Goal: Task Accomplishment & Management: Manage account settings

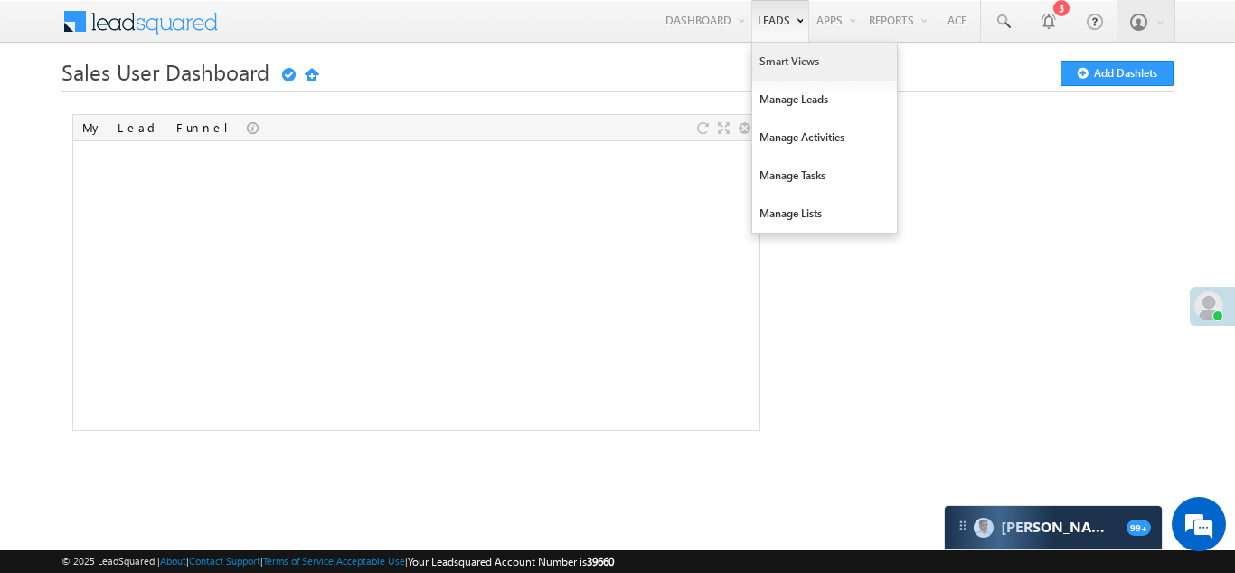
click at [778, 66] on link "Smart Views" at bounding box center [824, 62] width 145 height 38
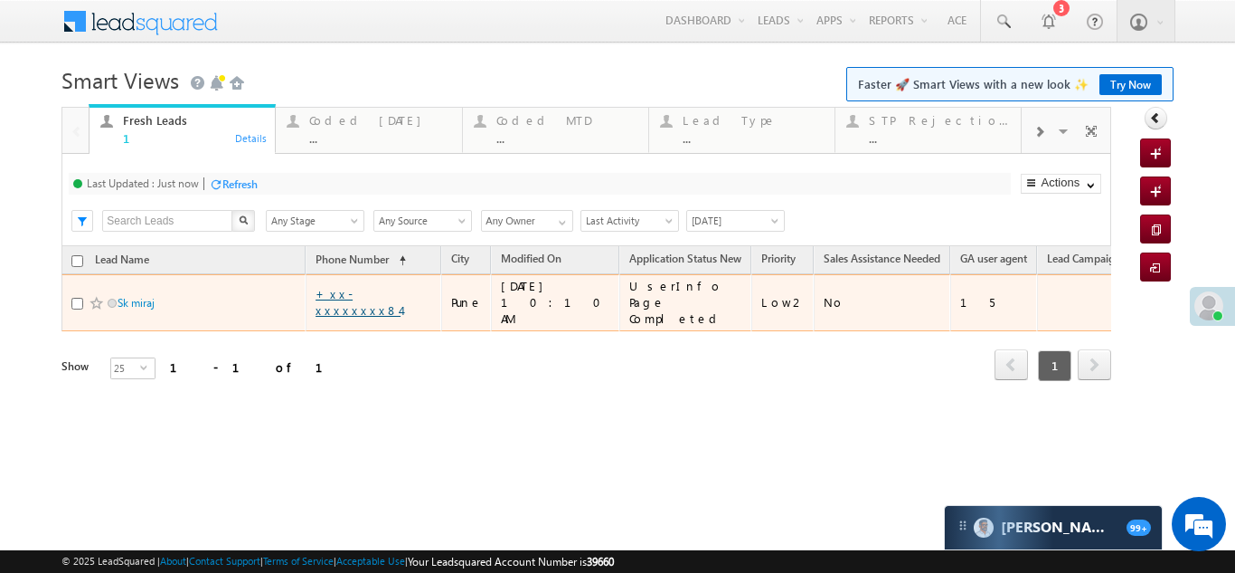
click at [382, 289] on link "+xx-xxxxxxxx84" at bounding box center [358, 302] width 85 height 32
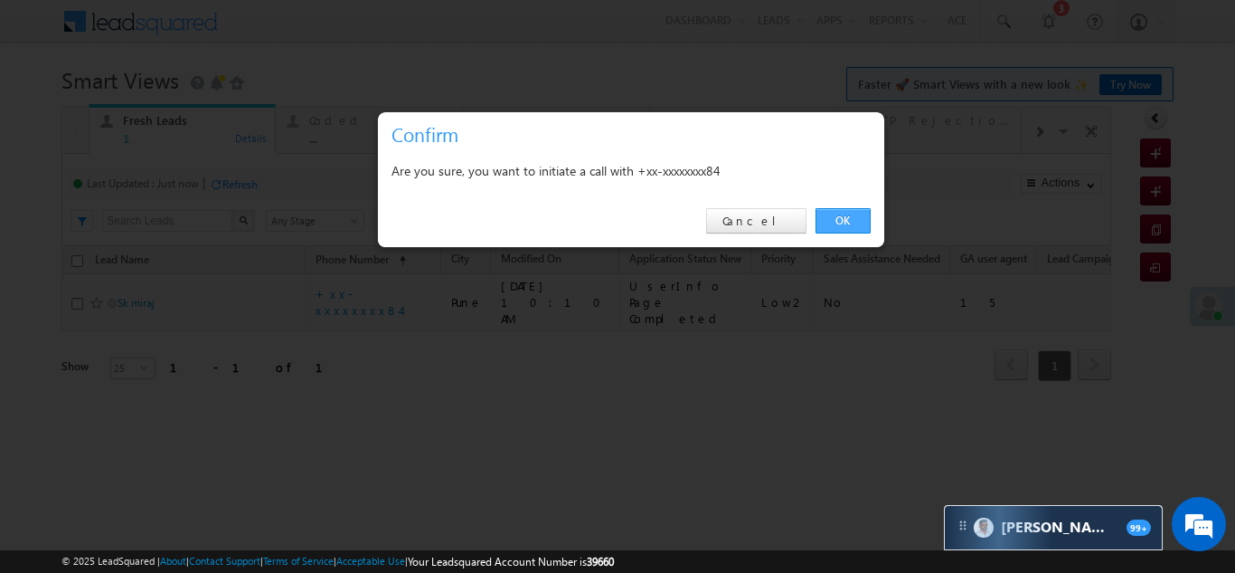
click at [849, 214] on link "OK" at bounding box center [843, 220] width 55 height 25
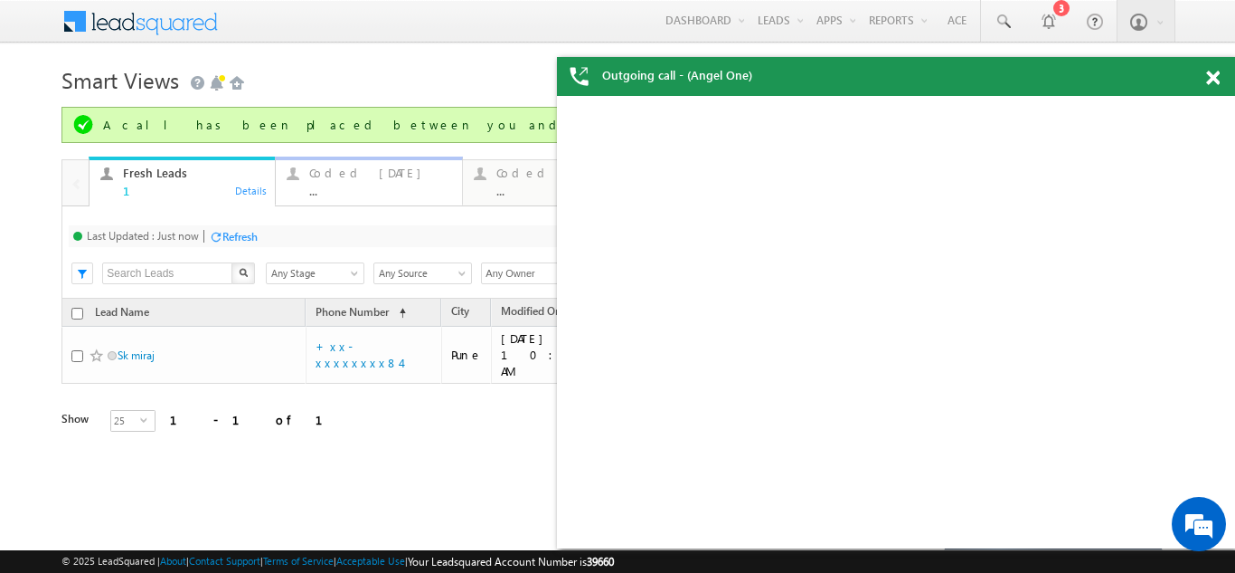
click at [358, 167] on div "Coded Today" at bounding box center [379, 173] width 141 height 14
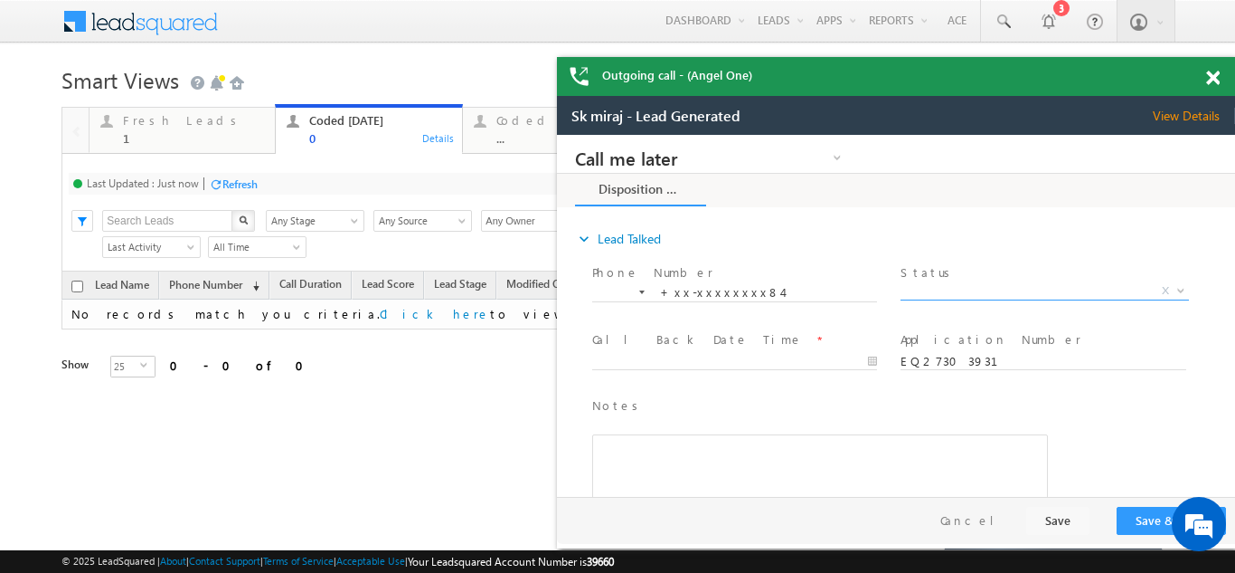
click at [985, 282] on span "X" at bounding box center [1045, 291] width 288 height 18
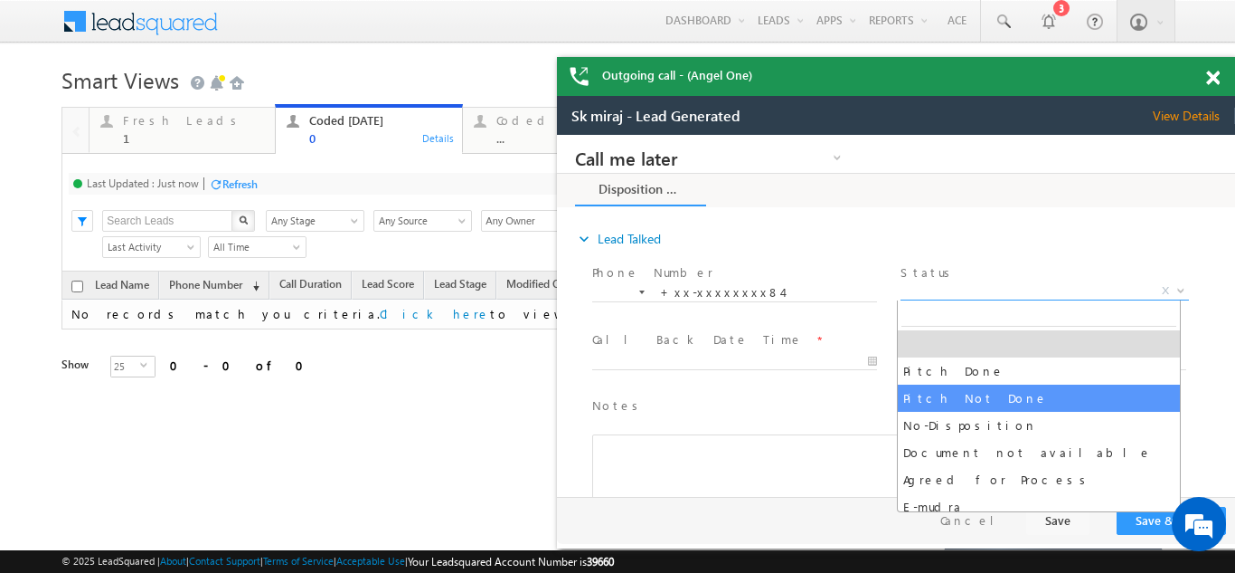
select select "Pitch Not Done"
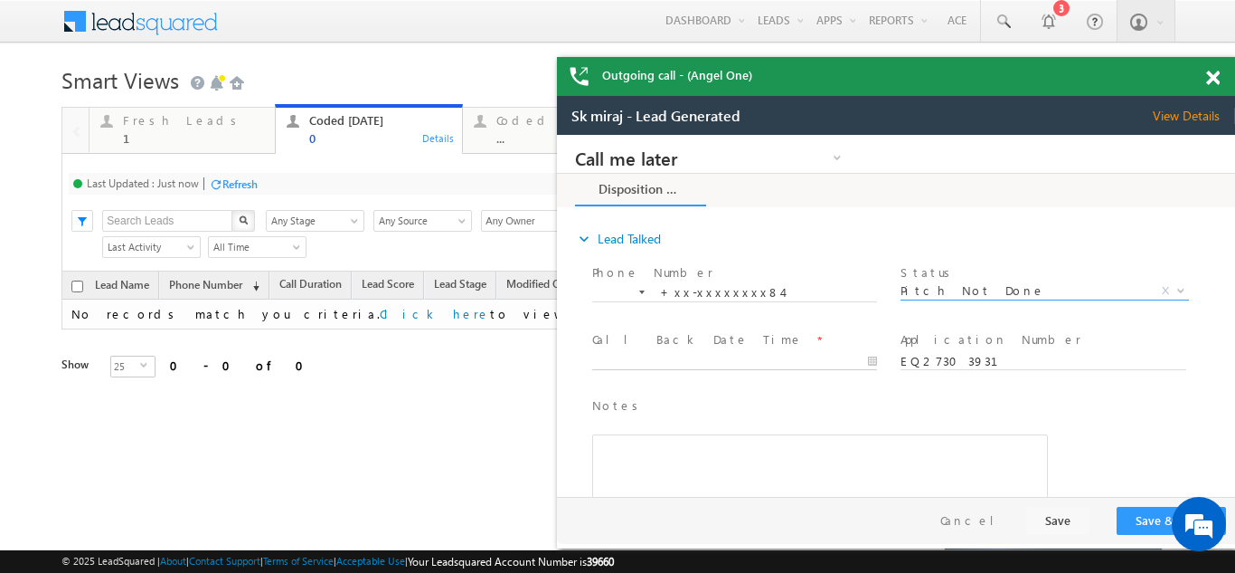
click at [676, 362] on body "Call me later Campaign Success Commitment Cross Sell Customer Drop-off reasons …" at bounding box center [896, 316] width 678 height 362
type input "08/17/25 11:28 AM"
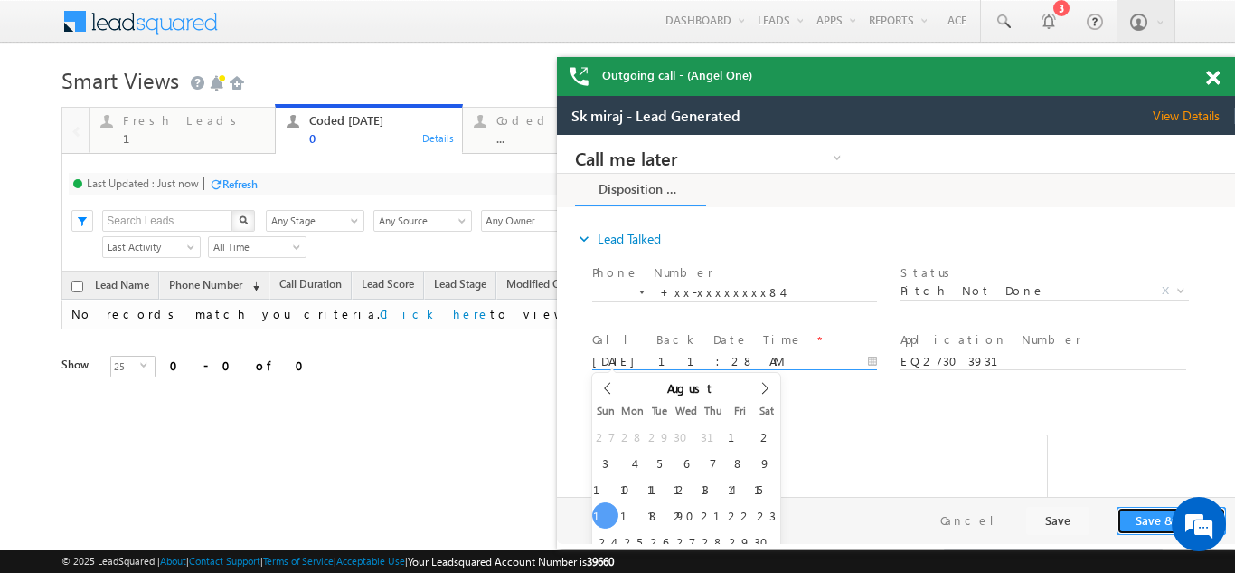
click at [1148, 511] on button "Save & Close" at bounding box center [1171, 520] width 109 height 28
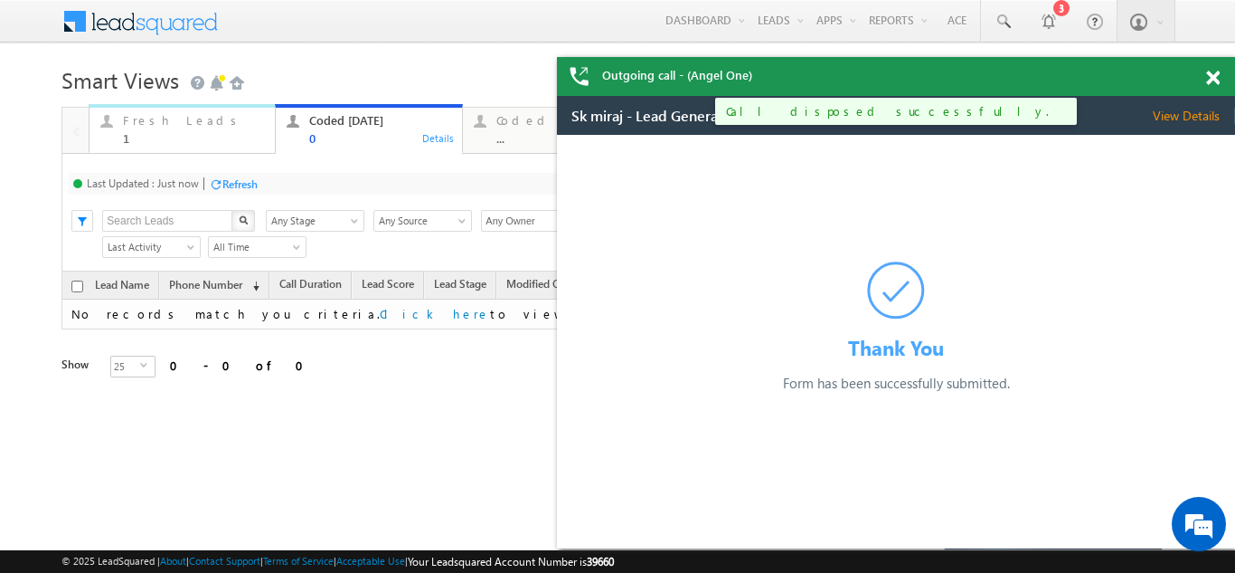
click at [152, 125] on div "Fresh Leads" at bounding box center [193, 120] width 141 height 14
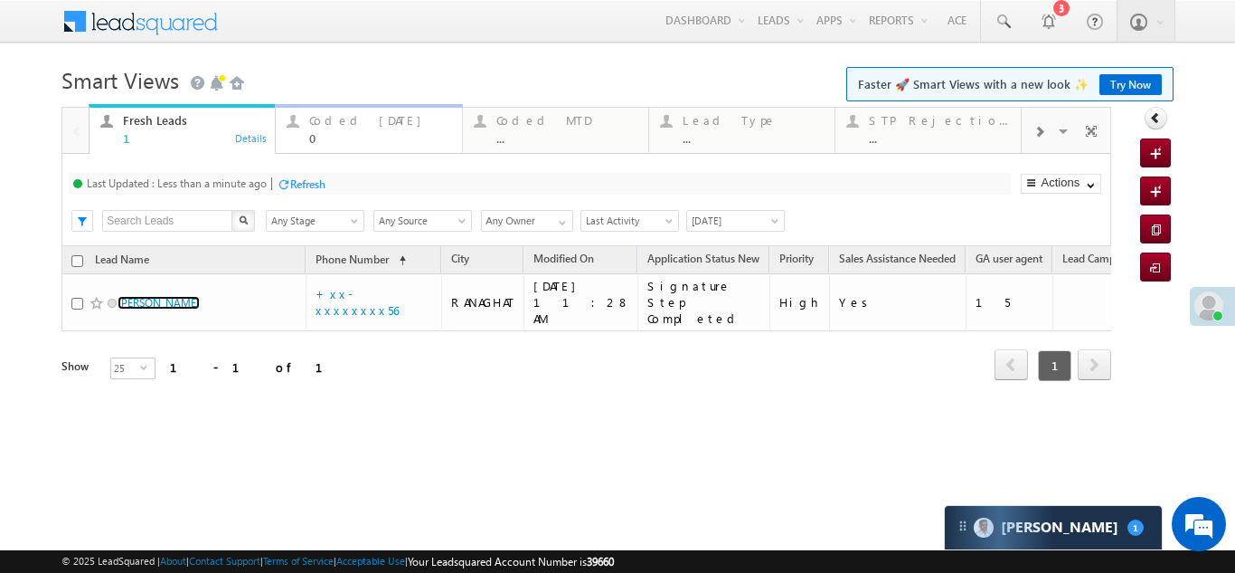
click at [345, 116] on div "Coded Today" at bounding box center [379, 120] width 141 height 14
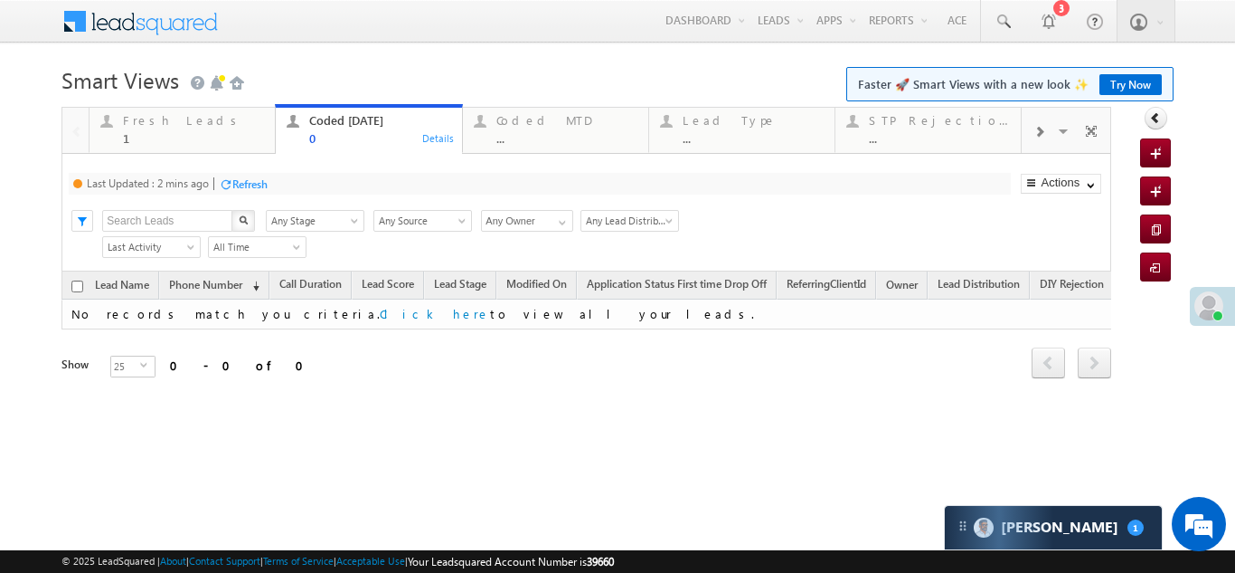
click at [251, 183] on div "Refresh" at bounding box center [249, 184] width 35 height 14
click at [160, 118] on div "Fresh Leads" at bounding box center [193, 120] width 141 height 14
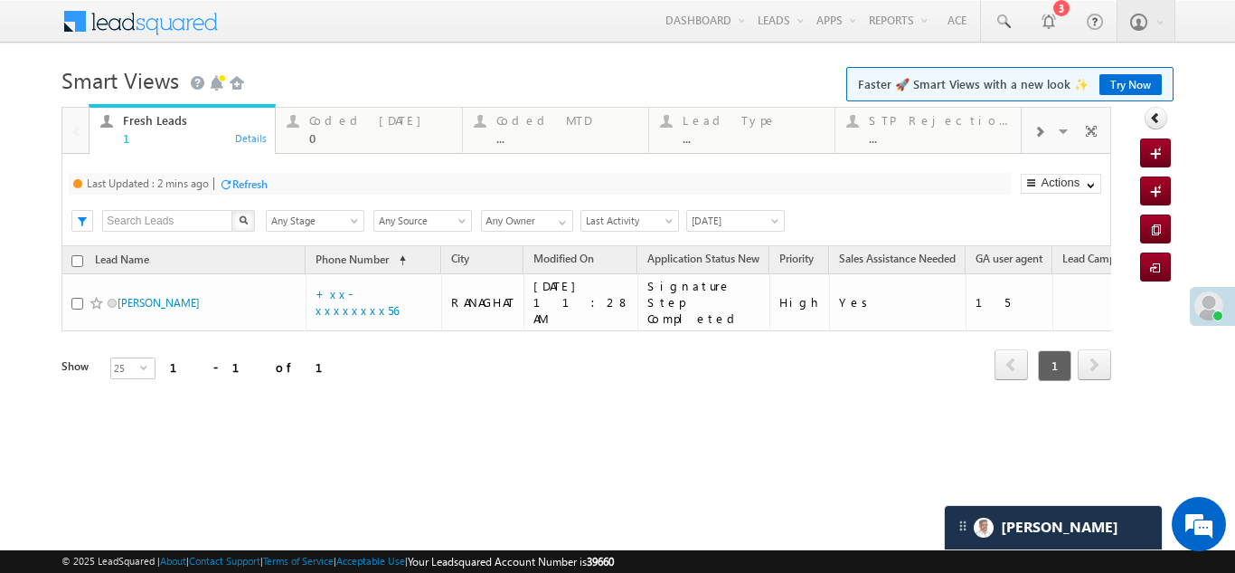
click at [249, 182] on div "Refresh" at bounding box center [249, 184] width 35 height 14
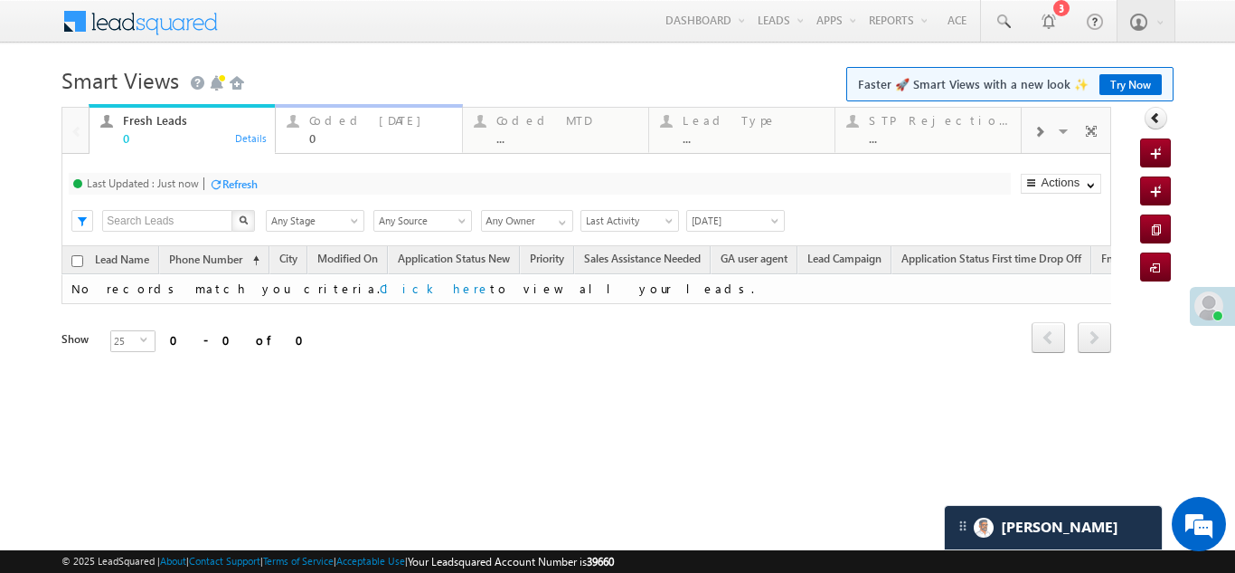
click at [358, 116] on div "Coded Today" at bounding box center [379, 120] width 141 height 14
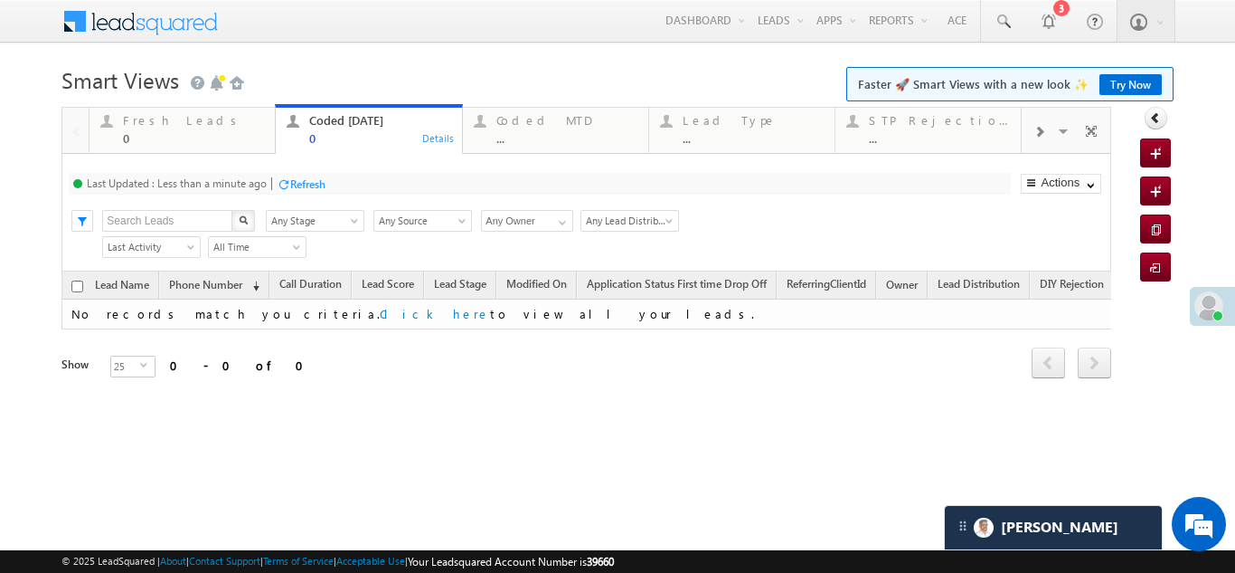
click at [321, 184] on div "Refresh" at bounding box center [307, 184] width 35 height 14
click at [251, 186] on div "Refresh" at bounding box center [239, 184] width 35 height 14
click at [309, 182] on div "Refresh" at bounding box center [307, 184] width 35 height 14
click at [230, 183] on div "Refresh" at bounding box center [239, 184] width 35 height 14
click at [256, 185] on div "Refresh" at bounding box center [239, 184] width 35 height 14
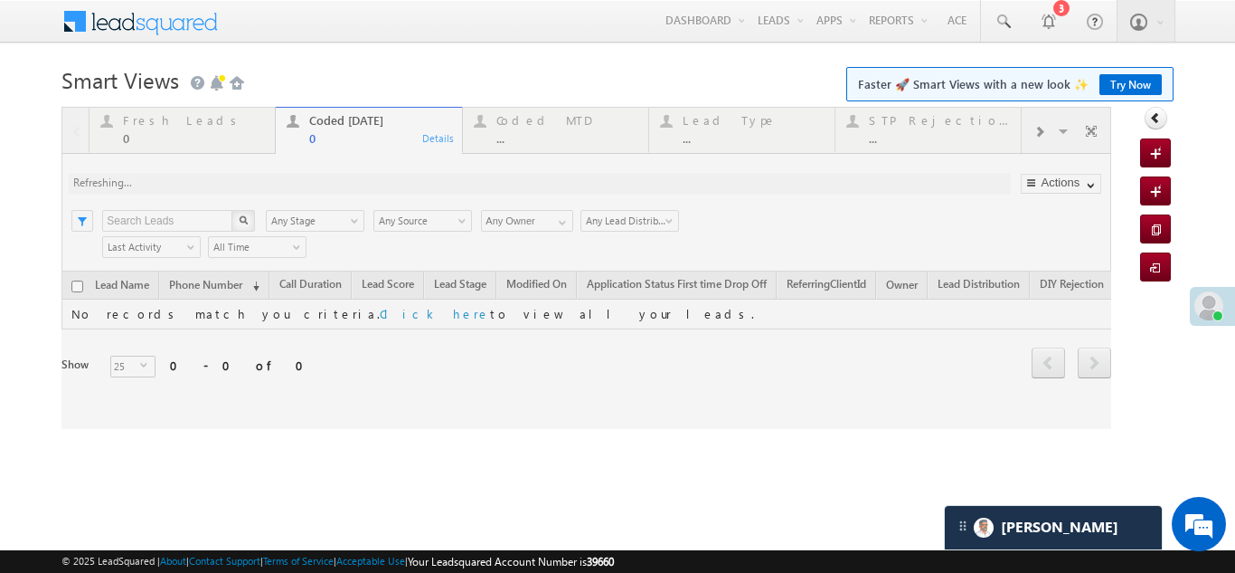
click at [263, 178] on div at bounding box center [587, 268] width 1050 height 322
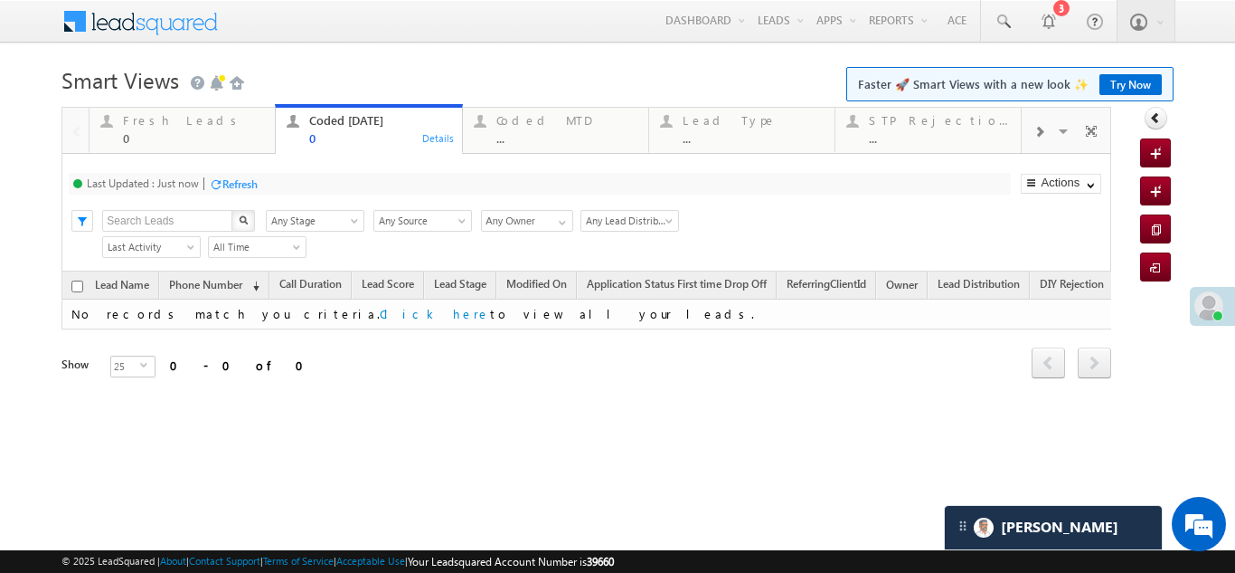
click at [250, 182] on div "Refresh" at bounding box center [239, 184] width 35 height 14
click at [249, 182] on div "Refresh" at bounding box center [239, 184] width 35 height 14
click at [241, 185] on div "Refresh" at bounding box center [239, 184] width 35 height 14
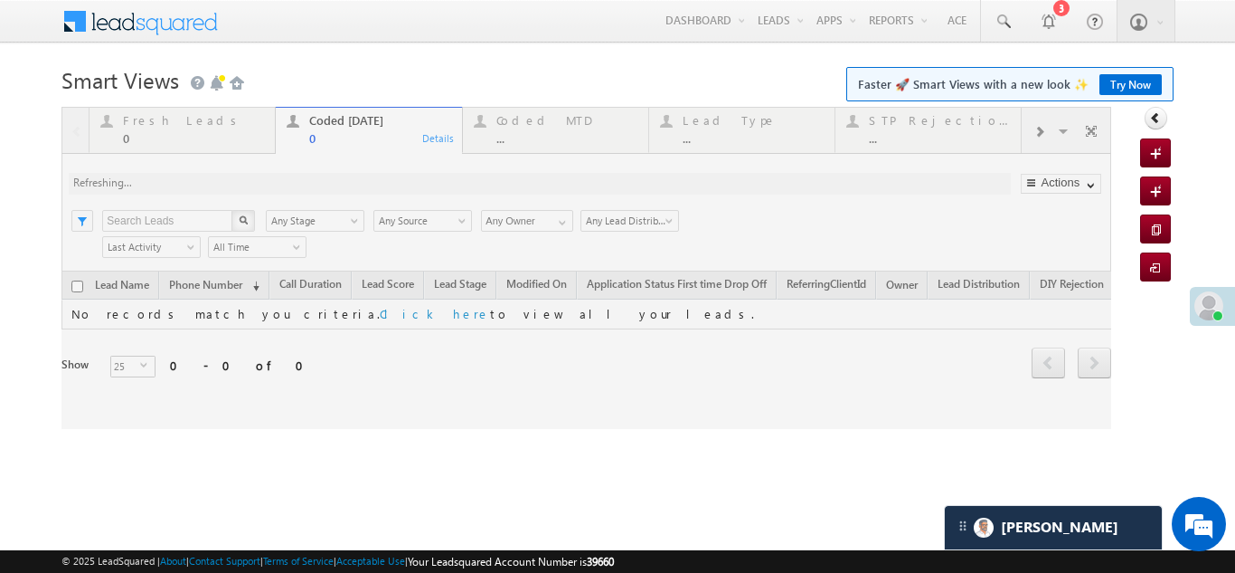
click at [158, 124] on div at bounding box center [587, 268] width 1050 height 322
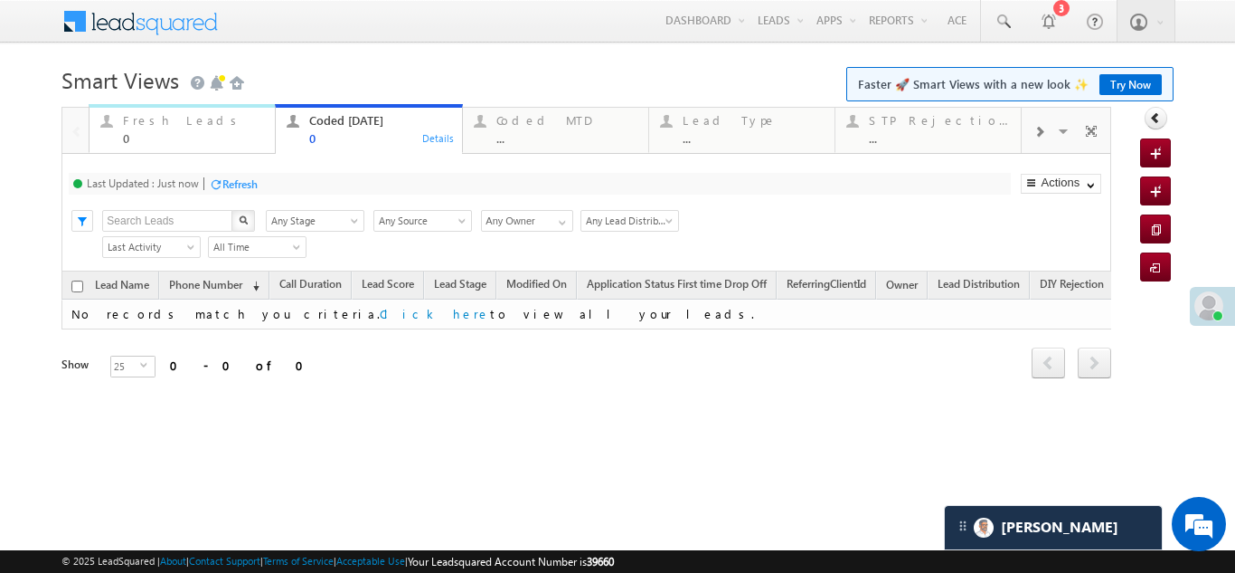
click at [158, 124] on div "Fresh Leads" at bounding box center [193, 120] width 141 height 14
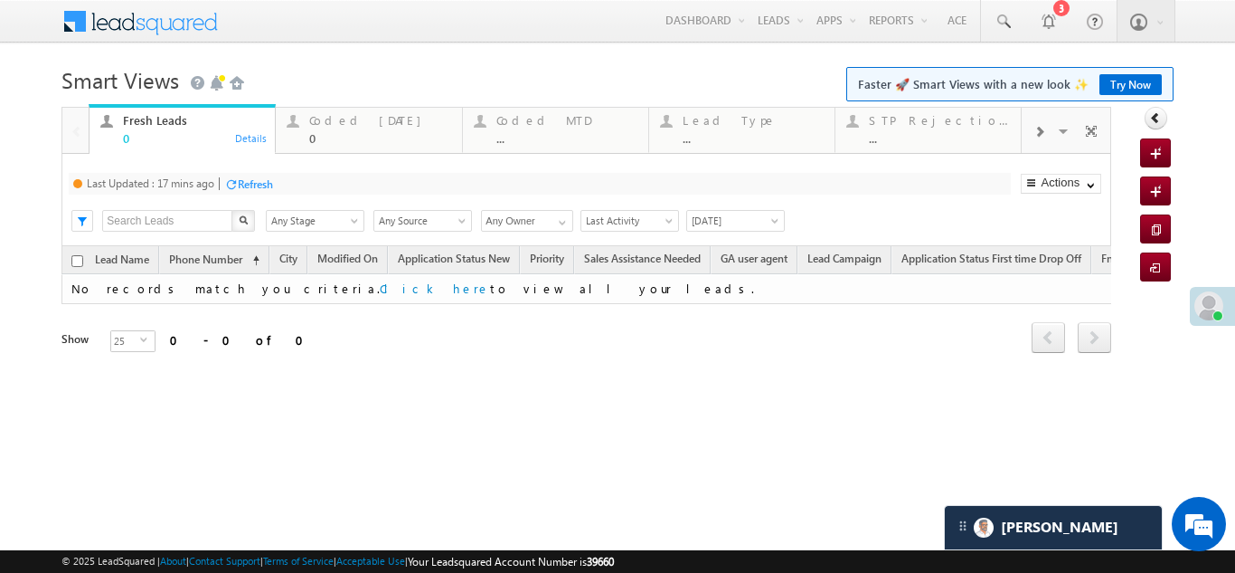
click at [158, 123] on div "Fresh Leads" at bounding box center [193, 120] width 141 height 14
click at [267, 178] on div "Refresh" at bounding box center [255, 184] width 35 height 14
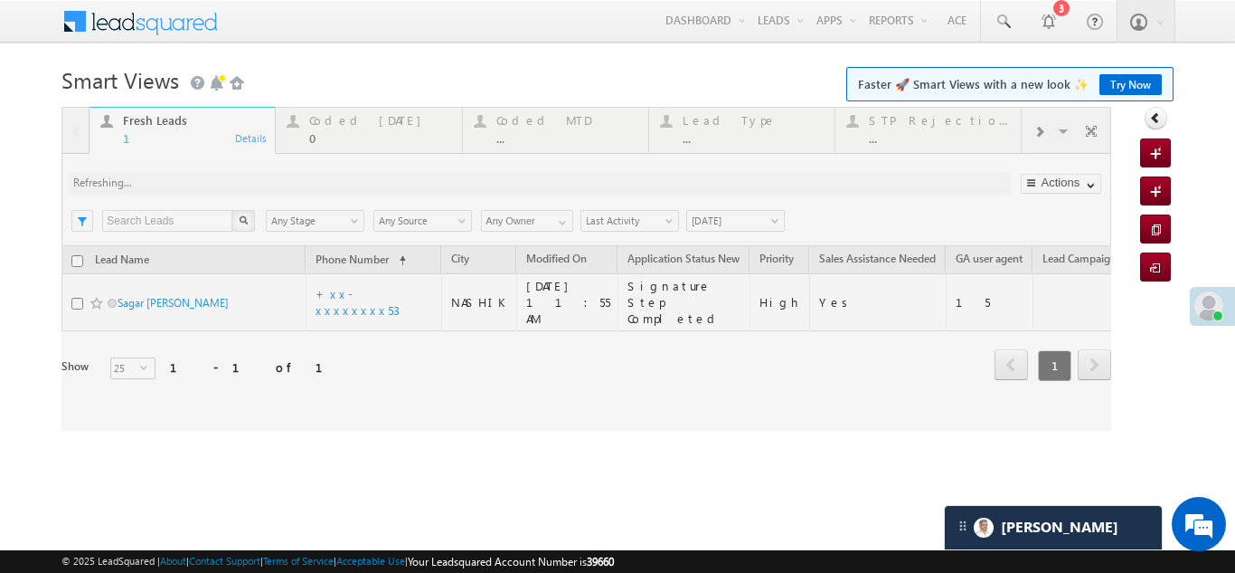
click at [344, 120] on div at bounding box center [587, 269] width 1050 height 324
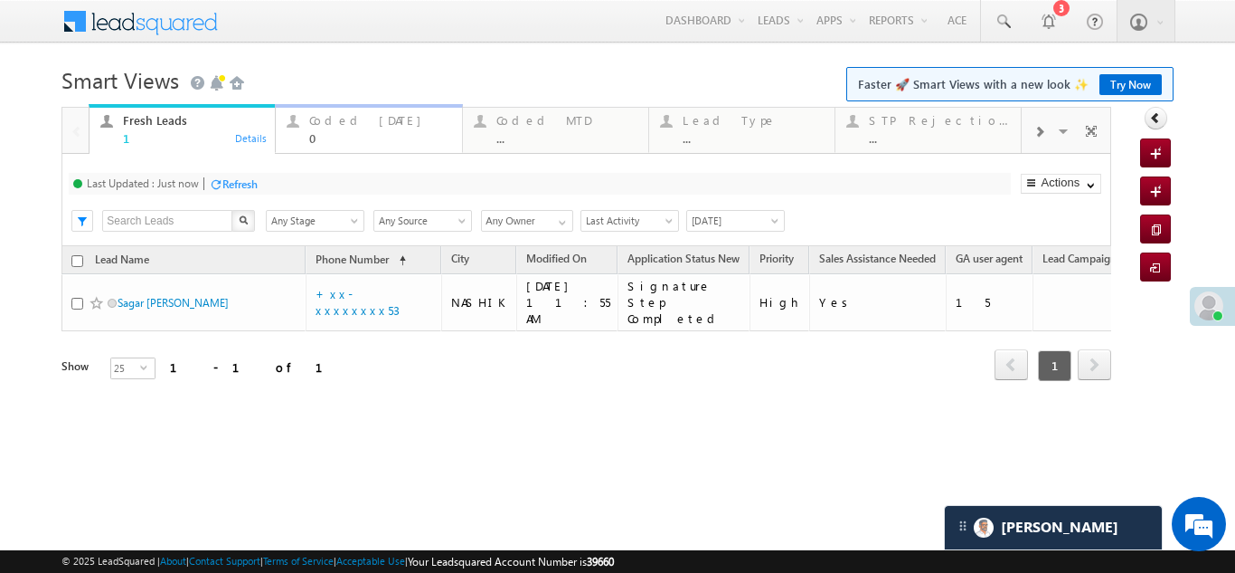
drag, startPoint x: 355, startPoint y: 170, endPoint x: 344, endPoint y: 120, distance: 51.1
click at [344, 120] on div "Coded Today" at bounding box center [379, 120] width 141 height 14
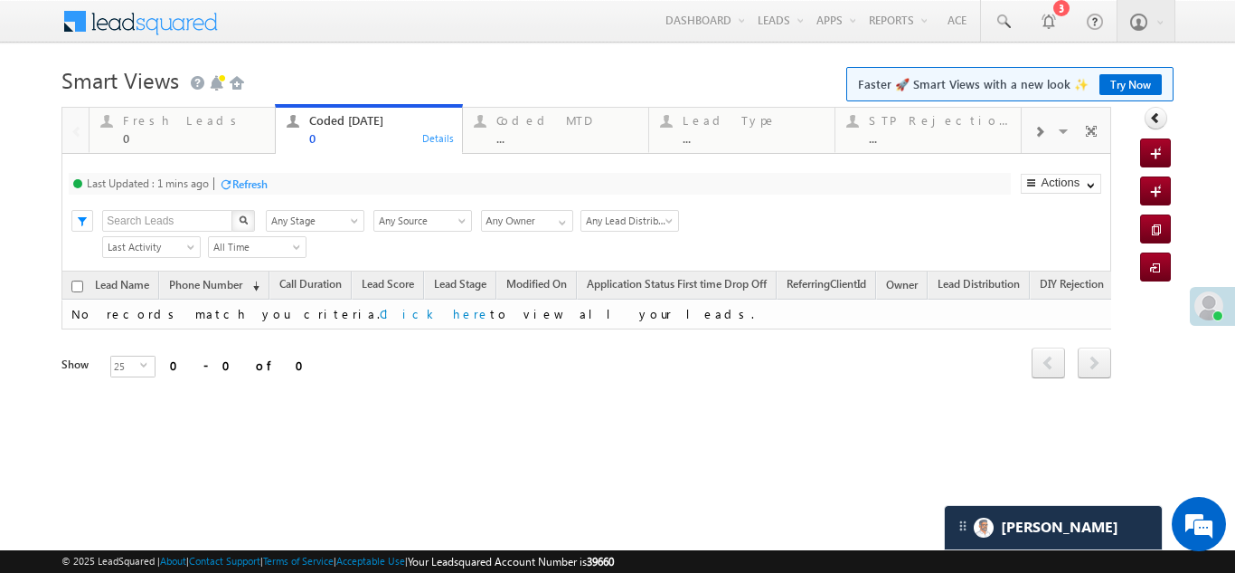
click at [257, 183] on div "Refresh" at bounding box center [249, 184] width 35 height 14
click at [248, 177] on div "Refresh" at bounding box center [239, 184] width 35 height 14
click at [155, 122] on div "Fresh Leads" at bounding box center [193, 120] width 141 height 14
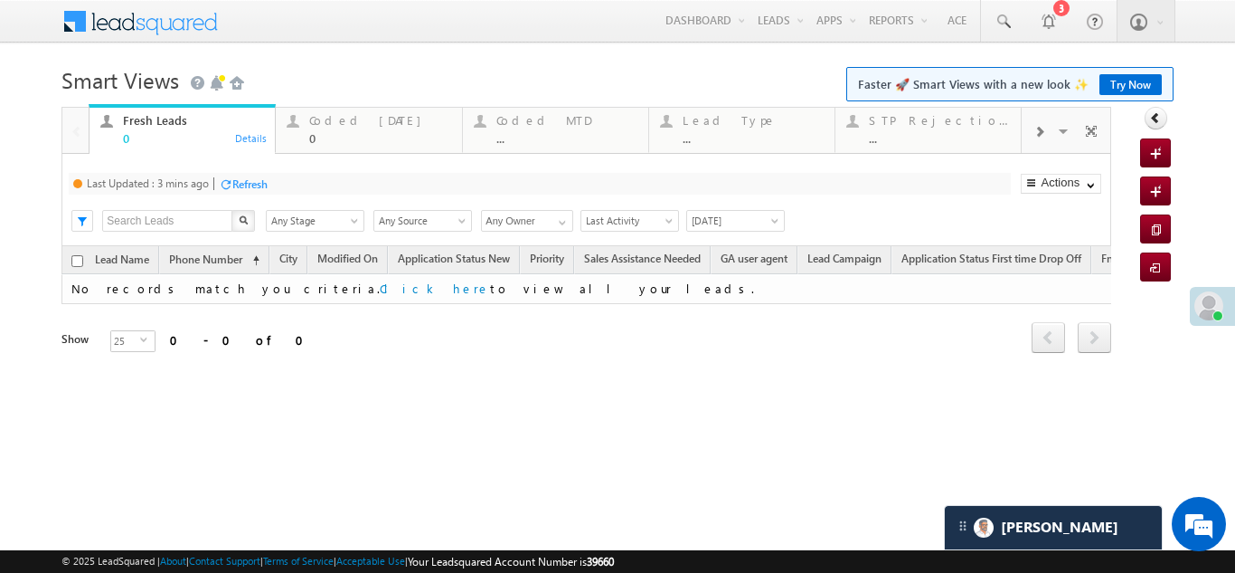
click at [248, 180] on div "Refresh" at bounding box center [249, 184] width 35 height 14
click at [347, 128] on div "Coded Today 0" at bounding box center [379, 126] width 141 height 35
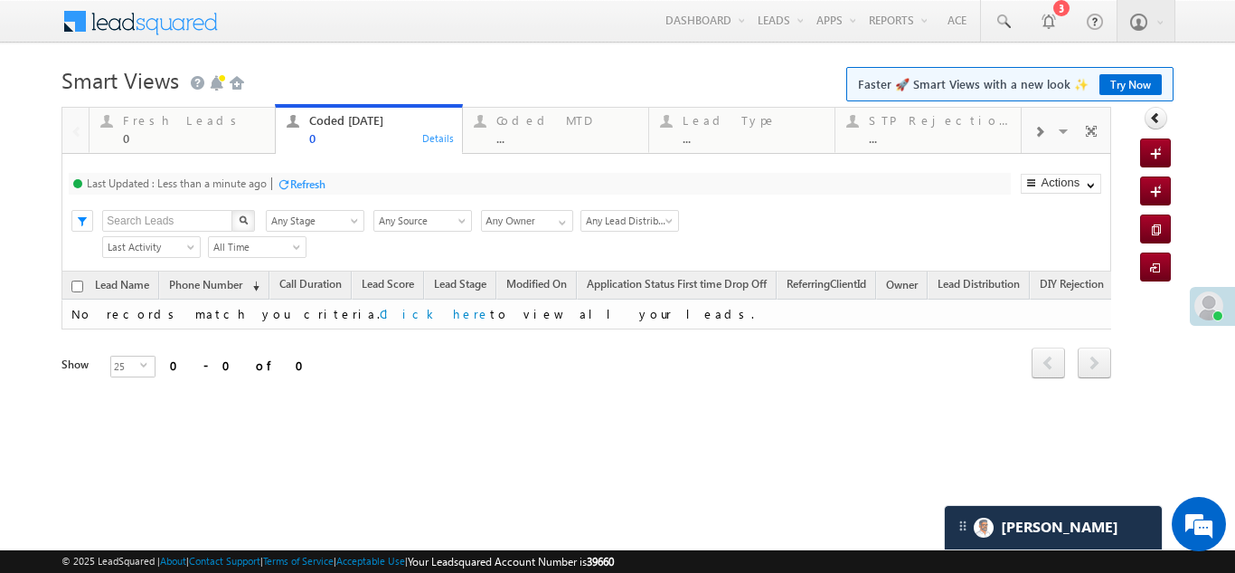
click at [317, 179] on div "Refresh" at bounding box center [307, 184] width 35 height 14
click at [160, 127] on div "Fresh Leads" at bounding box center [193, 120] width 141 height 14
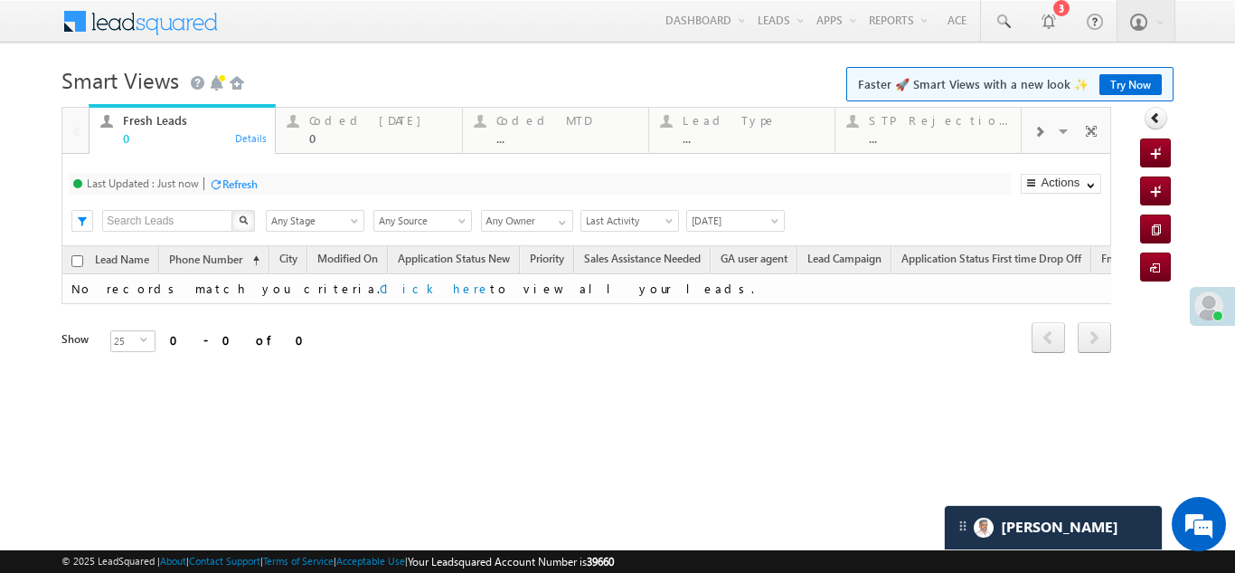
click at [231, 182] on div "Refresh" at bounding box center [239, 184] width 35 height 14
click at [355, 126] on div "Coded Today" at bounding box center [379, 120] width 141 height 14
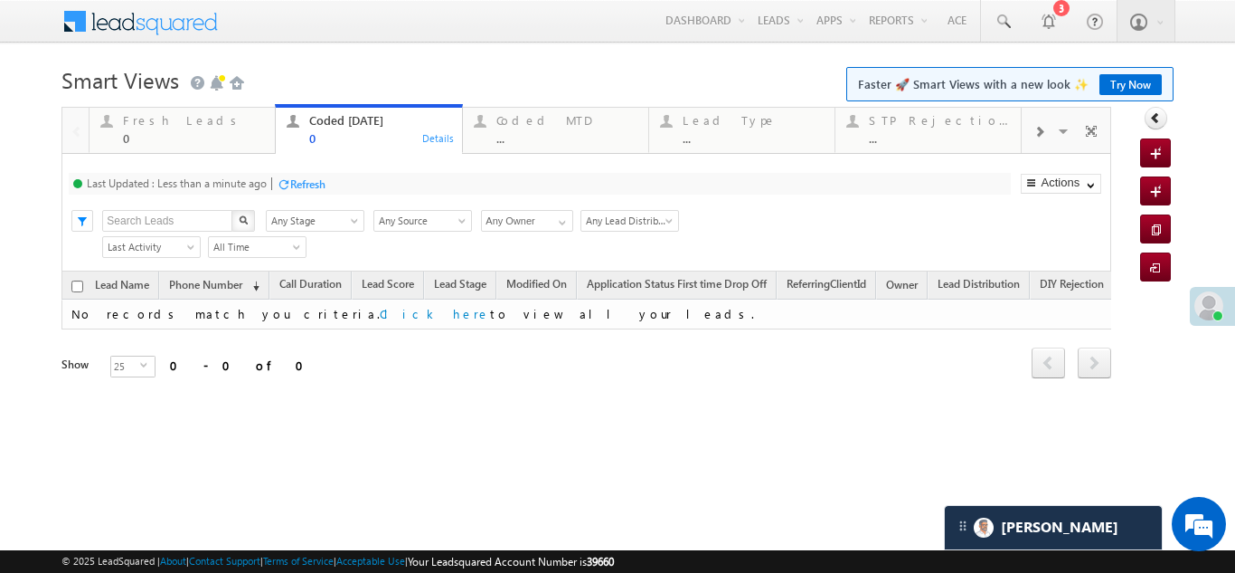
click at [317, 183] on div "Refresh" at bounding box center [307, 184] width 35 height 14
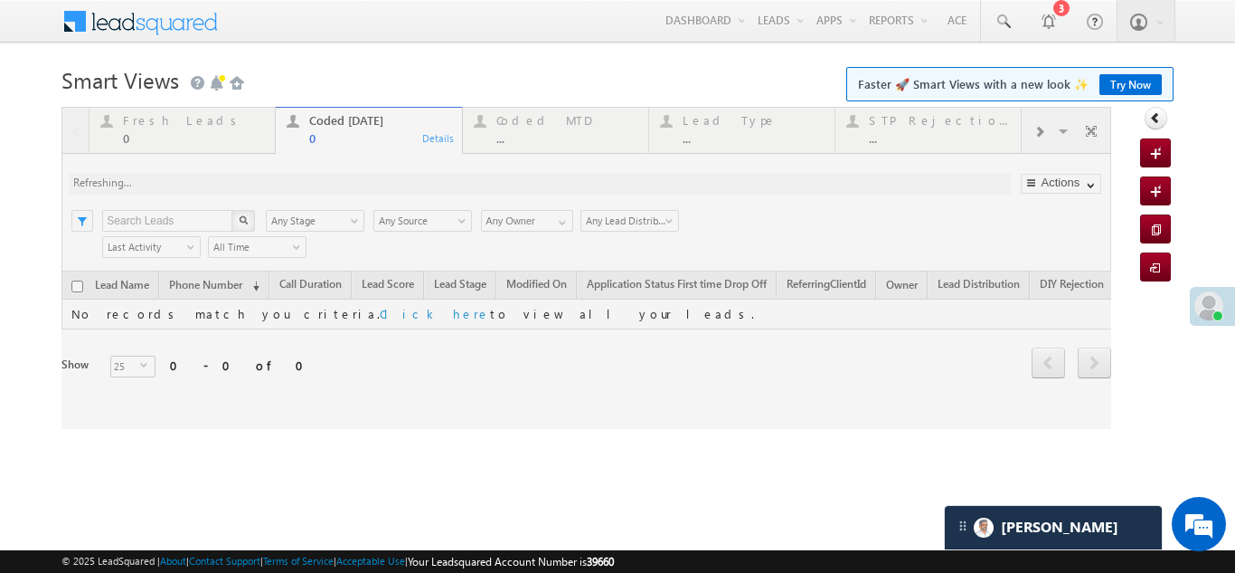
click at [151, 120] on div at bounding box center [587, 268] width 1050 height 322
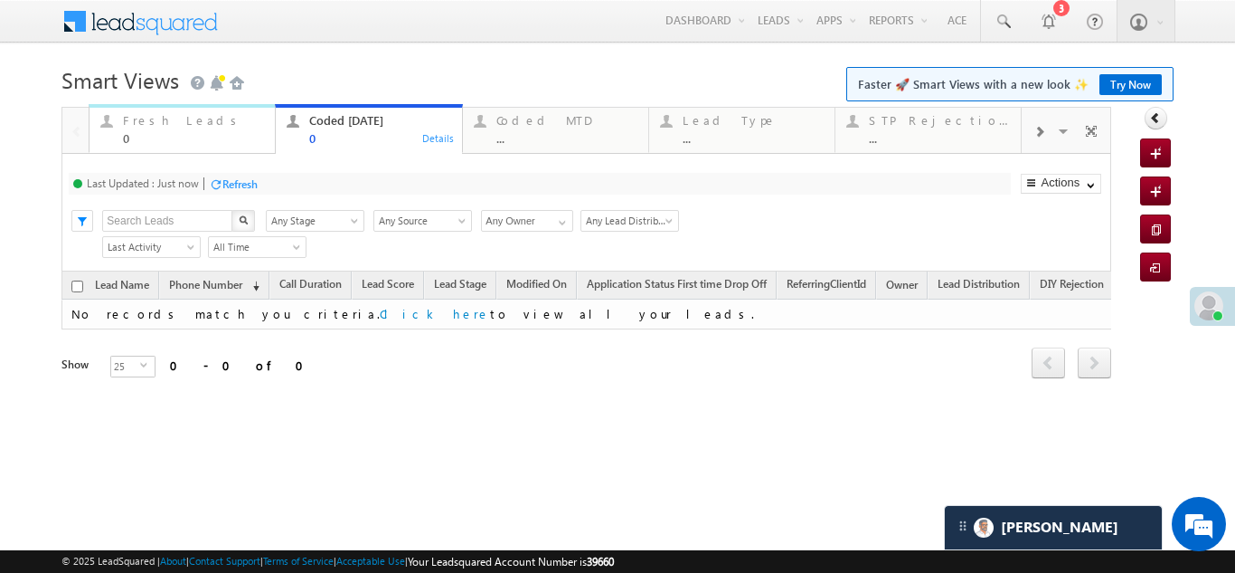
click at [163, 128] on div "Fresh Leads 0" at bounding box center [193, 126] width 141 height 35
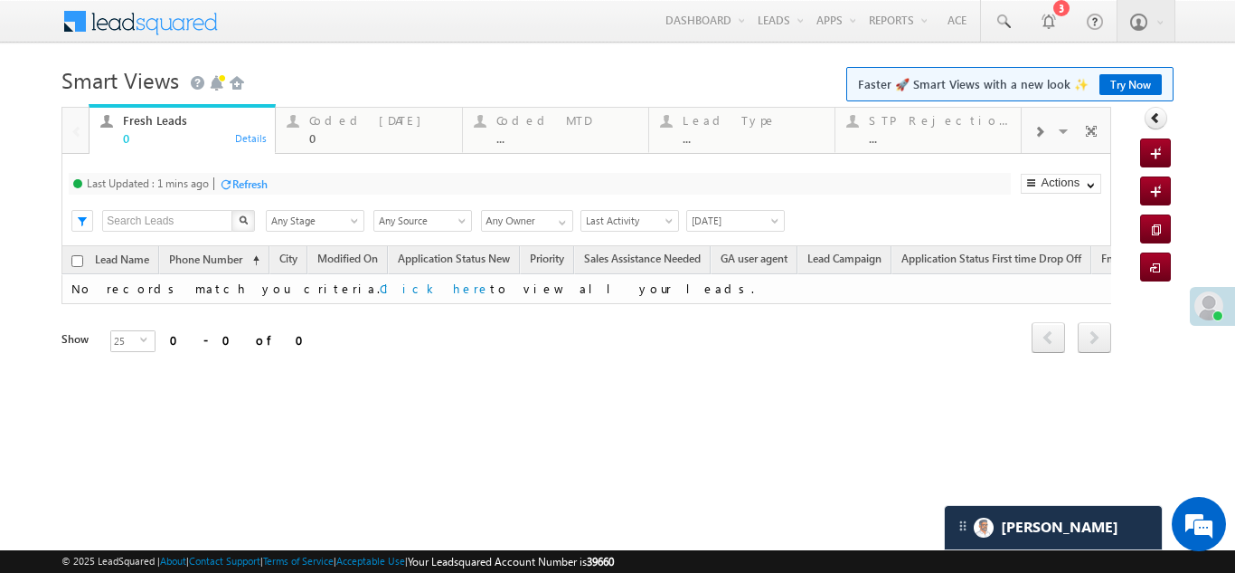
click at [255, 184] on div "Refresh" at bounding box center [249, 184] width 35 height 14
click at [371, 125] on div "Coded Today" at bounding box center [379, 120] width 141 height 14
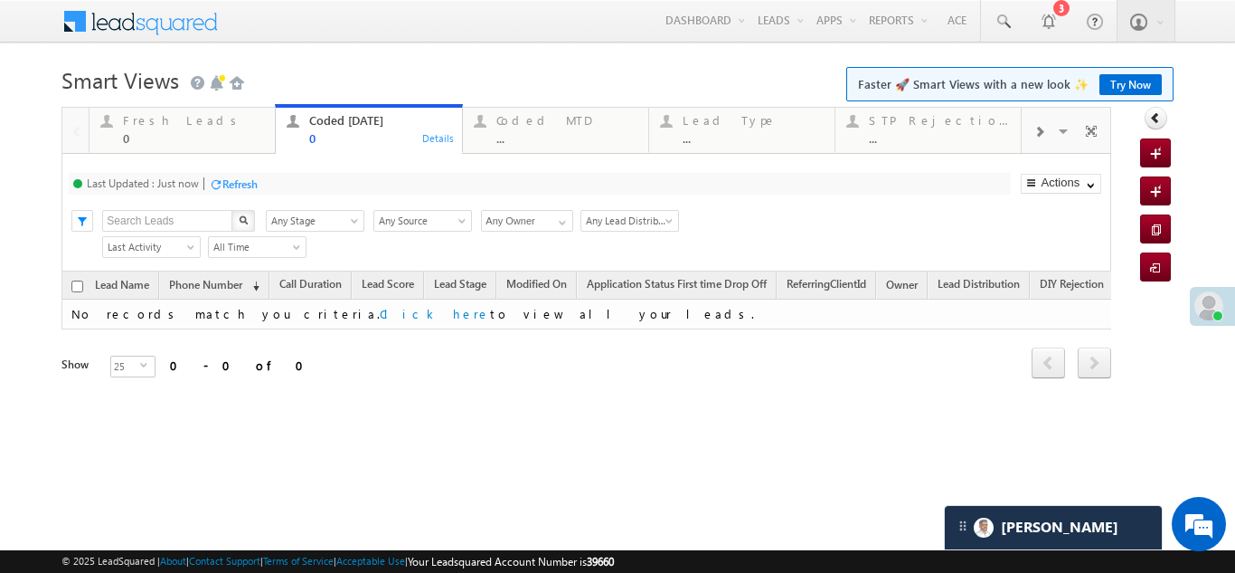
click at [240, 186] on div "Refresh" at bounding box center [239, 184] width 35 height 14
click at [134, 111] on div "Fresh Leads 0" at bounding box center [193, 126] width 141 height 35
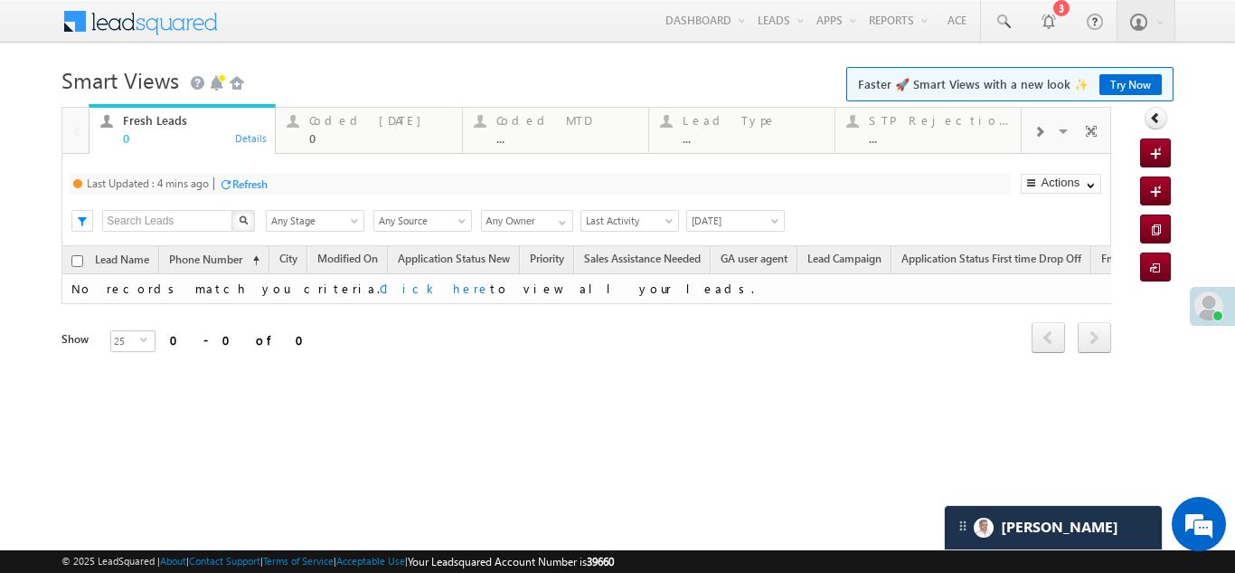
click at [258, 184] on div "Refresh" at bounding box center [249, 184] width 35 height 14
click at [326, 123] on div "Coded Today" at bounding box center [379, 120] width 141 height 14
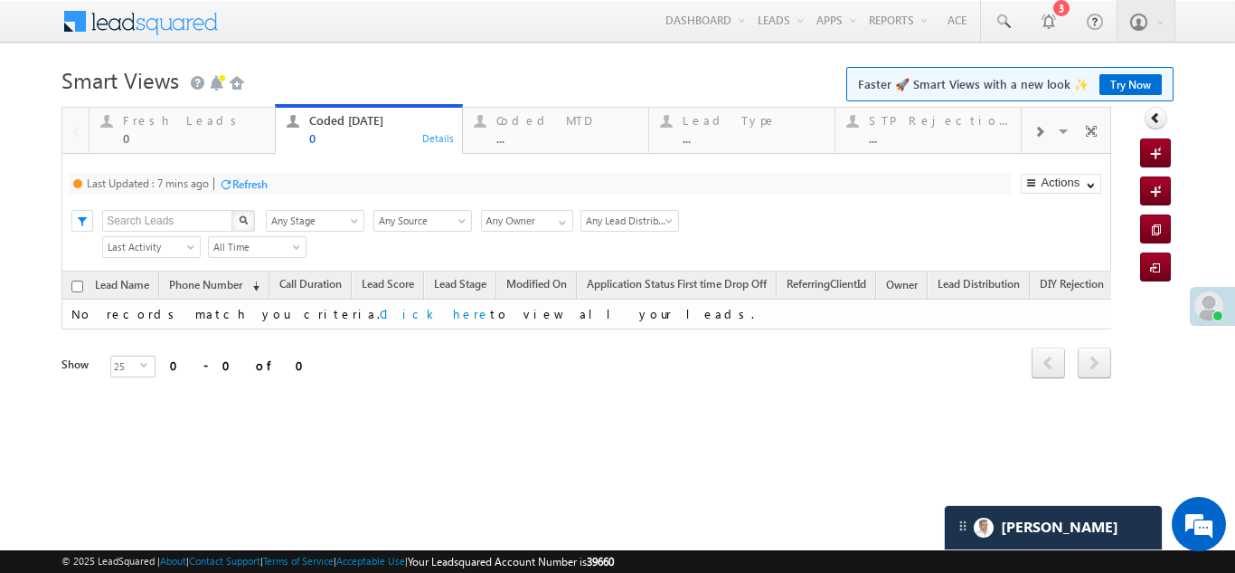
click at [258, 182] on div "Refresh" at bounding box center [249, 184] width 35 height 14
click at [121, 115] on div "Fresh Leads 0 Details" at bounding box center [182, 126] width 182 height 35
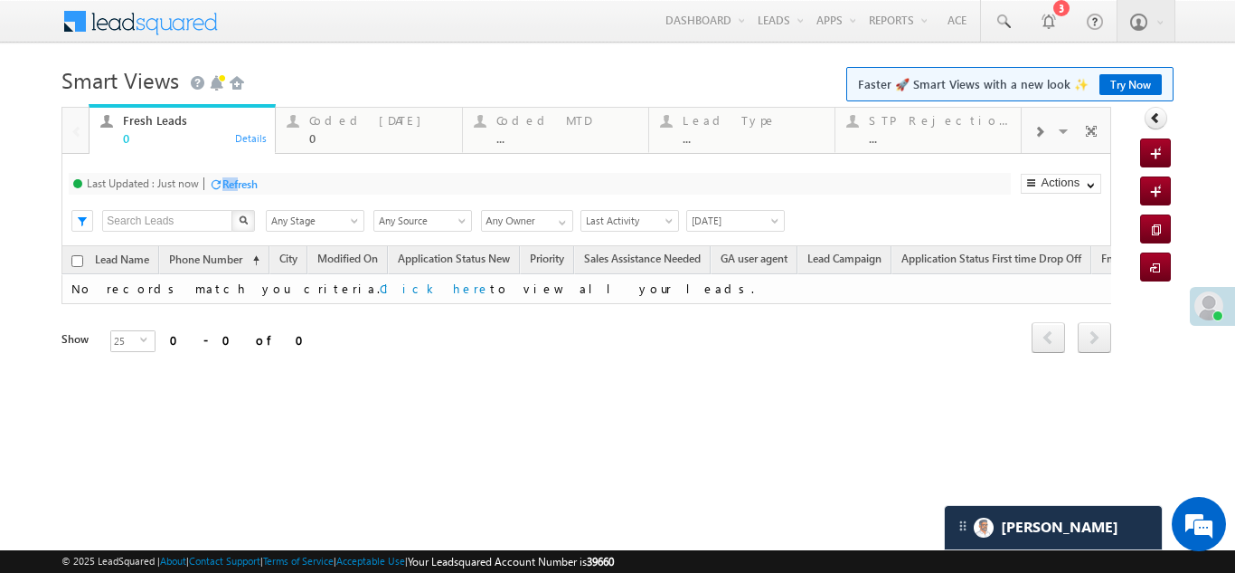
click at [240, 177] on div "Refresh" at bounding box center [239, 184] width 35 height 14
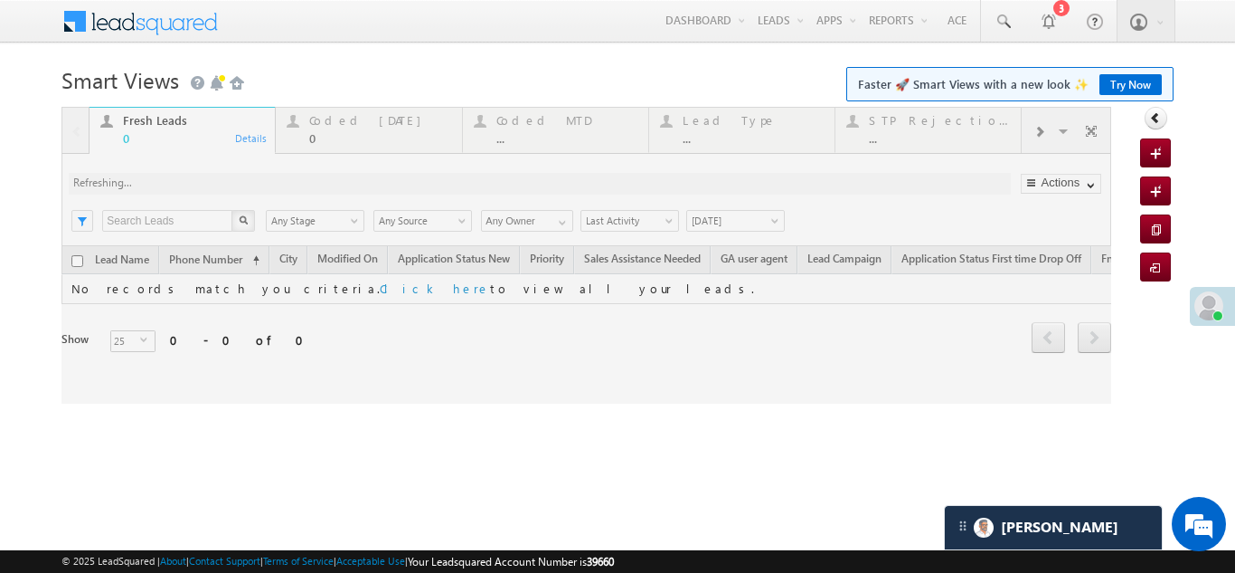
click at [346, 123] on div at bounding box center [587, 255] width 1050 height 297
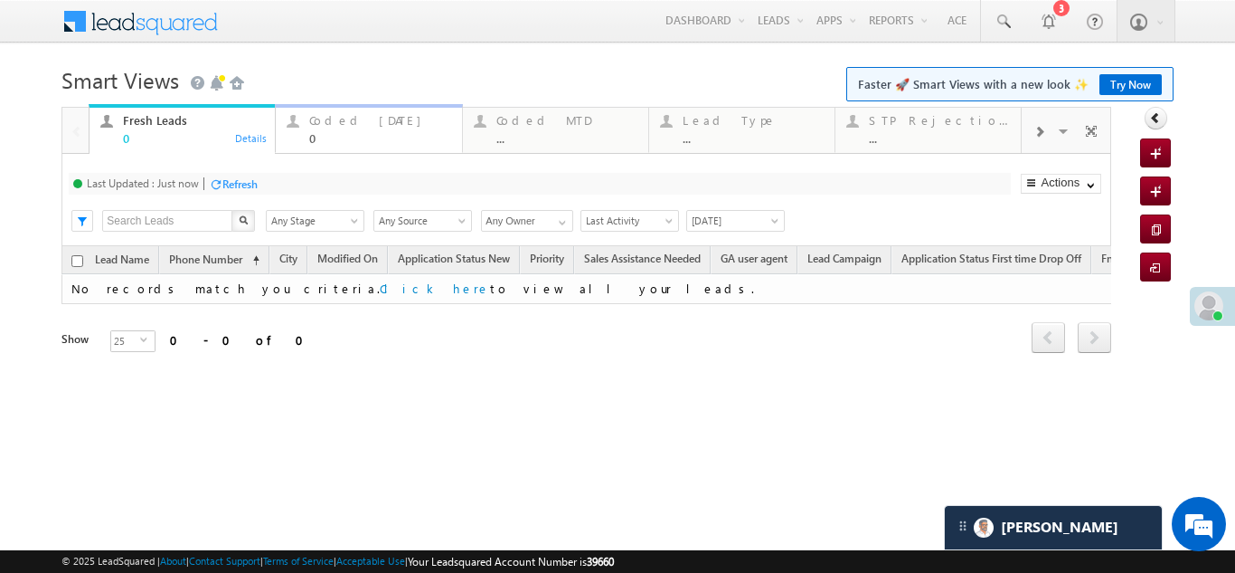
click at [345, 119] on div "Coded Today" at bounding box center [379, 120] width 141 height 14
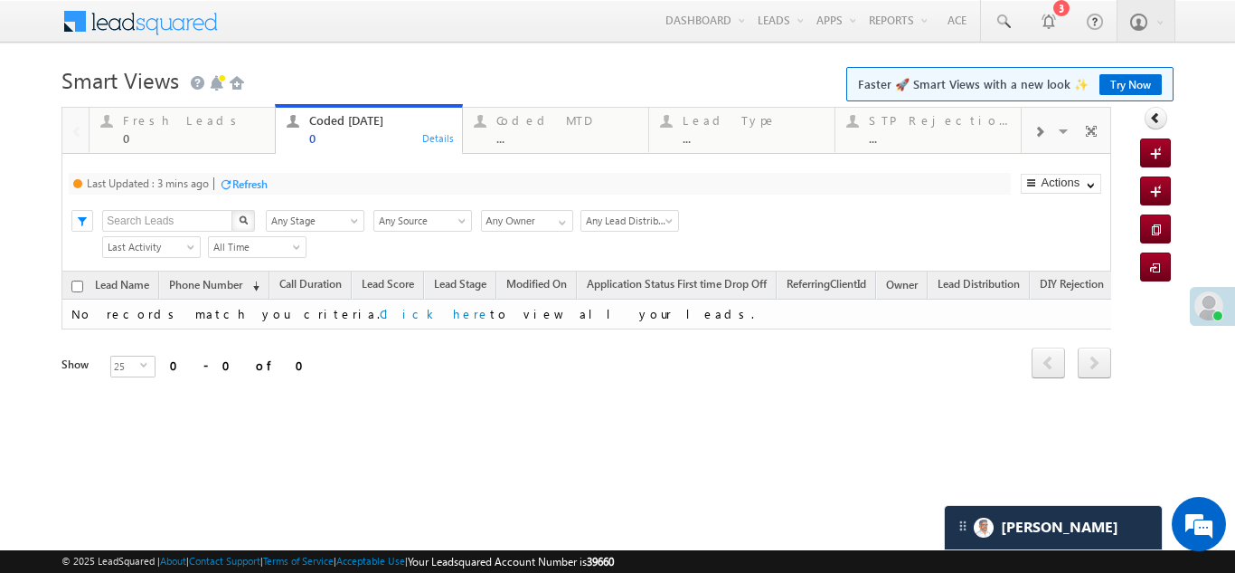
click at [264, 177] on div "Refresh" at bounding box center [249, 184] width 35 height 14
click at [167, 121] on div "Fresh Leads" at bounding box center [193, 120] width 141 height 14
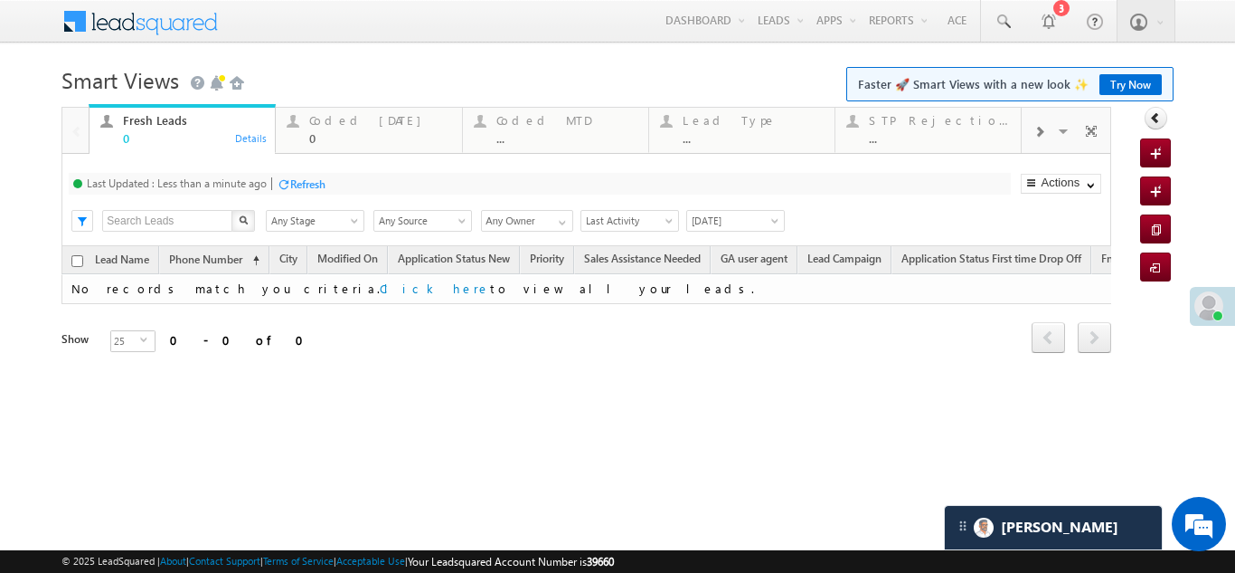
click at [315, 188] on div "Refresh" at bounding box center [307, 184] width 35 height 14
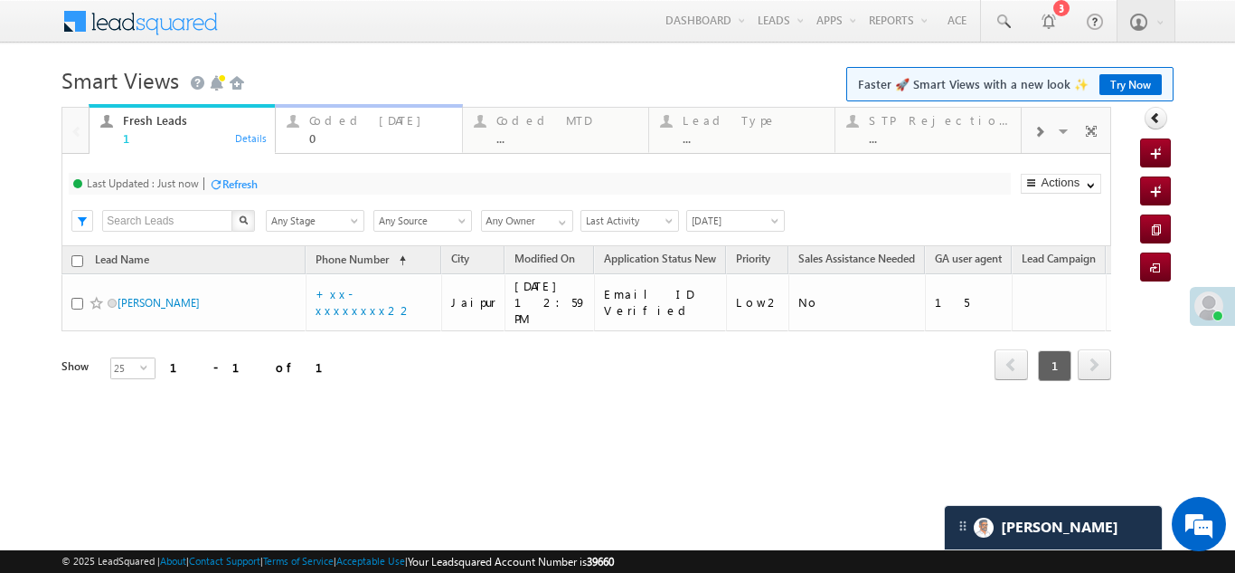
click at [334, 118] on div "Coded Today" at bounding box center [379, 120] width 141 height 14
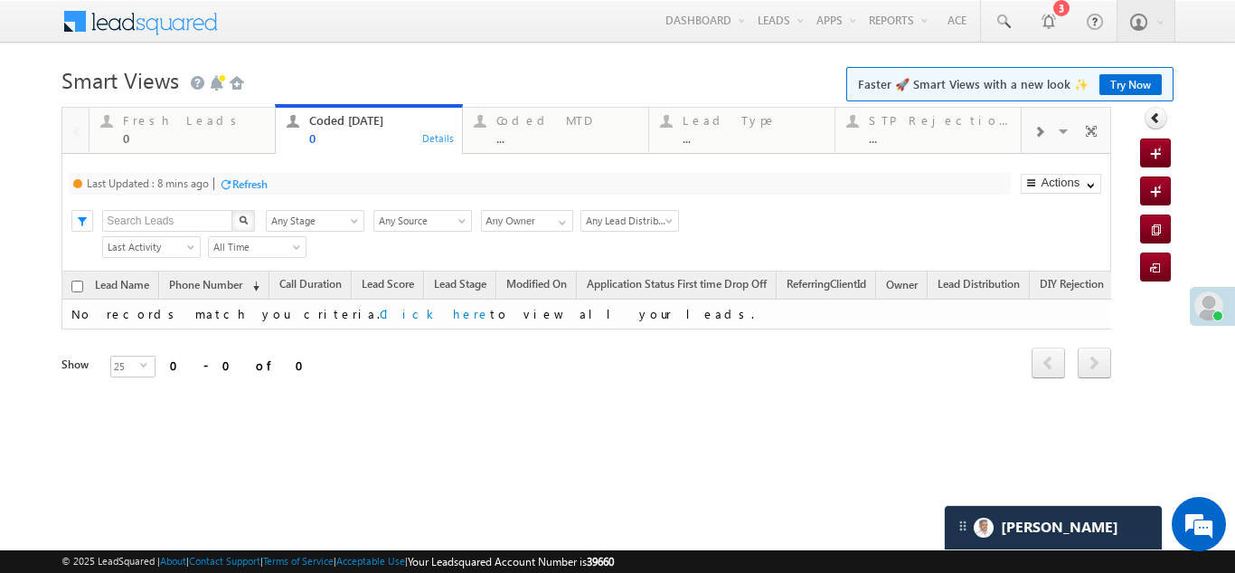
click at [250, 183] on div "Refresh" at bounding box center [249, 184] width 35 height 14
click at [166, 119] on div "Fresh Leads" at bounding box center [193, 120] width 141 height 14
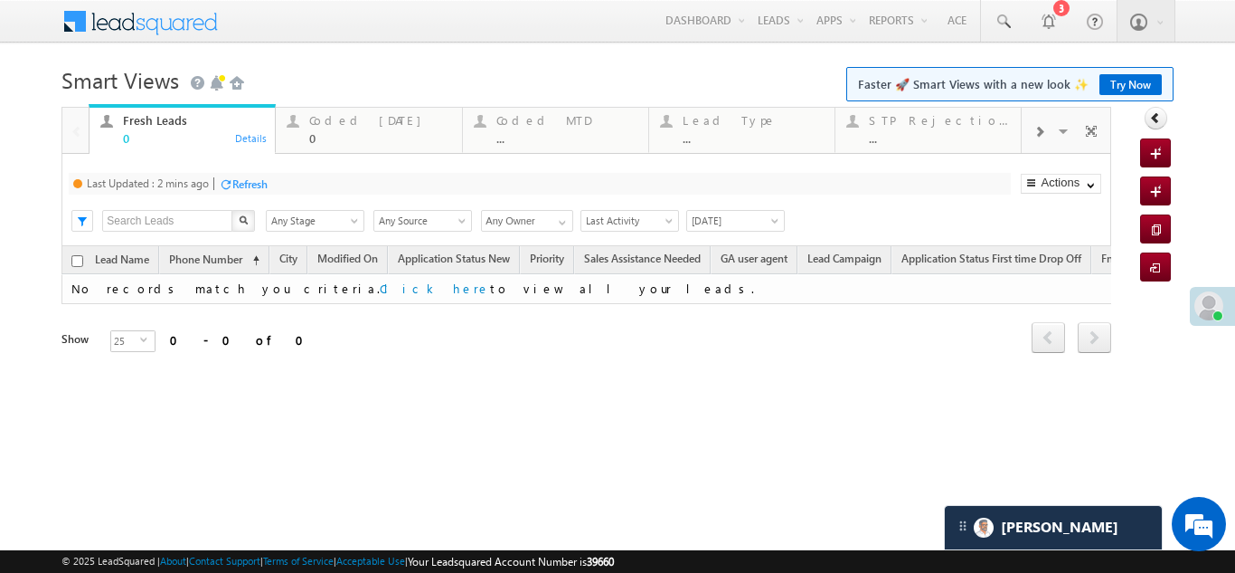
click at [261, 177] on div "Refresh" at bounding box center [249, 184] width 35 height 14
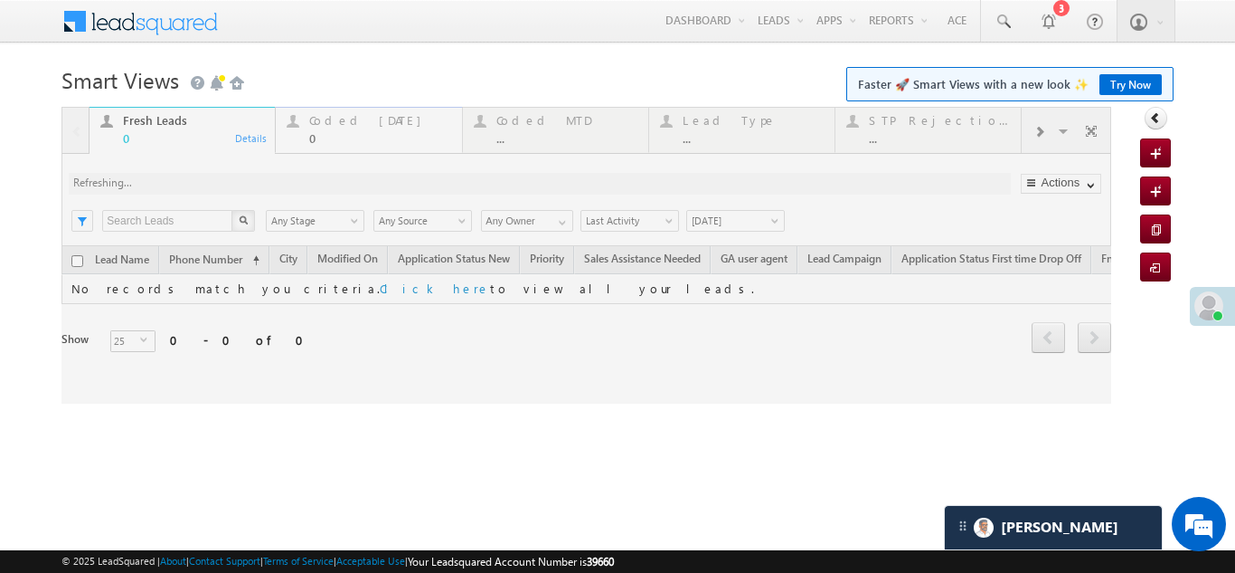
click at [354, 121] on div "Coded Today" at bounding box center [379, 120] width 141 height 14
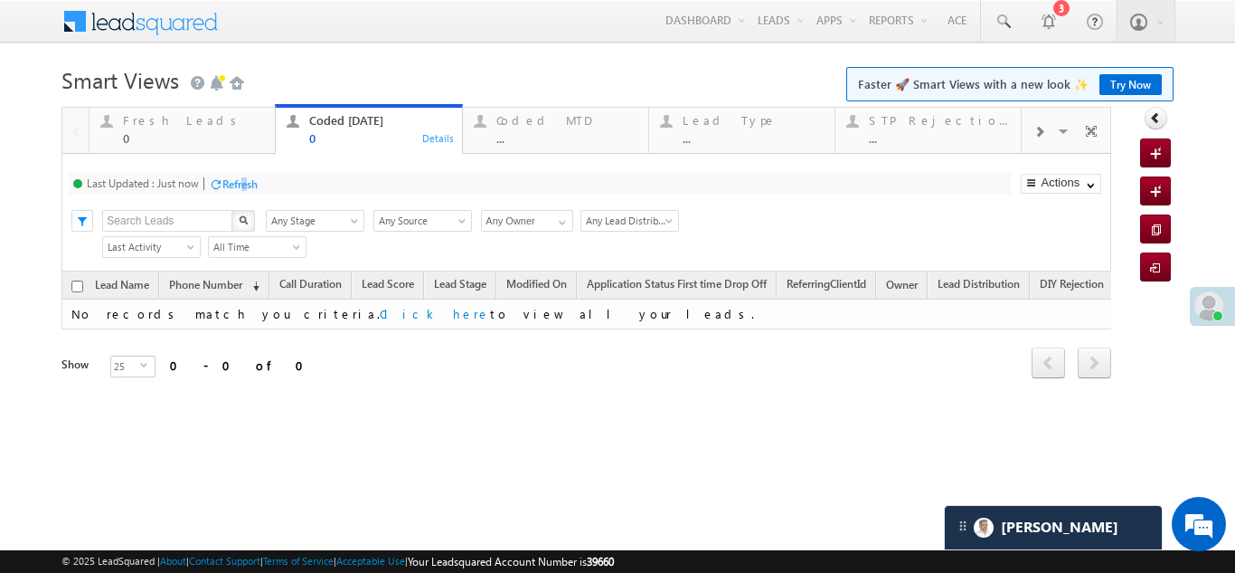
click at [247, 185] on div "Refresh" at bounding box center [239, 184] width 35 height 14
click at [364, 180] on div "Last Updated : Less than a minute ago Refresh Refreshing..." at bounding box center [540, 184] width 942 height 22
click at [309, 181] on div "Refresh" at bounding box center [307, 184] width 35 height 14
click at [150, 126] on div "Fresh Leads" at bounding box center [193, 120] width 141 height 14
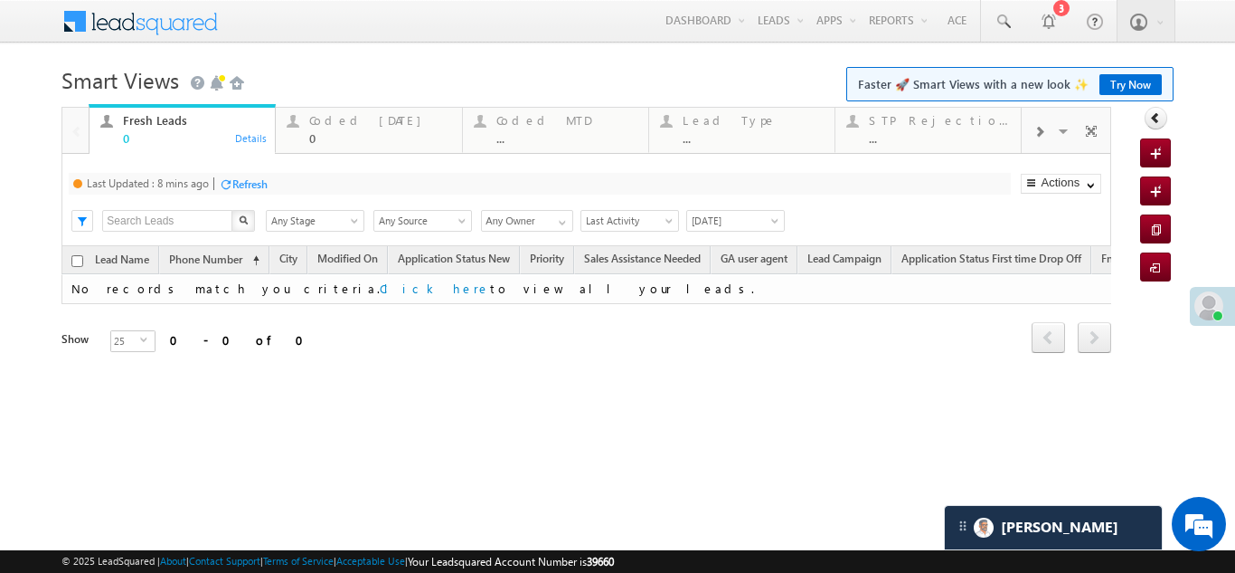
click at [238, 179] on div "Refresh" at bounding box center [249, 184] width 35 height 14
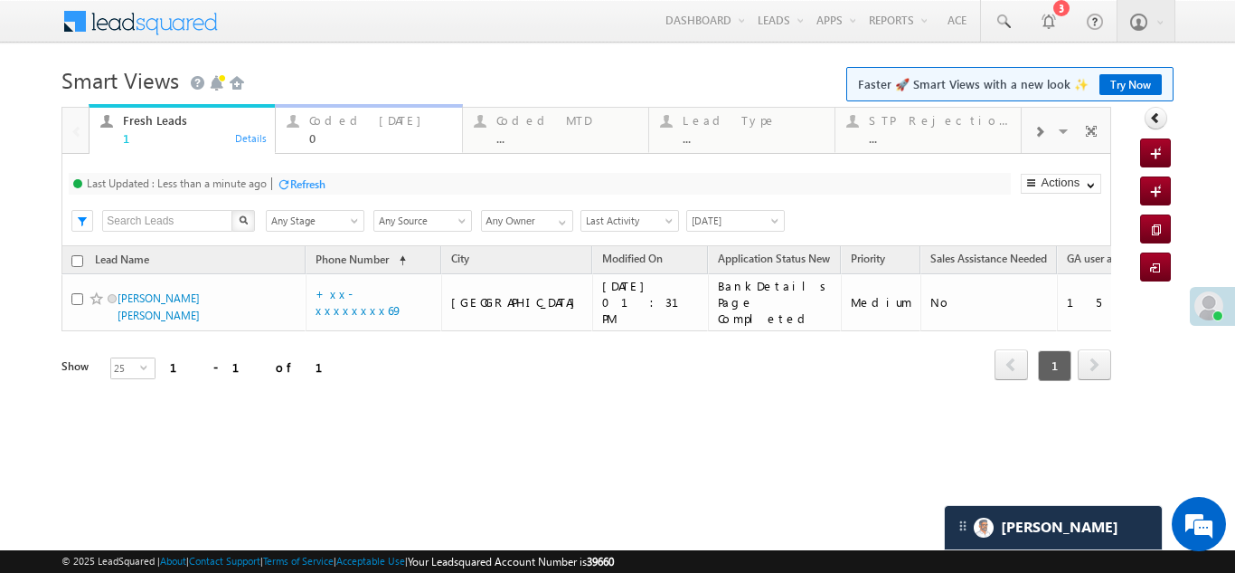
click at [316, 127] on div "Coded Today" at bounding box center [379, 120] width 141 height 14
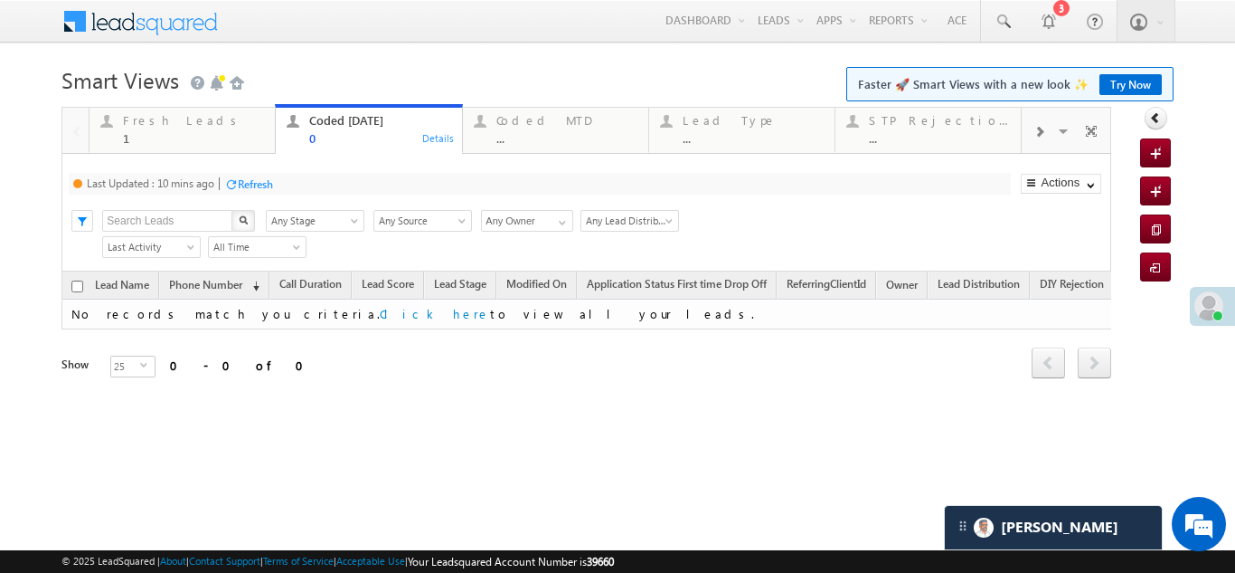
click at [261, 182] on div "Refresh" at bounding box center [255, 184] width 35 height 14
click at [165, 122] on div "Fresh Leads" at bounding box center [193, 120] width 141 height 14
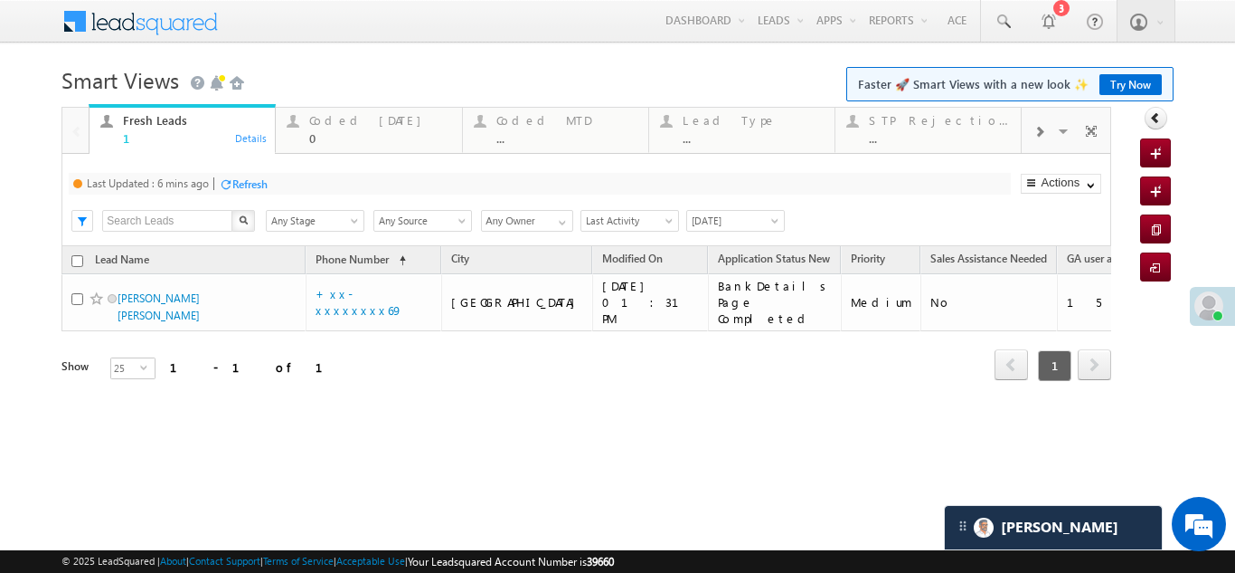
click at [251, 184] on div "Refresh" at bounding box center [249, 184] width 35 height 14
click at [336, 122] on div "Coded Today" at bounding box center [379, 120] width 141 height 14
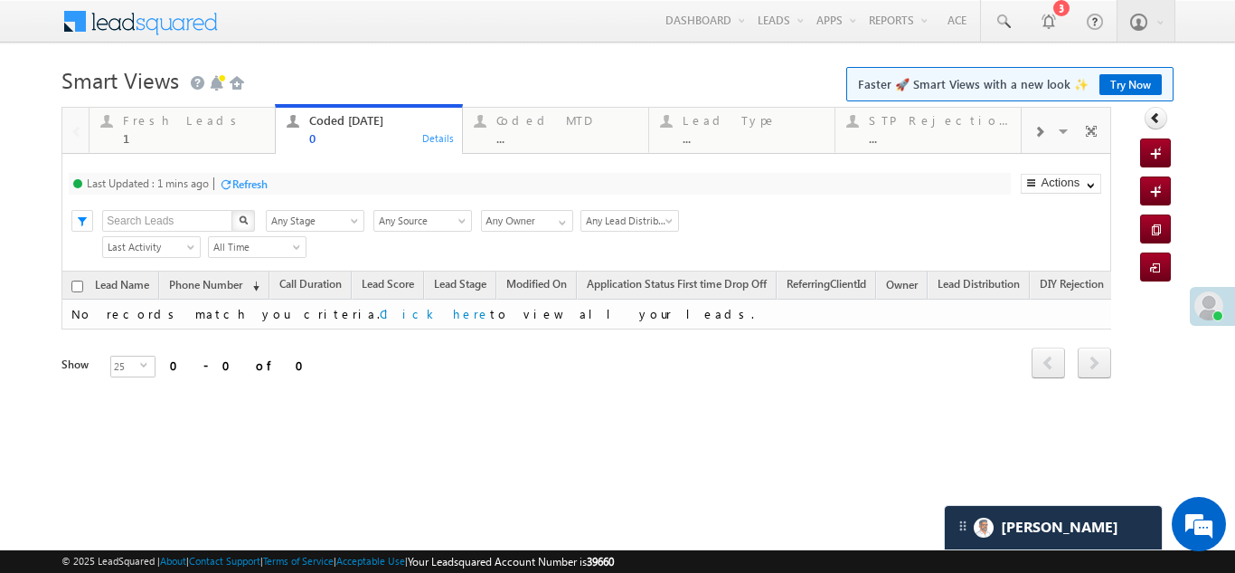
click at [252, 184] on div "Refresh" at bounding box center [249, 184] width 35 height 14
click at [149, 119] on div "Fresh Leads" at bounding box center [193, 120] width 141 height 14
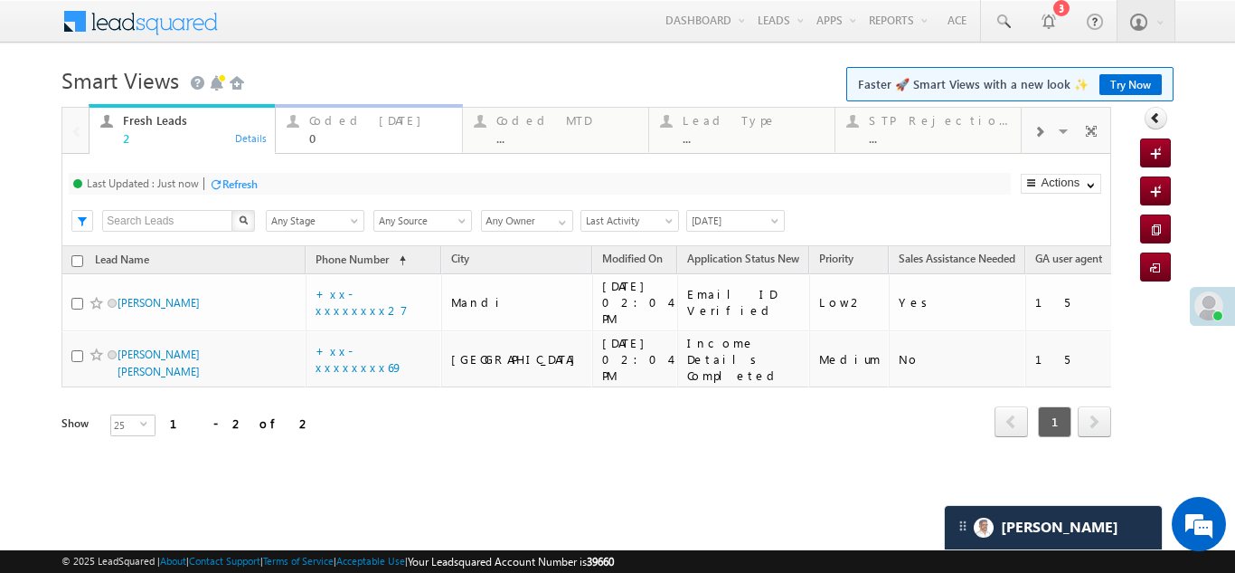
click at [358, 120] on div "Coded Today" at bounding box center [379, 120] width 141 height 14
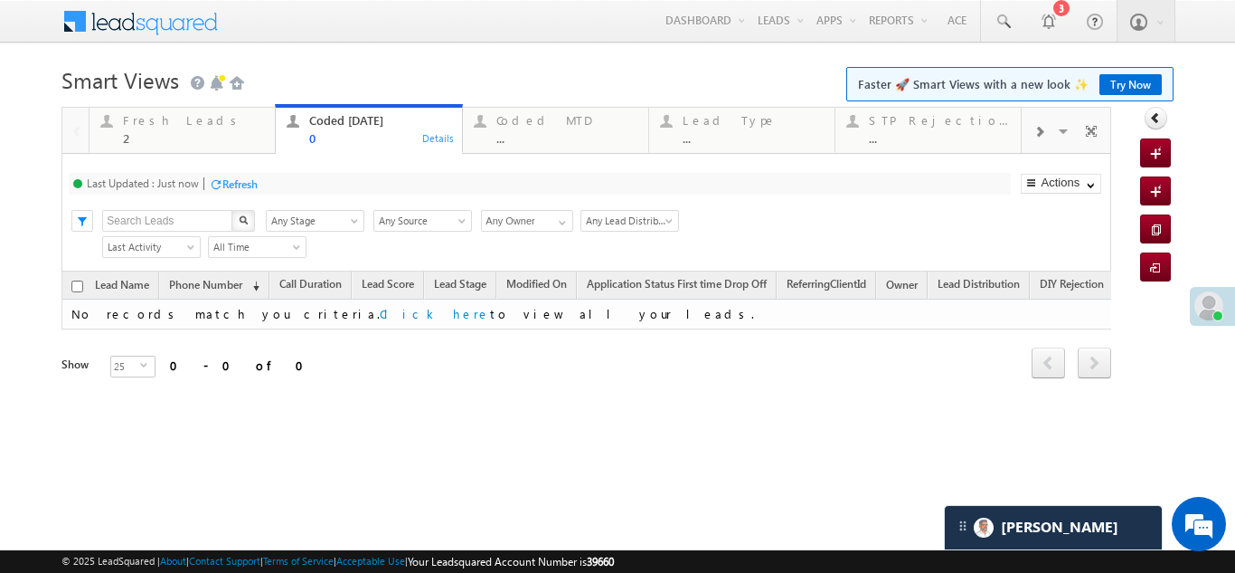
click at [251, 185] on div "Refresh" at bounding box center [239, 184] width 35 height 14
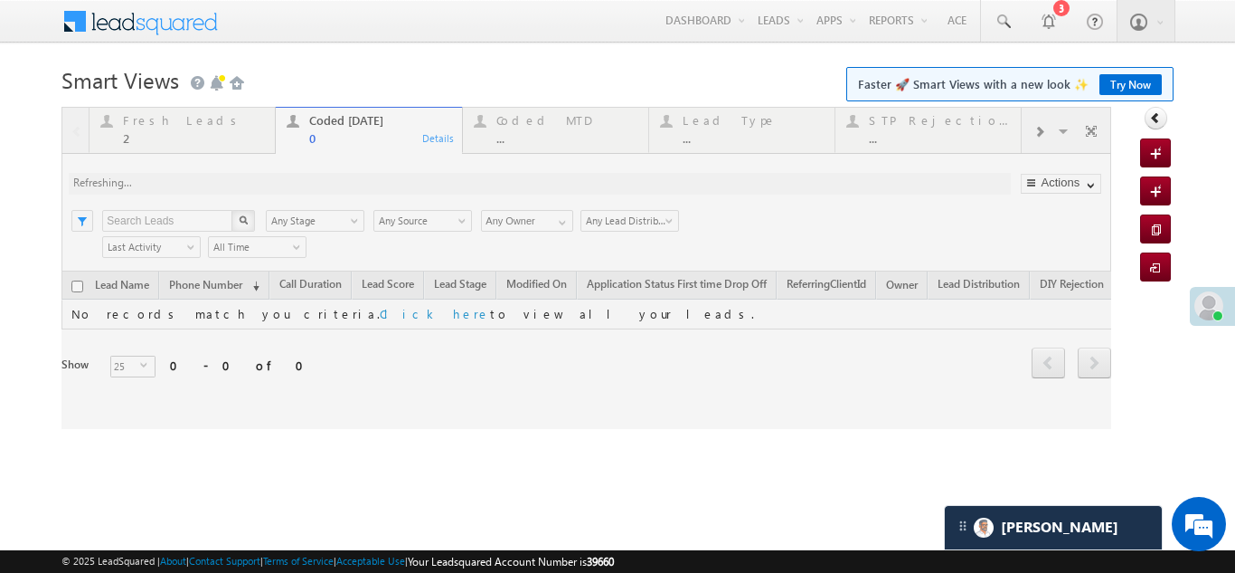
click at [169, 119] on div at bounding box center [587, 268] width 1050 height 322
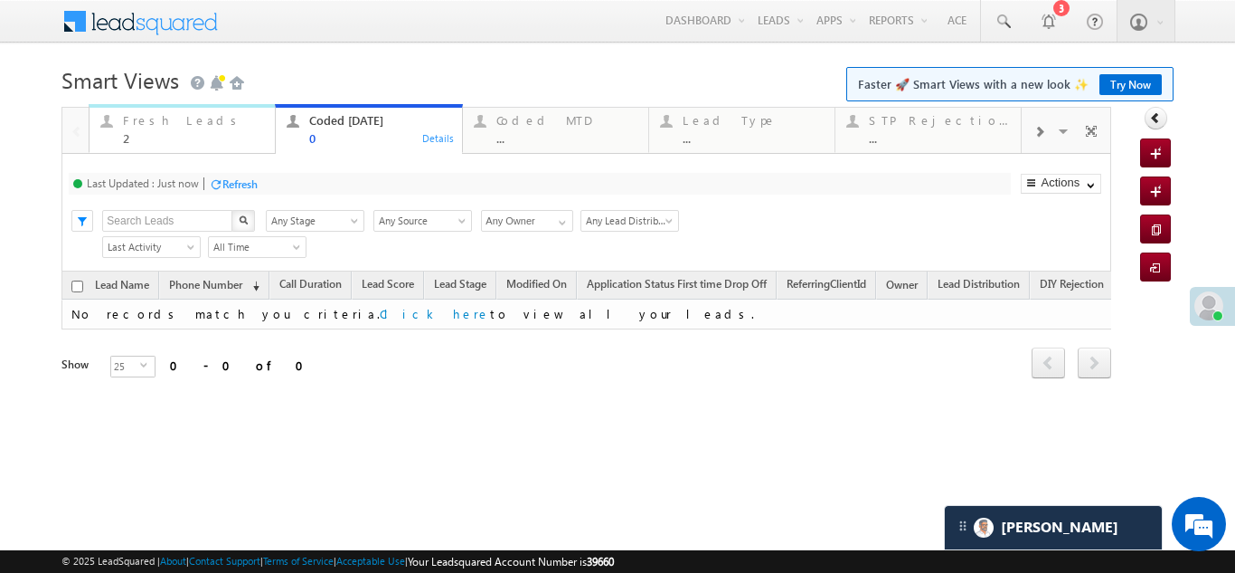
click at [164, 125] on div "Fresh Leads" at bounding box center [193, 120] width 141 height 14
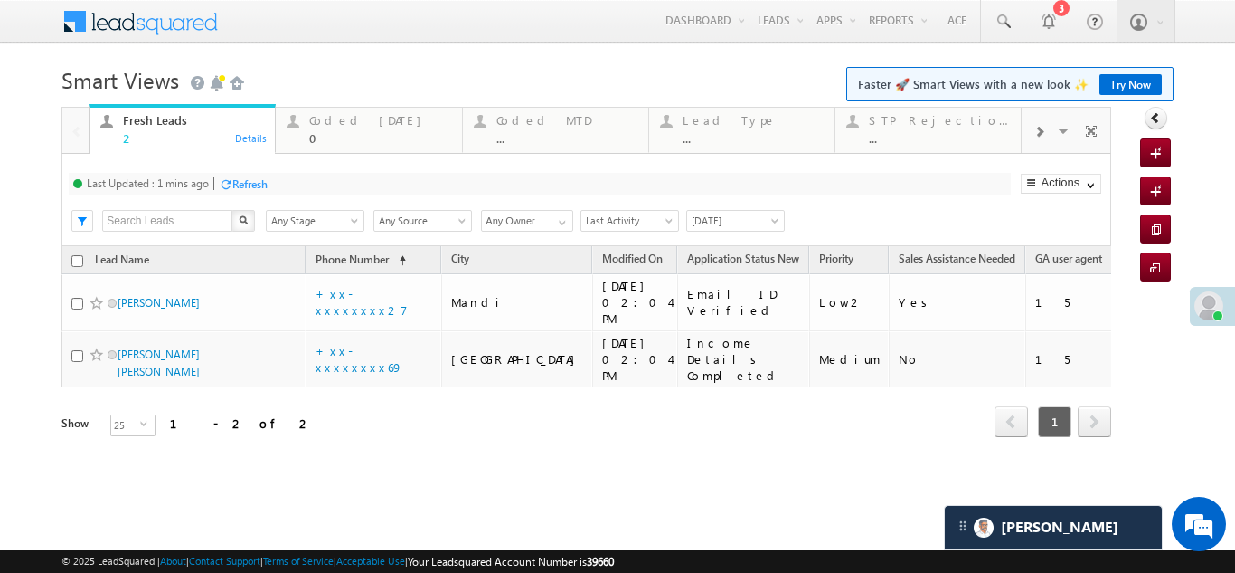
click at [244, 181] on div "Refresh" at bounding box center [249, 184] width 35 height 14
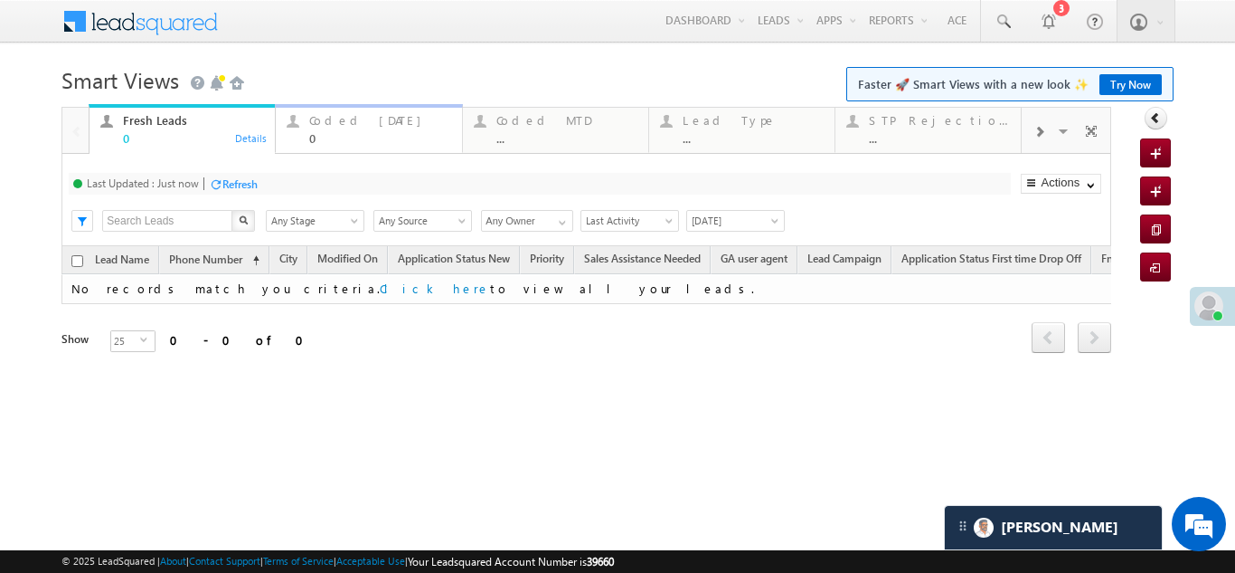
click at [333, 116] on div "Coded Today" at bounding box center [379, 120] width 141 height 14
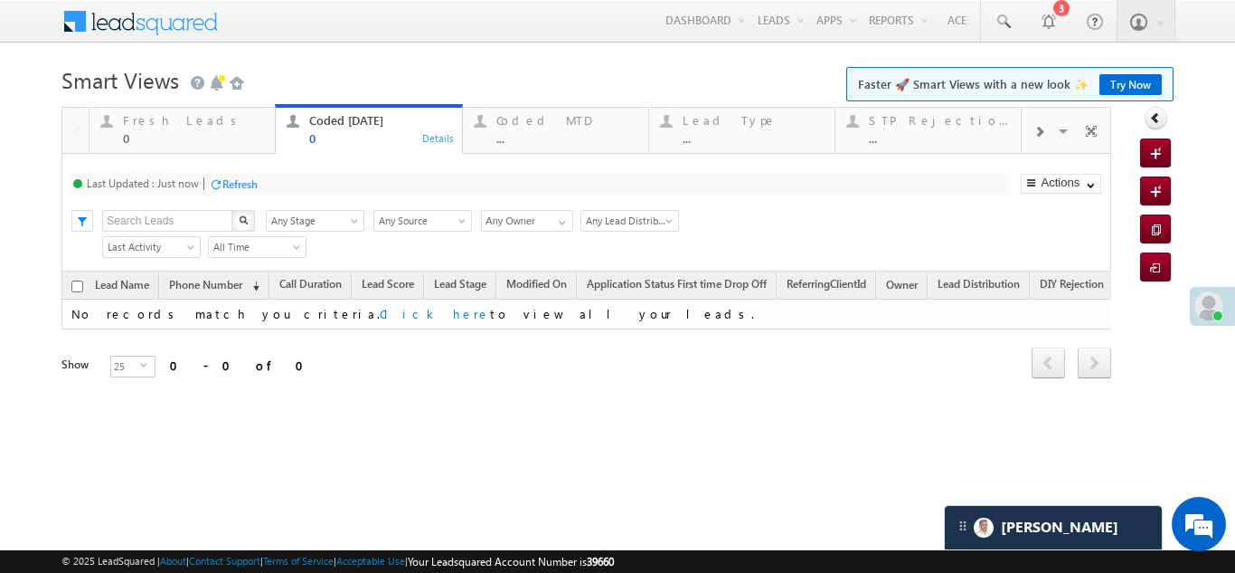
click at [241, 185] on div "Refresh" at bounding box center [239, 184] width 35 height 14
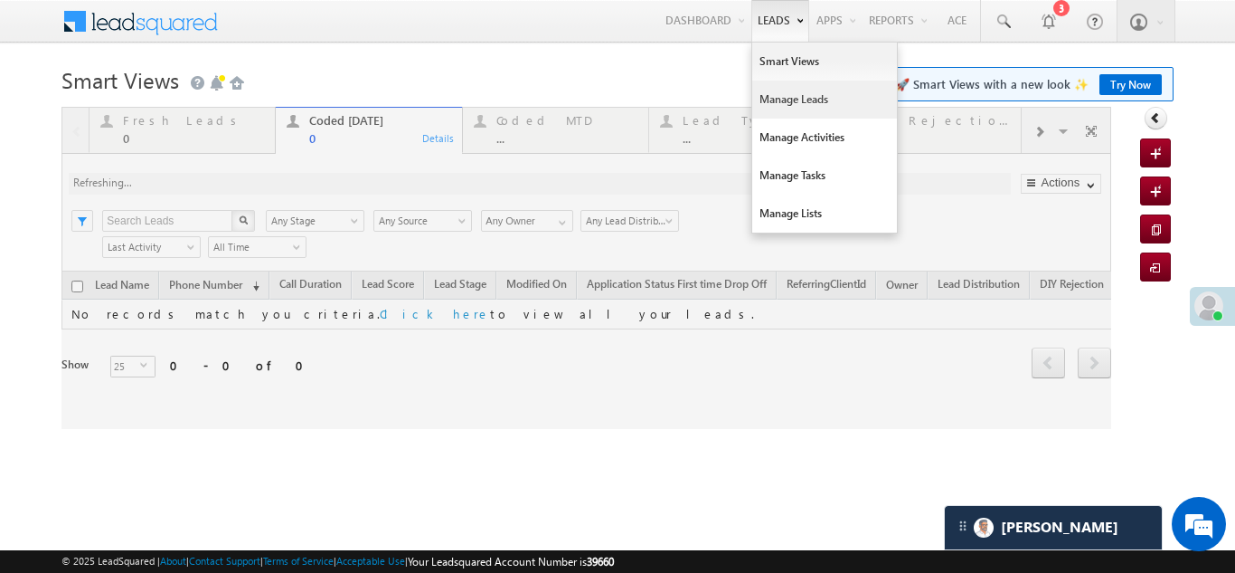
click at [785, 99] on link "Manage Leads" at bounding box center [824, 99] width 145 height 38
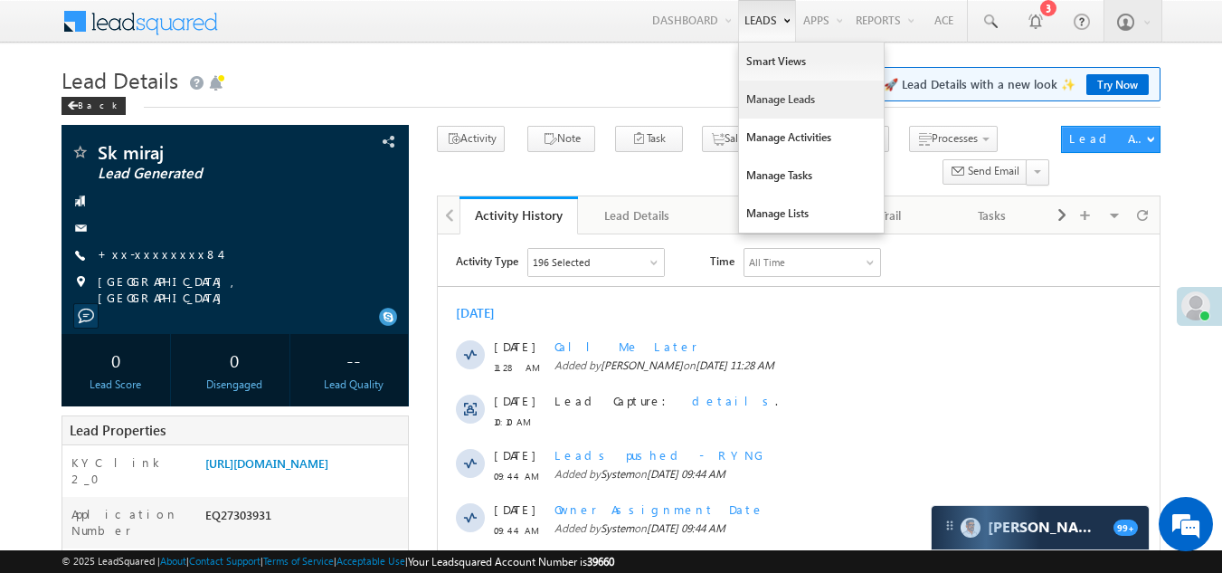
click at [777, 90] on link "Manage Leads" at bounding box center [811, 99] width 145 height 38
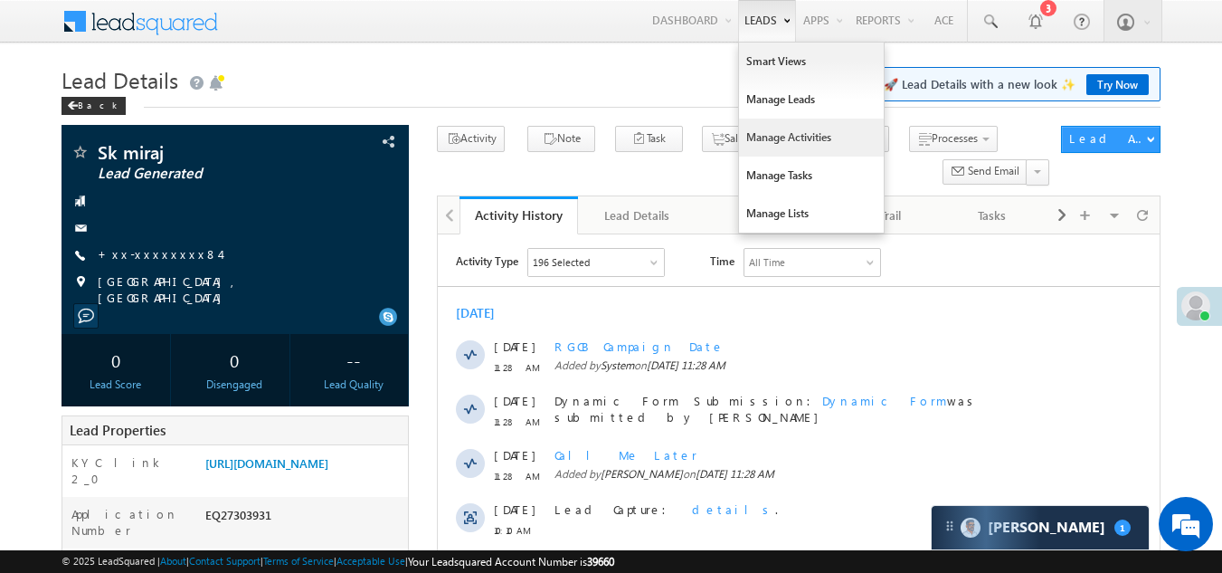
click at [778, 136] on link "Manage Activities" at bounding box center [811, 137] width 145 height 38
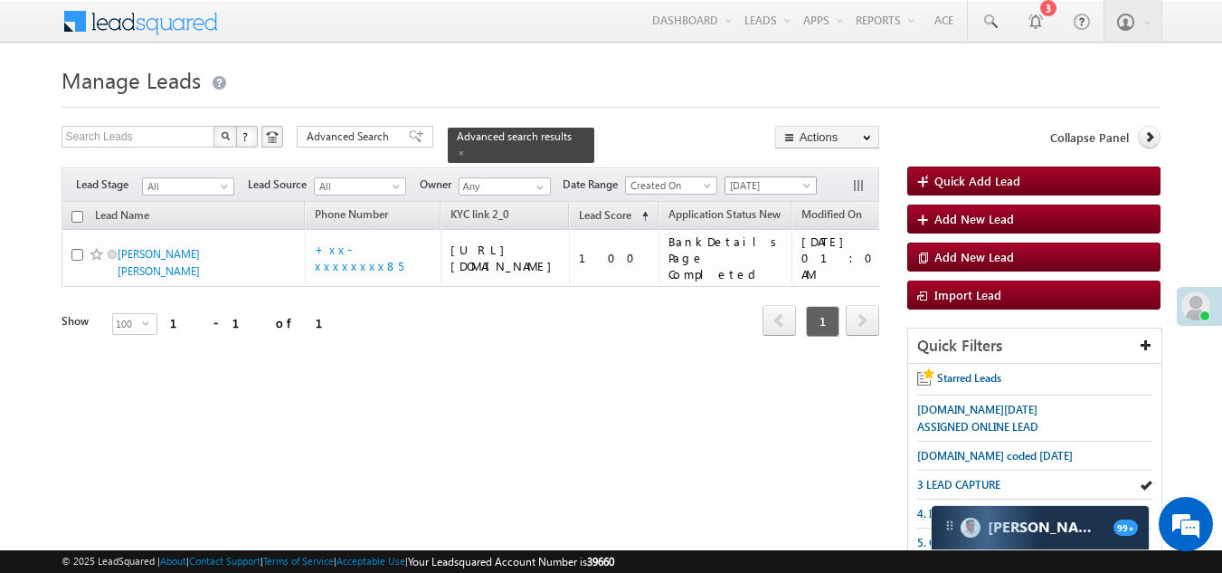
click at [765, 177] on span "[DATE]" at bounding box center [768, 185] width 86 height 16
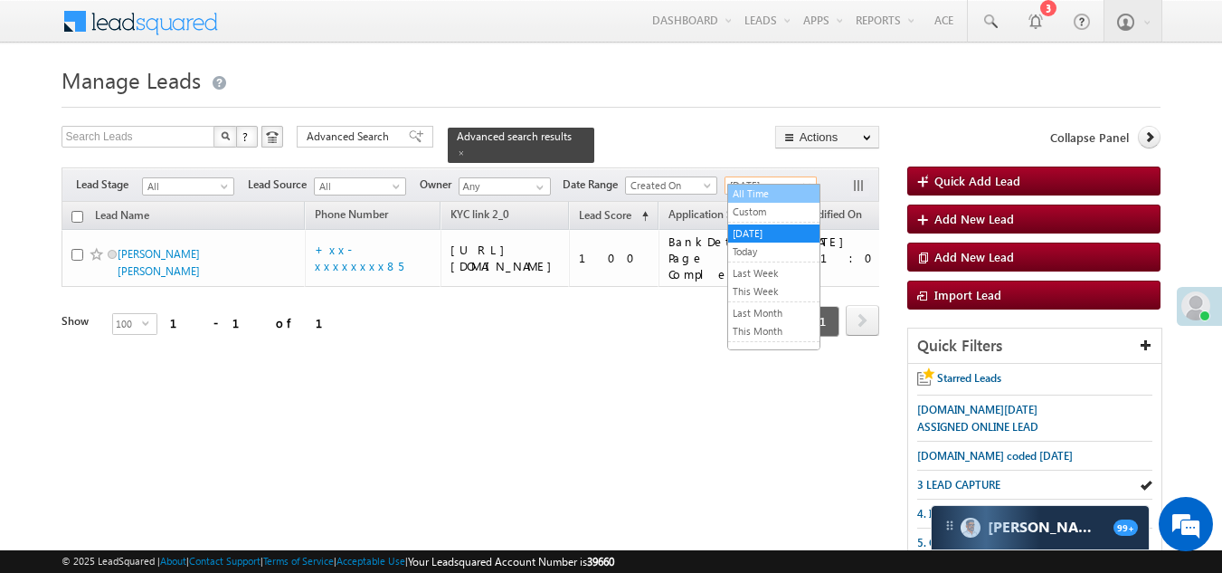
click at [765, 189] on link "All Time" at bounding box center [773, 193] width 91 height 16
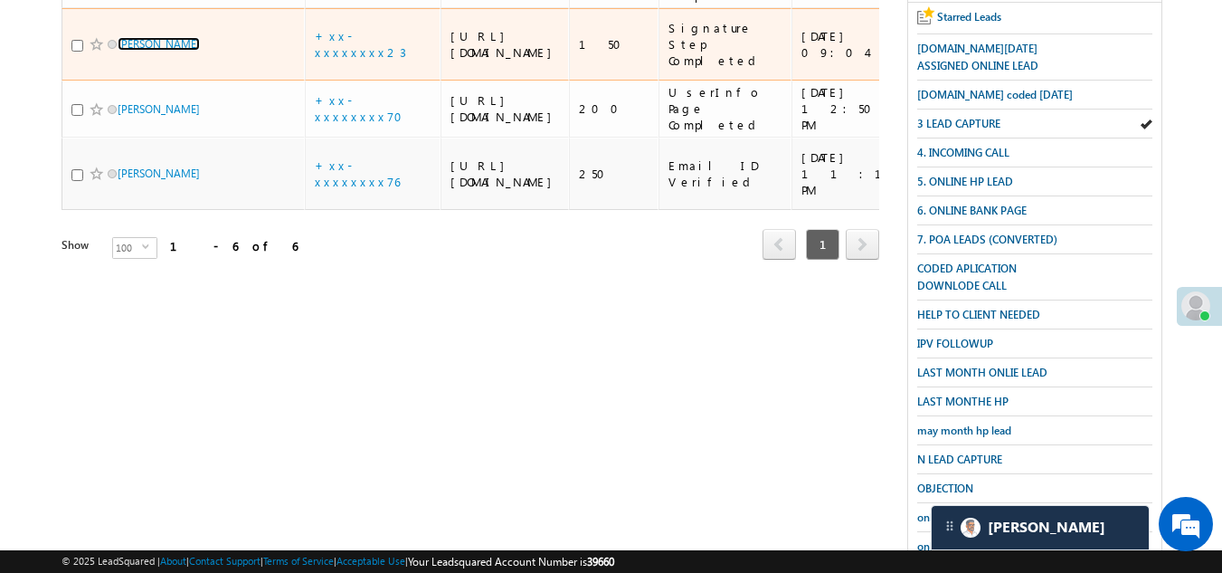
scroll to position [180, 0]
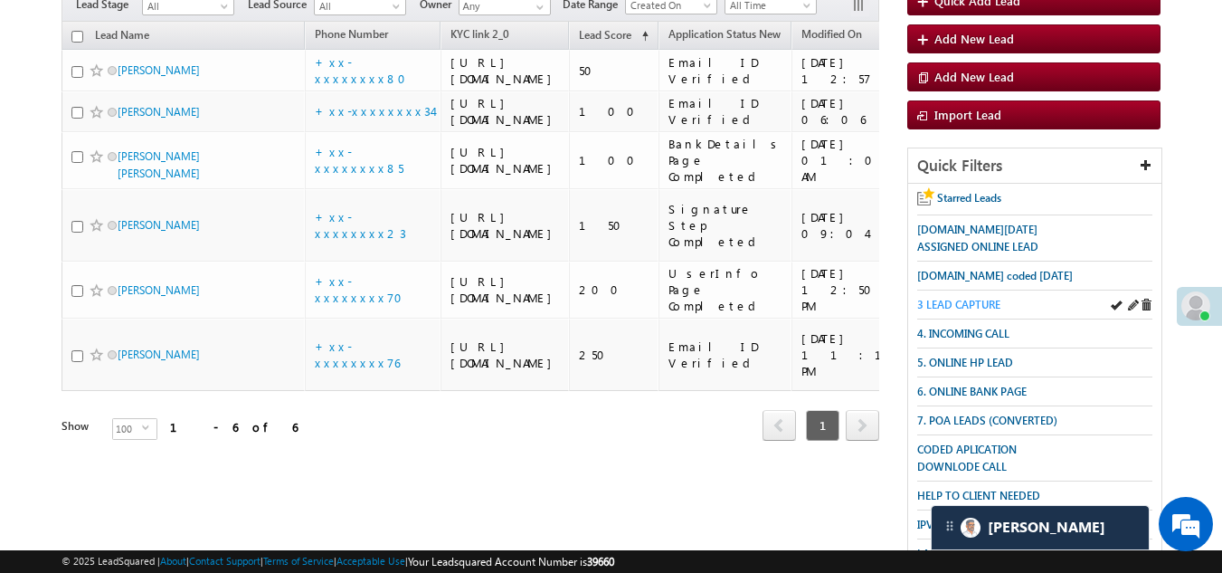
click at [972, 298] on span "3 LEAD CAPTURE" at bounding box center [958, 305] width 83 height 14
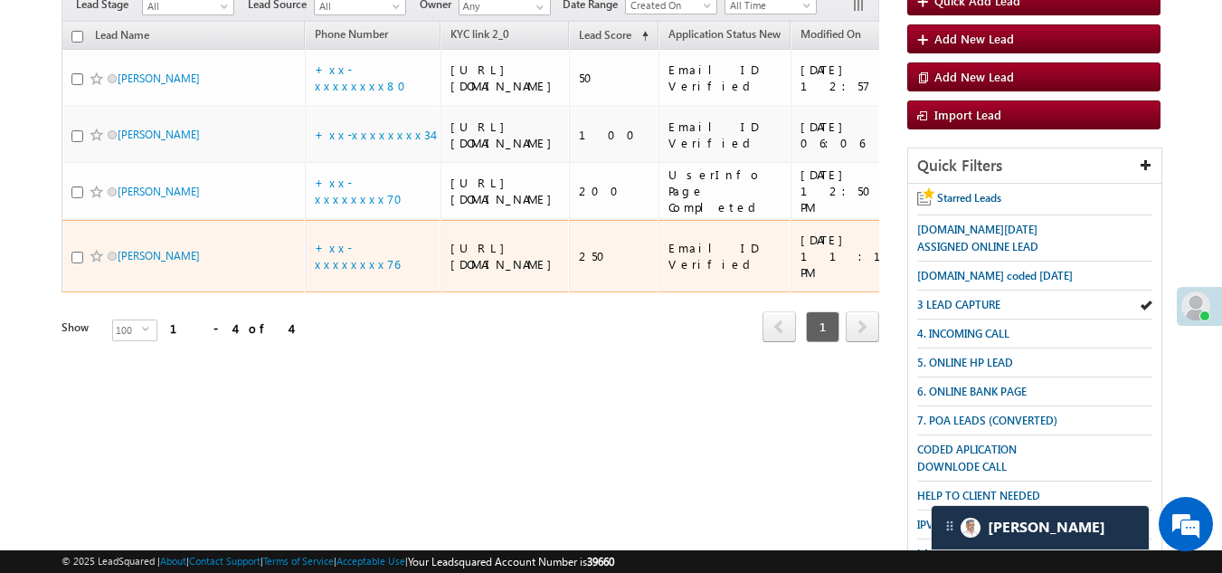
scroll to position [0, 0]
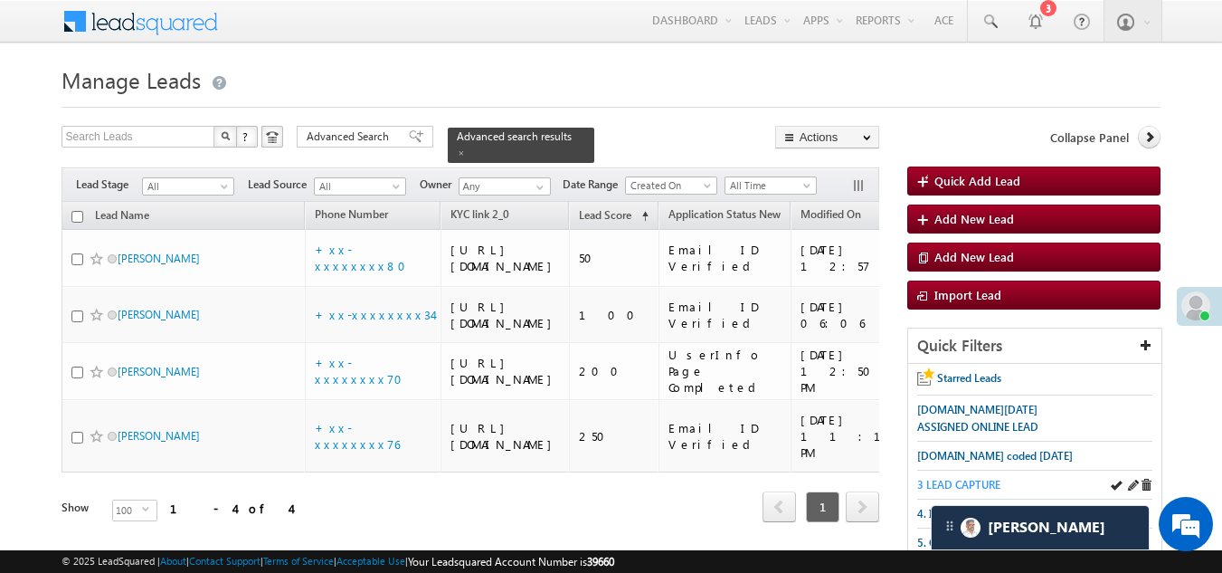
click at [976, 479] on span "3 LEAD CAPTURE" at bounding box center [958, 485] width 83 height 14
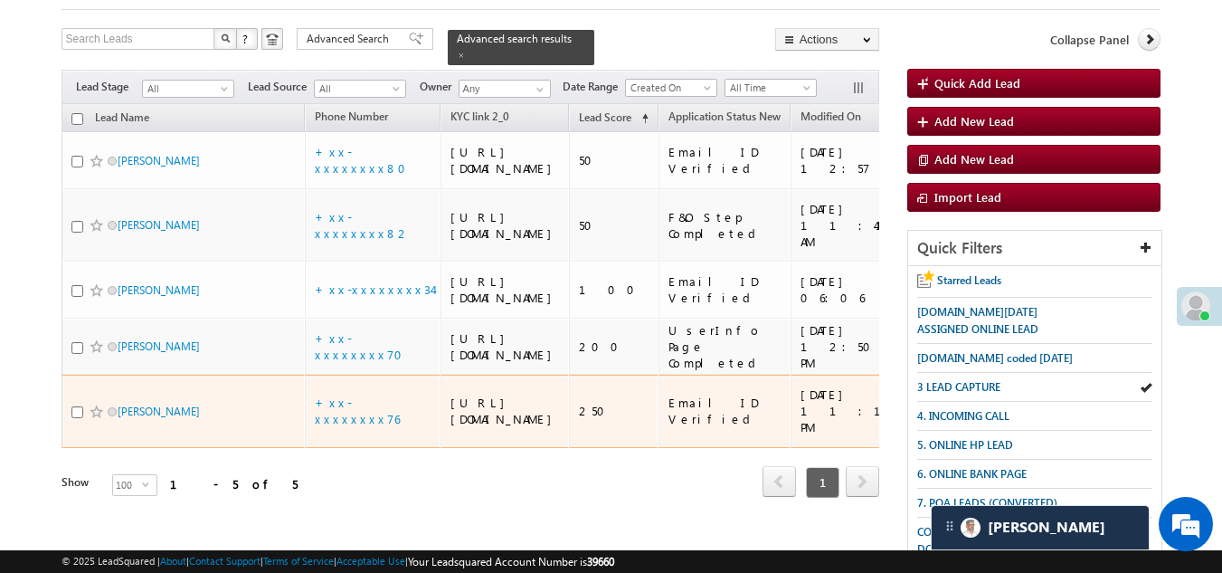
scroll to position [90, 0]
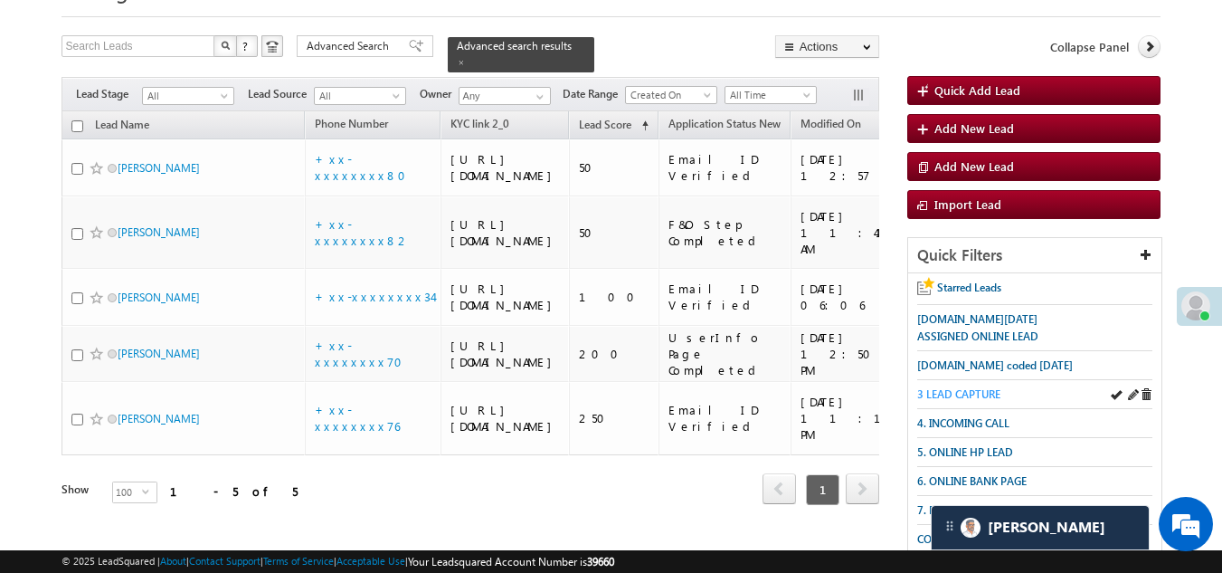
click at [958, 388] on span "3 LEAD CAPTURE" at bounding box center [958, 394] width 83 height 14
click at [947, 387] on span "3 LEAD CAPTURE" at bounding box center [958, 394] width 83 height 14
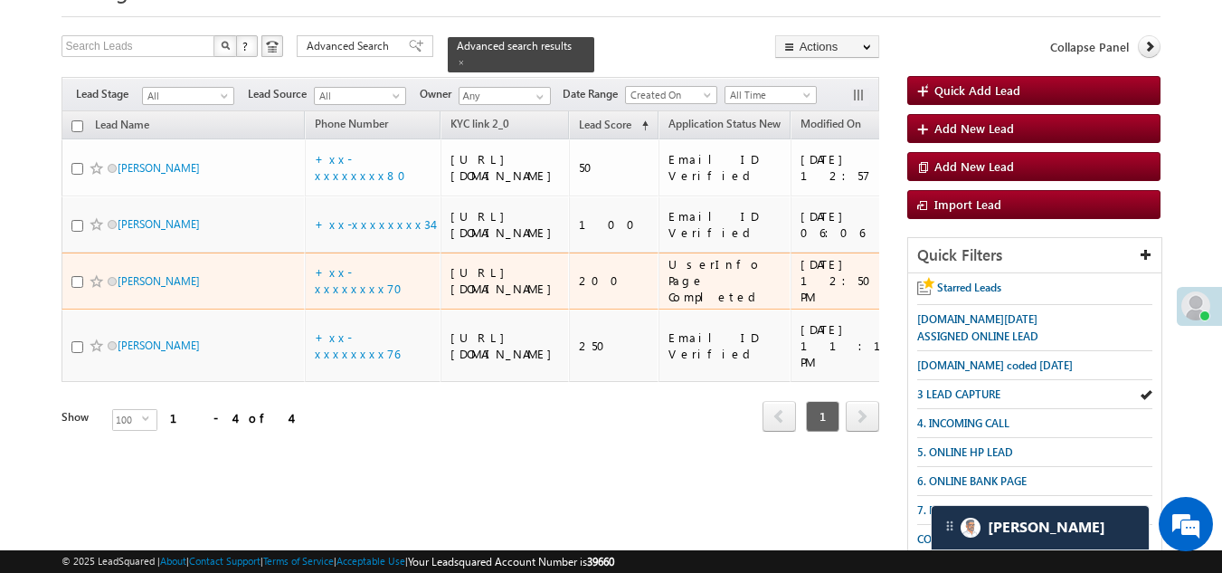
scroll to position [181, 0]
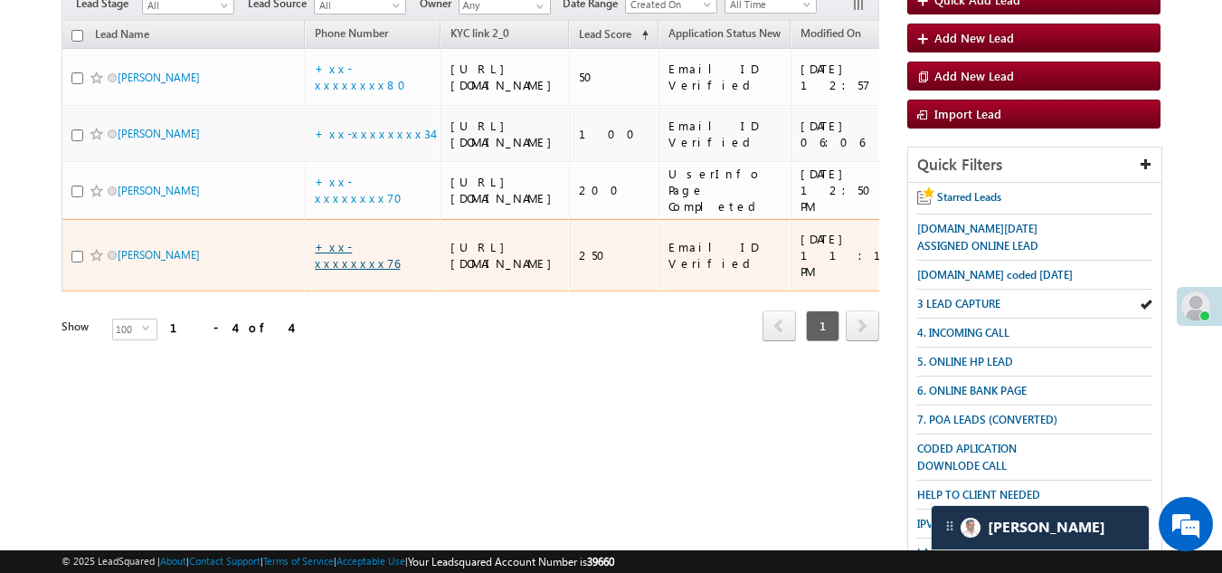
click at [364, 270] on link "+xx-xxxxxxxx76" at bounding box center [357, 255] width 85 height 32
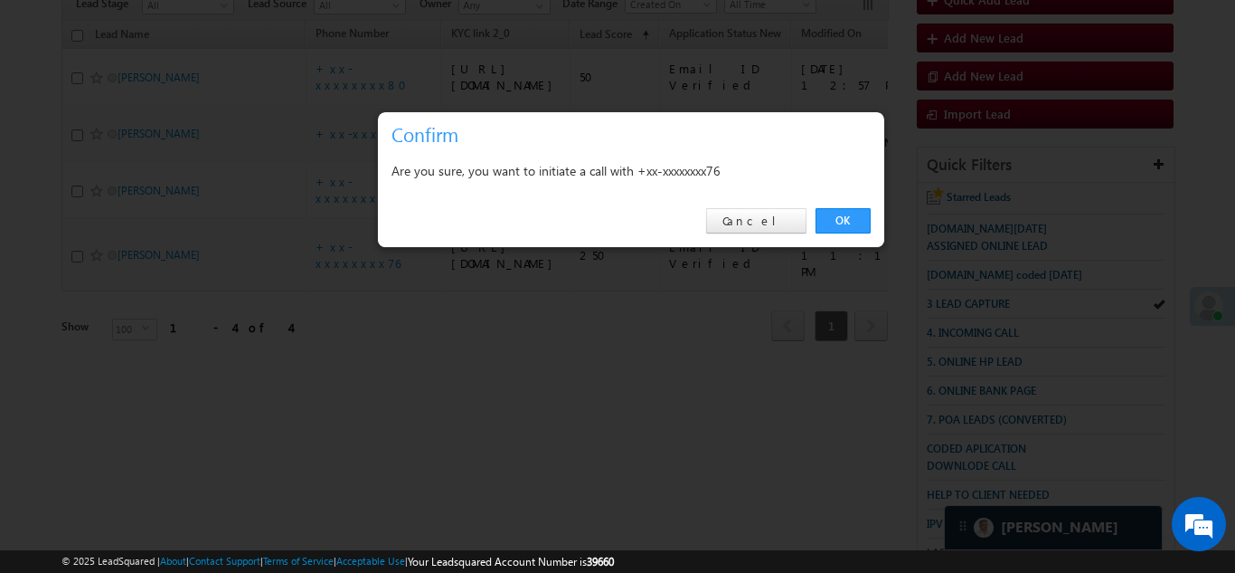
click at [840, 224] on link "OK" at bounding box center [843, 220] width 55 height 25
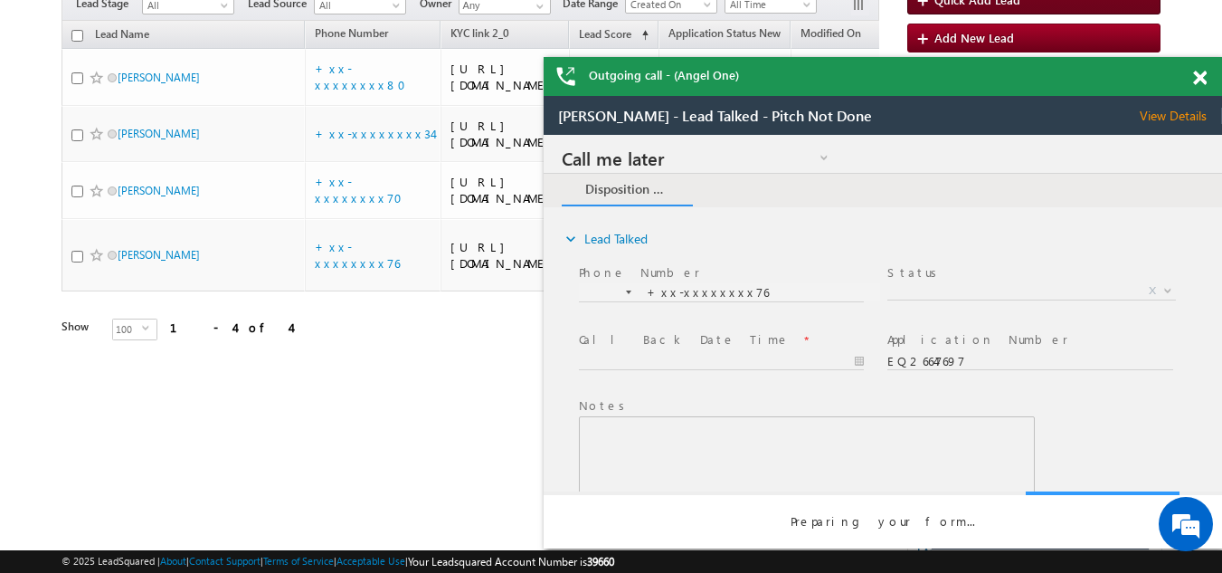
scroll to position [0, 0]
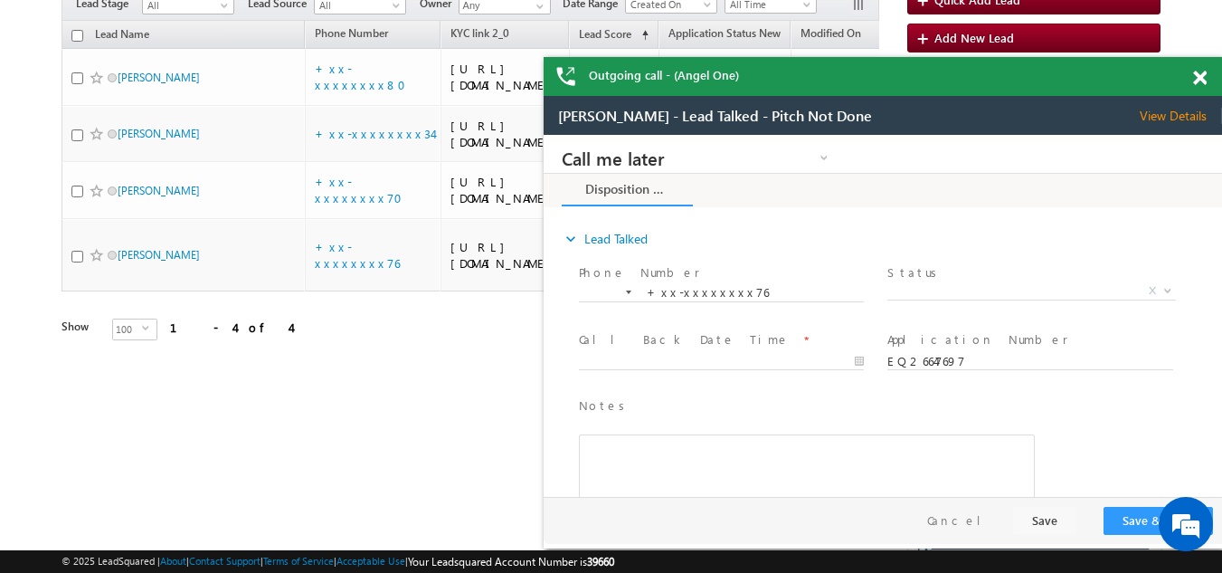
click at [1201, 80] on span at bounding box center [1200, 78] width 14 height 15
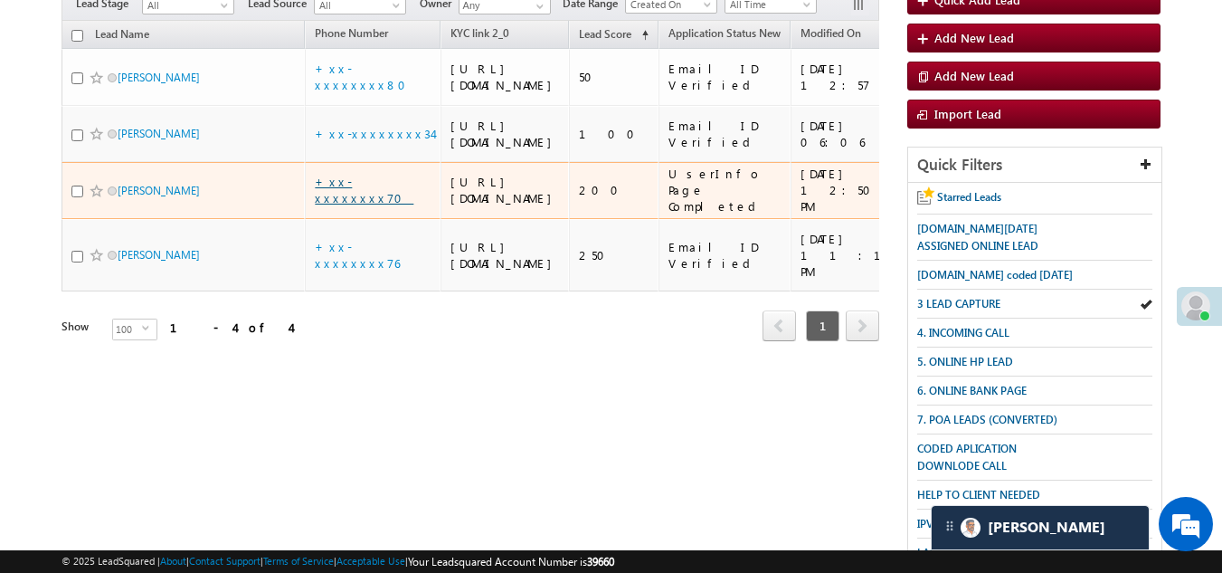
click at [341, 205] on link "+xx-xxxxxxxx70" at bounding box center [364, 190] width 99 height 32
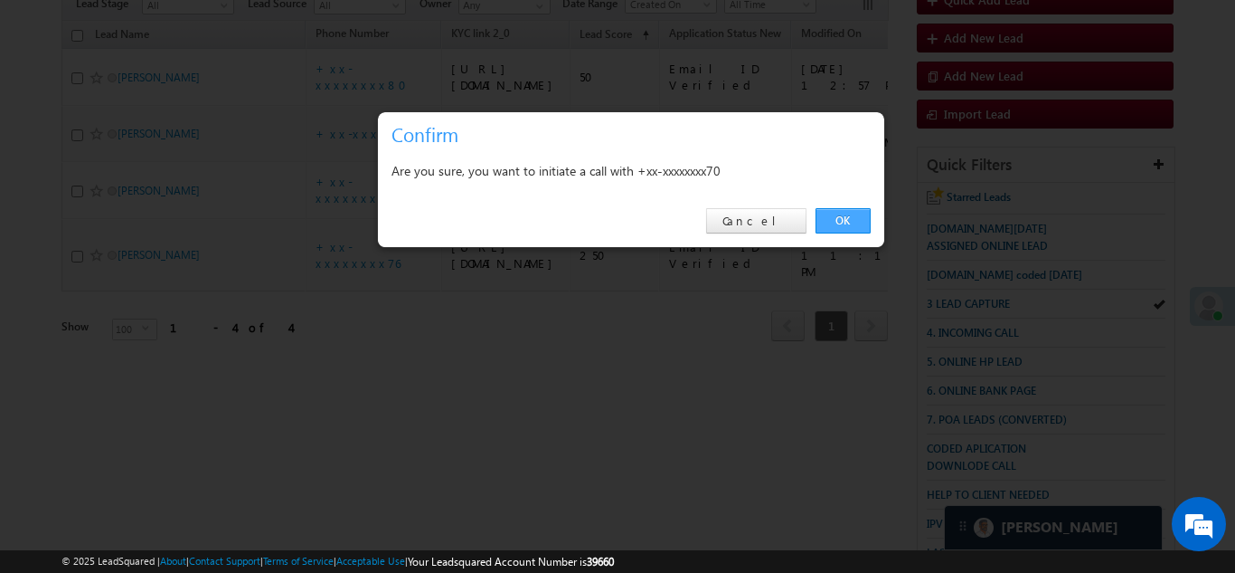
click at [840, 219] on link "OK" at bounding box center [843, 220] width 55 height 25
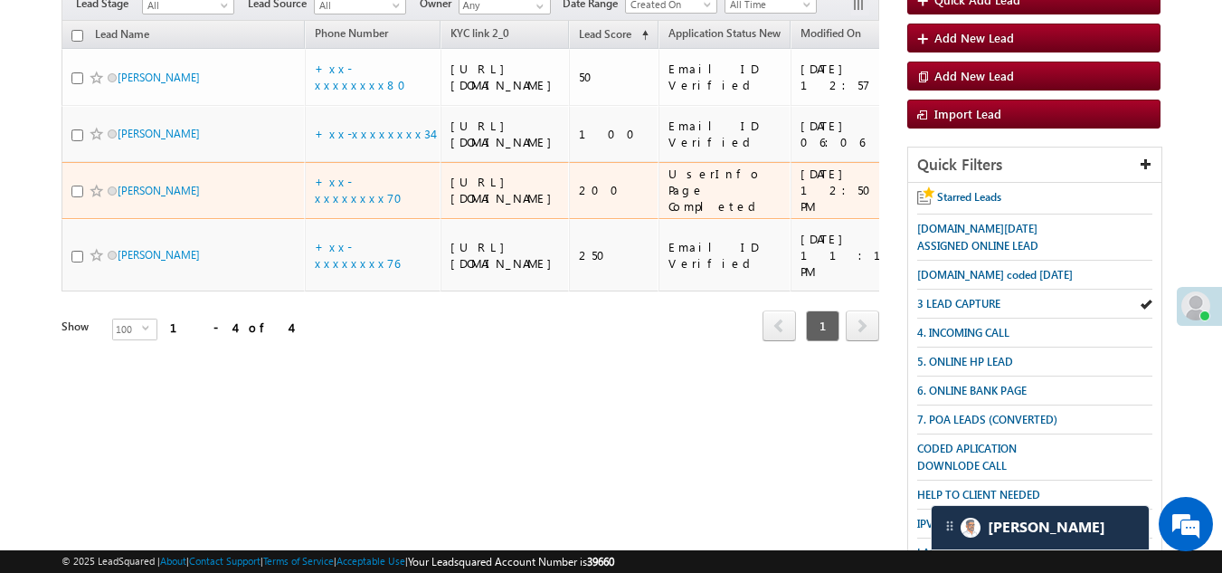
click at [74, 197] on input "checkbox" at bounding box center [77, 191] width 12 height 12
checkbox input "true"
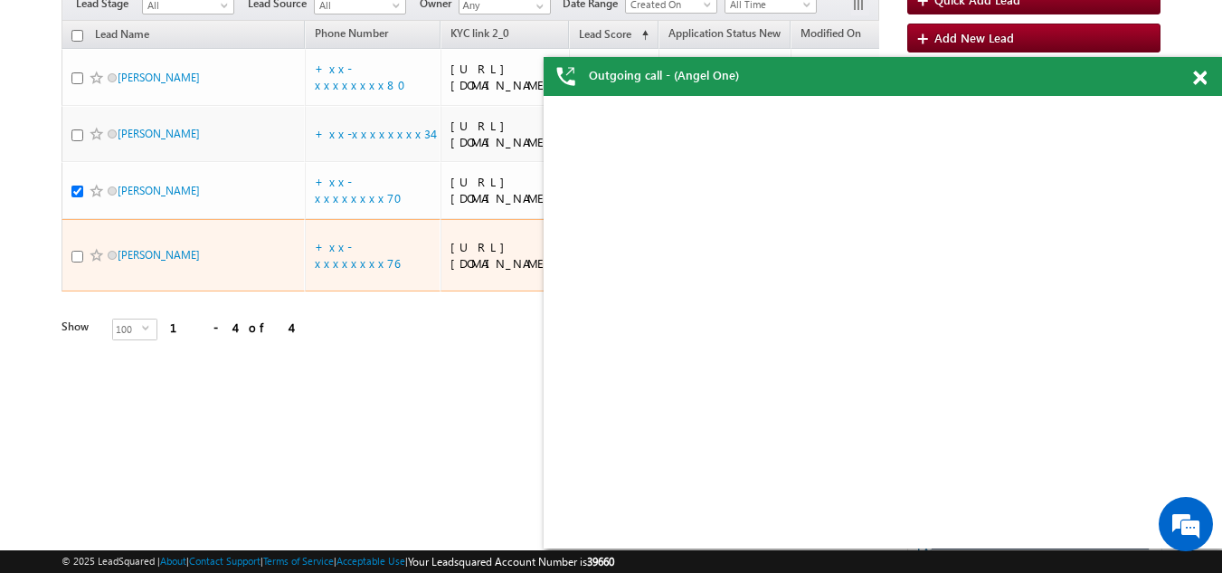
click at [80, 262] on input "checkbox" at bounding box center [77, 257] width 12 height 12
checkbox input "true"
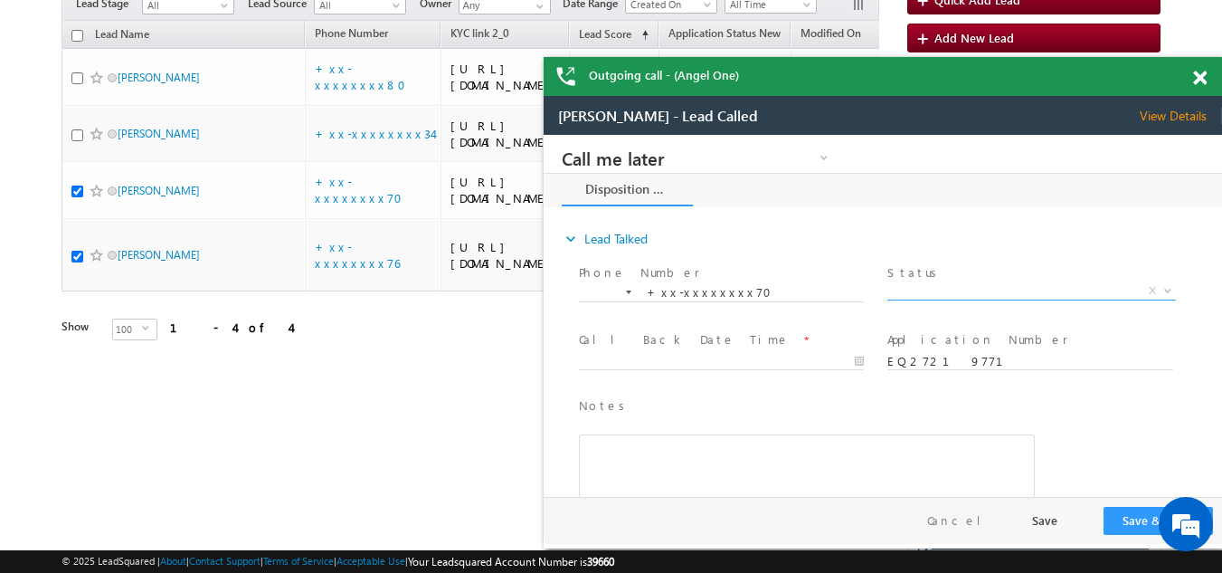
click at [940, 289] on span "X" at bounding box center [1031, 291] width 288 height 18
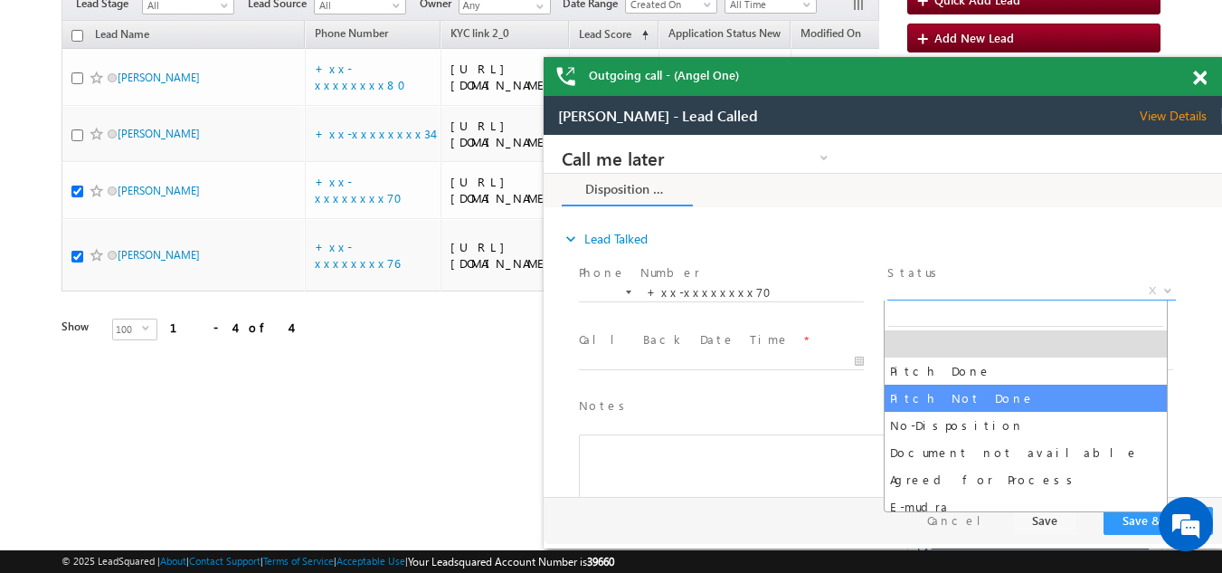
select select "Pitch Not Done"
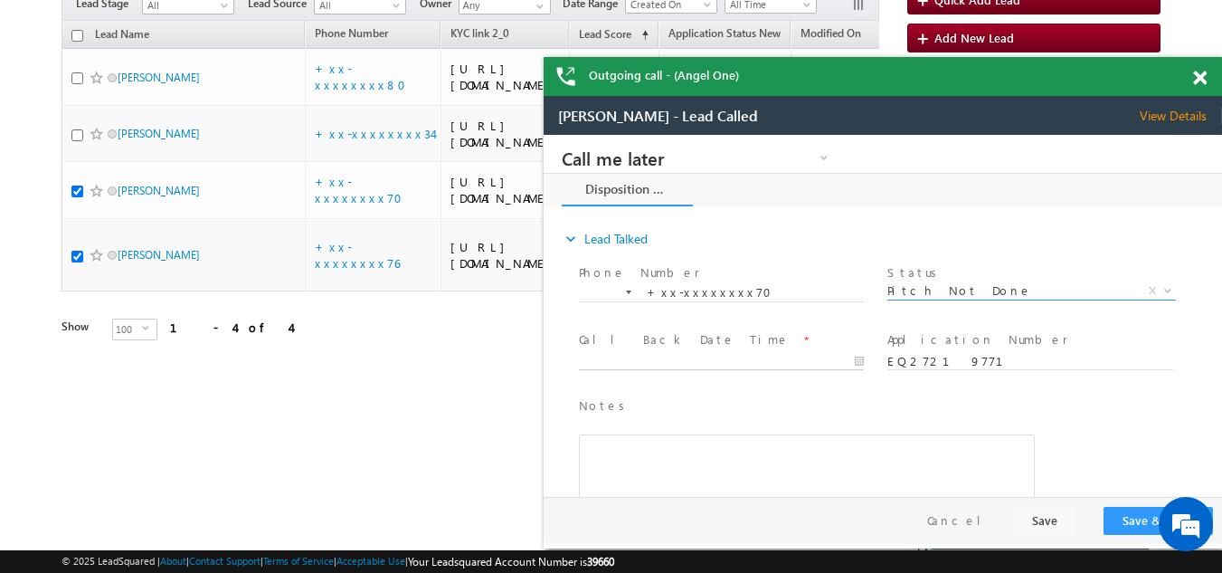
click at [667, 355] on body "Call me later Campaign Success Commitment Cross Sell Customer Drop-off reasons …" at bounding box center [883, 316] width 678 height 362
type input "08/17/25 12:00 PM"
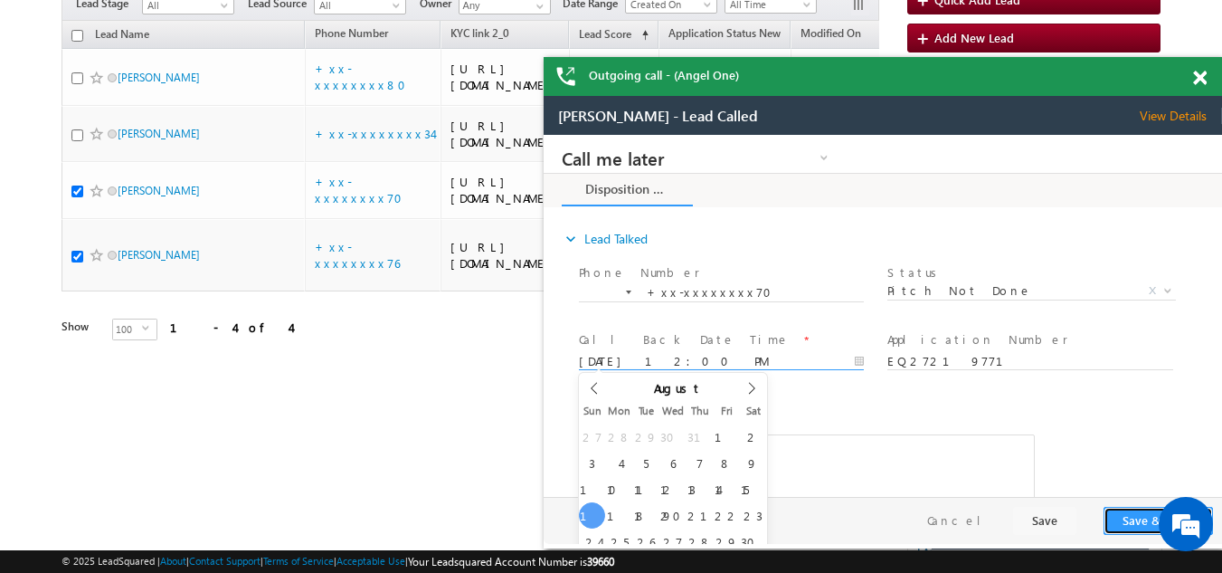
click at [1131, 522] on button "Save & Close" at bounding box center [1157, 520] width 109 height 28
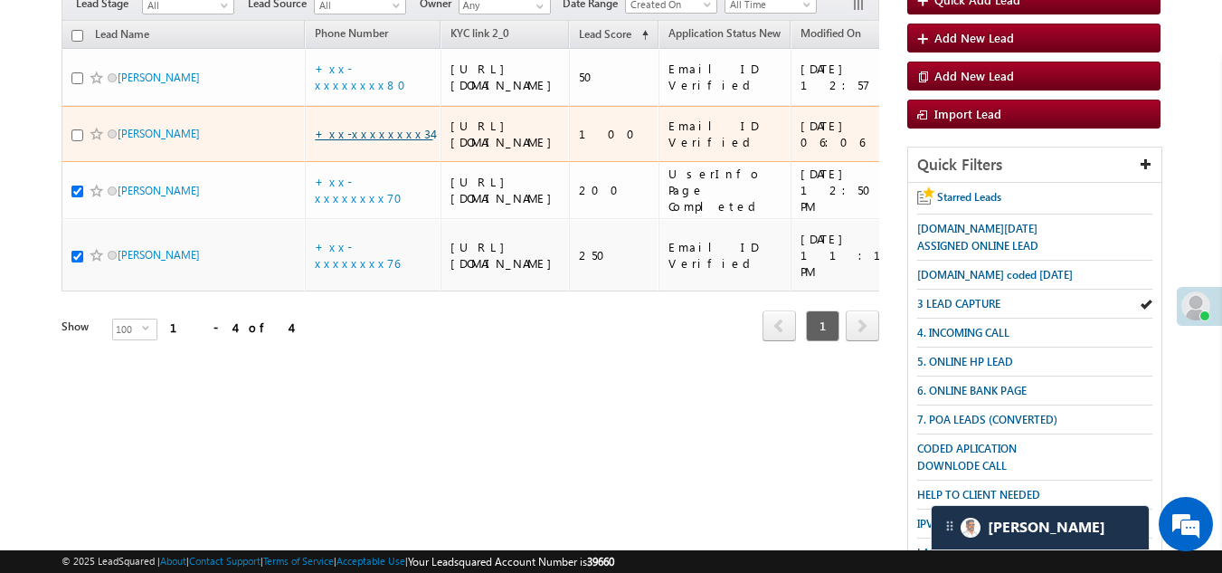
click at [351, 141] on link "+xx-xxxxxxxx34" at bounding box center [374, 133] width 118 height 15
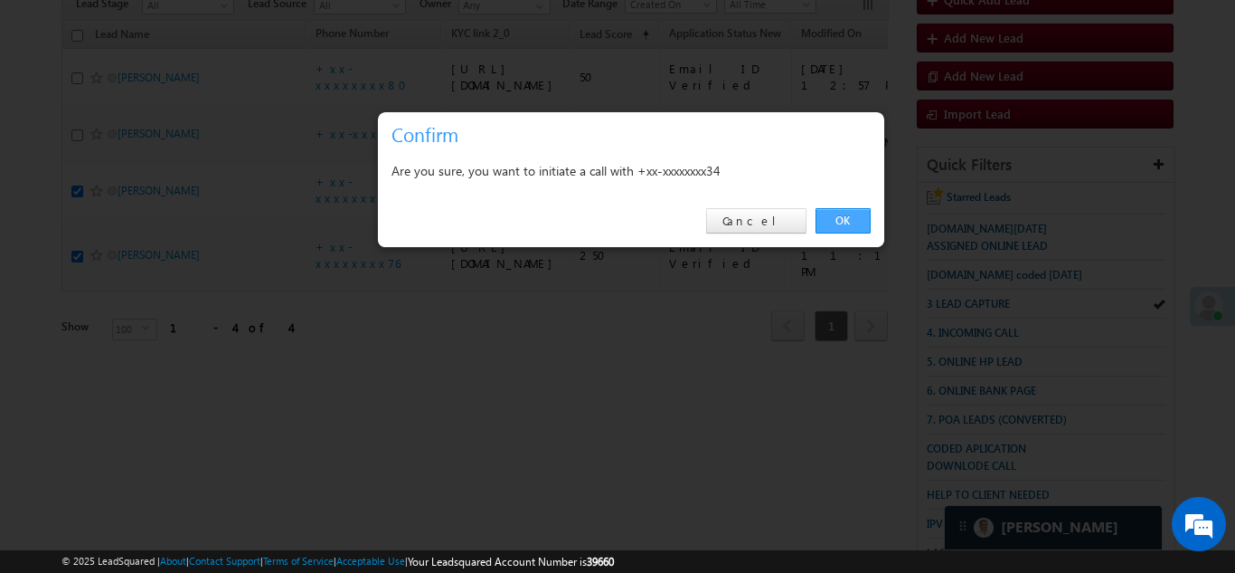
click at [847, 222] on link "OK" at bounding box center [843, 220] width 55 height 25
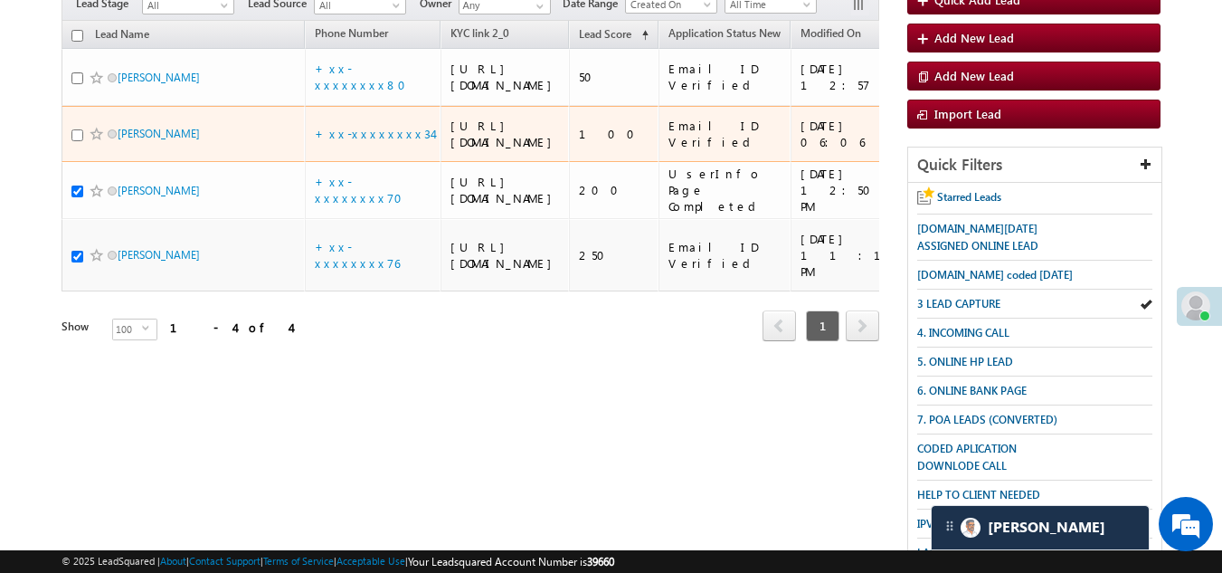
click at [80, 141] on input "checkbox" at bounding box center [77, 135] width 12 height 12
checkbox input "true"
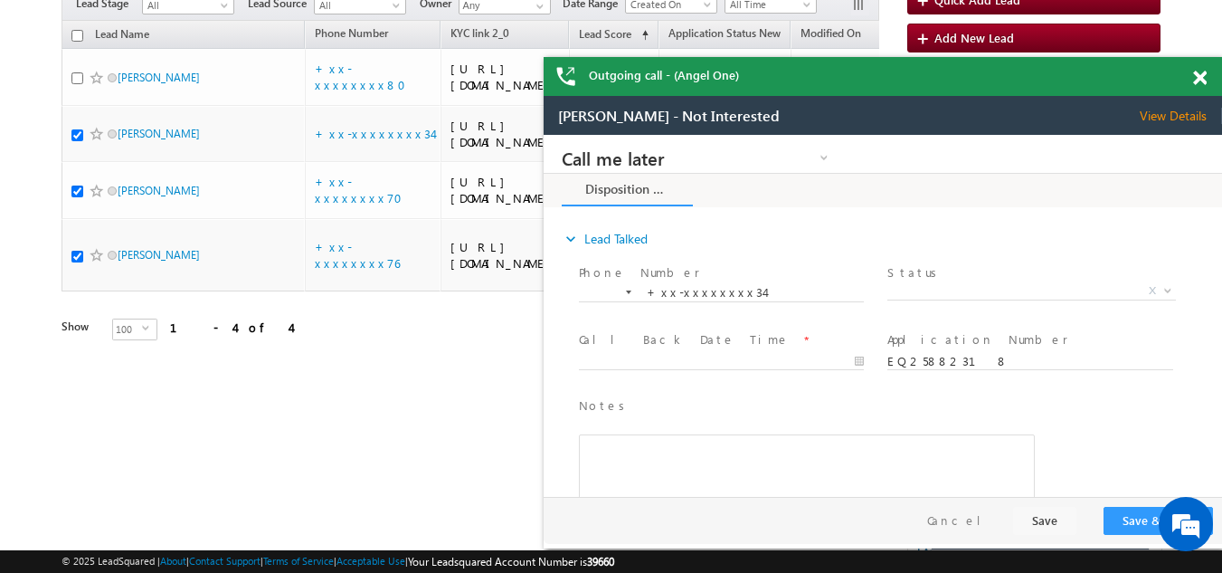
click at [1198, 80] on span at bounding box center [1200, 78] width 14 height 15
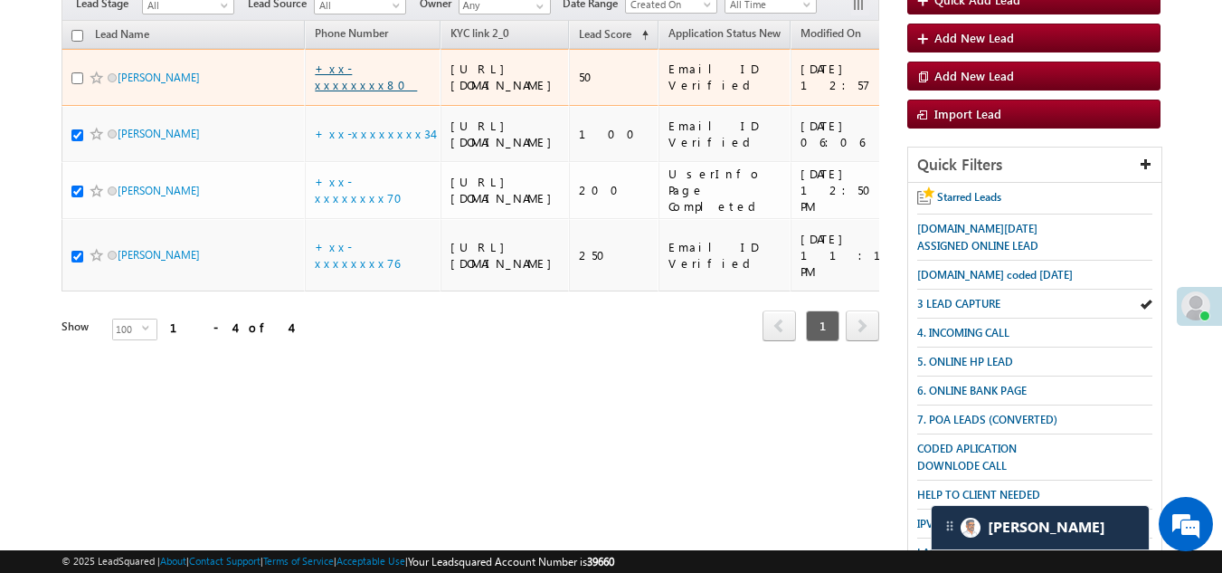
click at [347, 89] on link "+xx-xxxxxxxx80" at bounding box center [366, 77] width 102 height 32
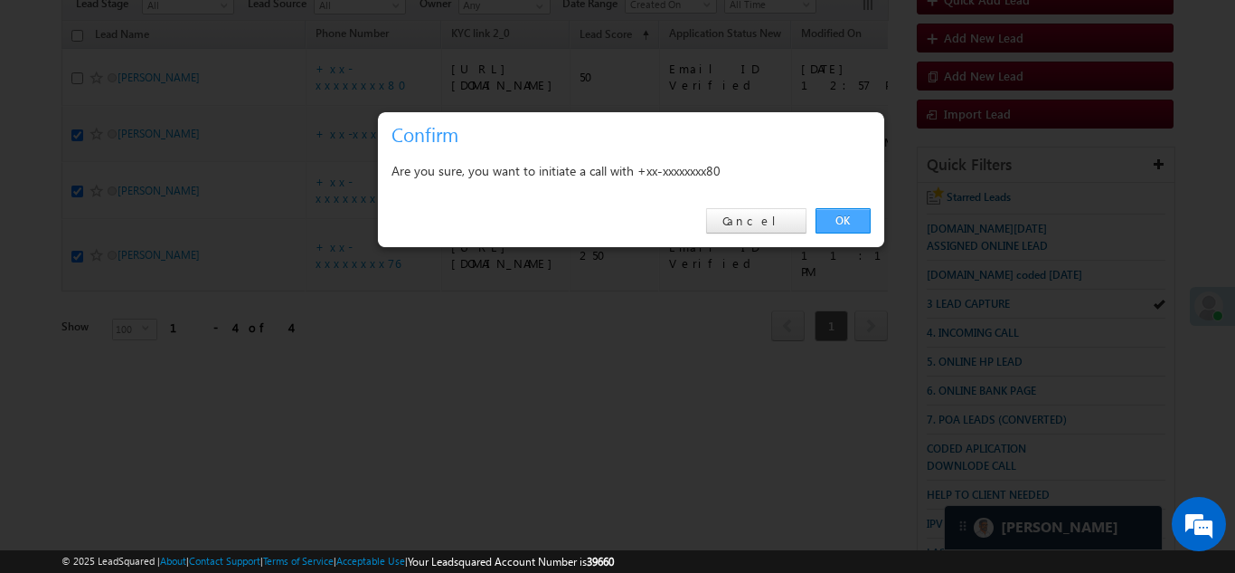
click at [836, 212] on link "OK" at bounding box center [843, 220] width 55 height 25
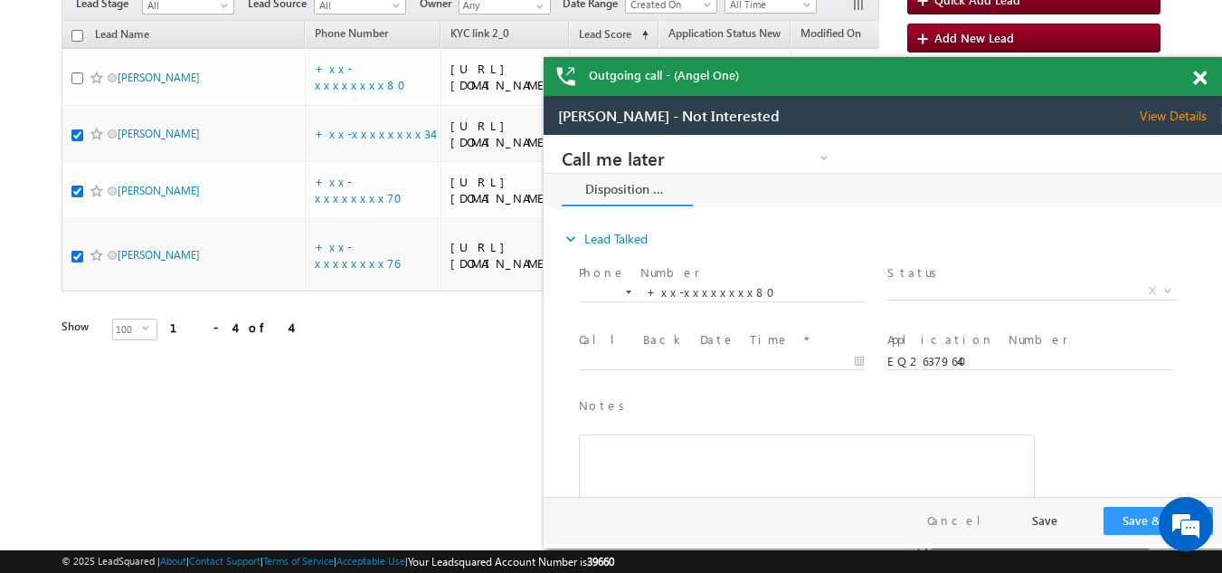
click at [1200, 78] on span at bounding box center [1200, 78] width 14 height 15
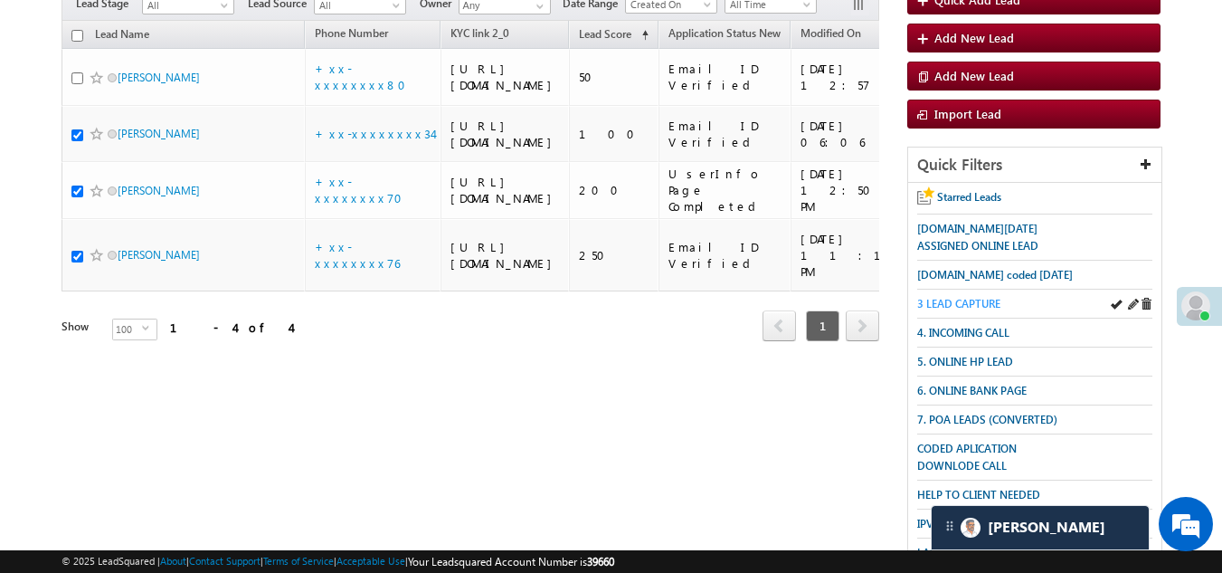
click at [976, 303] on span "3 LEAD CAPTURE" at bounding box center [958, 304] width 83 height 14
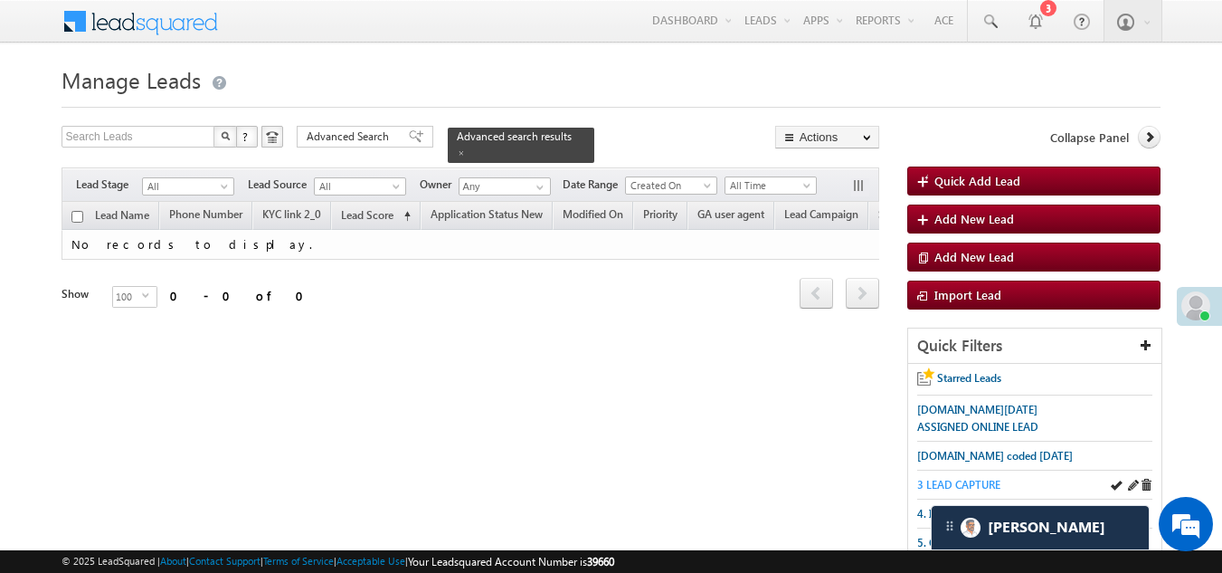
click at [964, 478] on span "3 LEAD CAPTURE" at bounding box center [958, 485] width 83 height 14
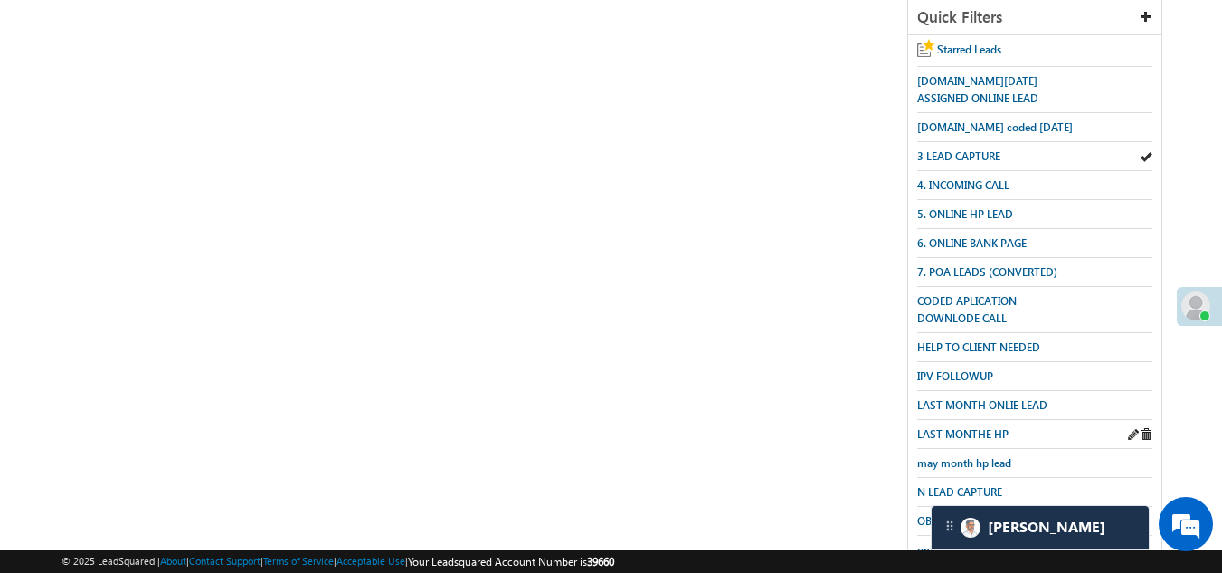
scroll to position [362, 0]
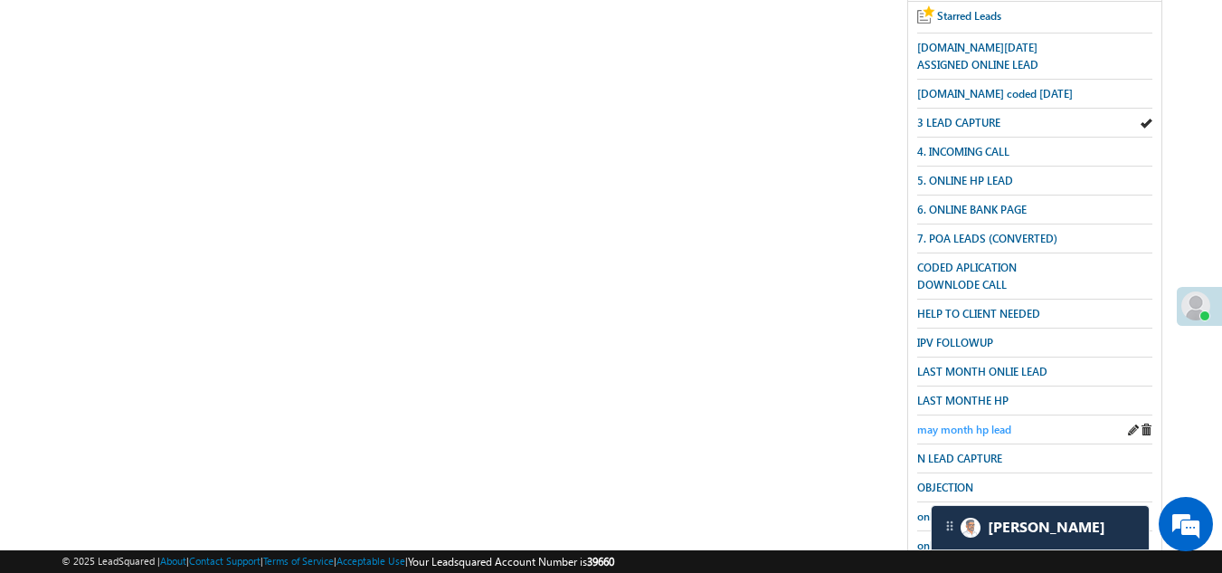
click at [972, 422] on span "may month hp lead" at bounding box center [964, 429] width 94 height 14
click at [937, 422] on span "may month hp lead" at bounding box center [964, 429] width 94 height 14
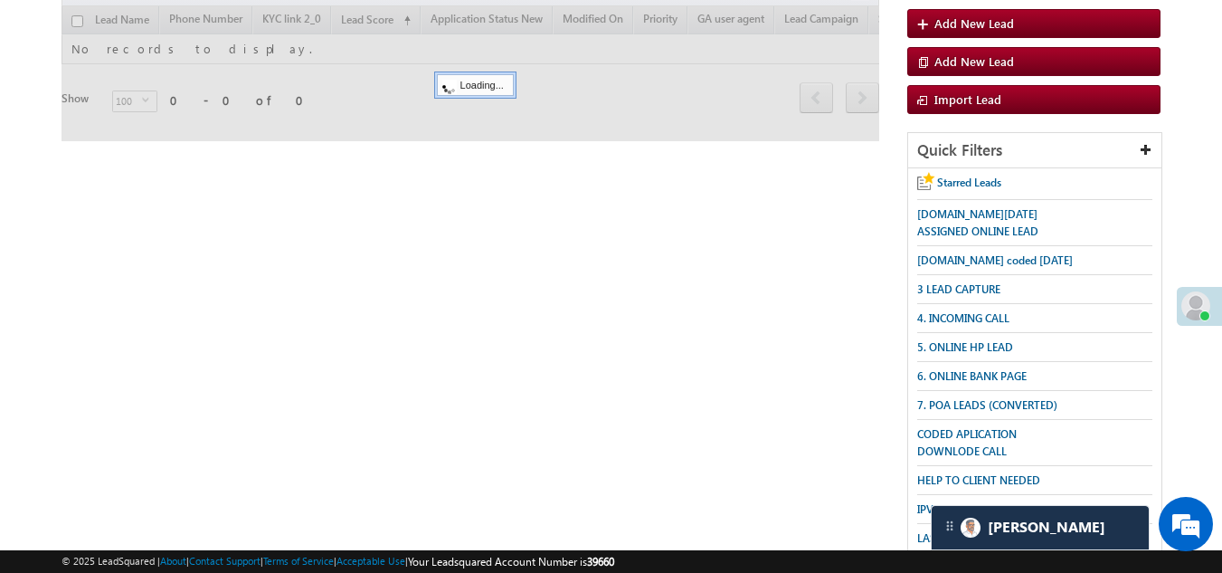
scroll to position [0, 0]
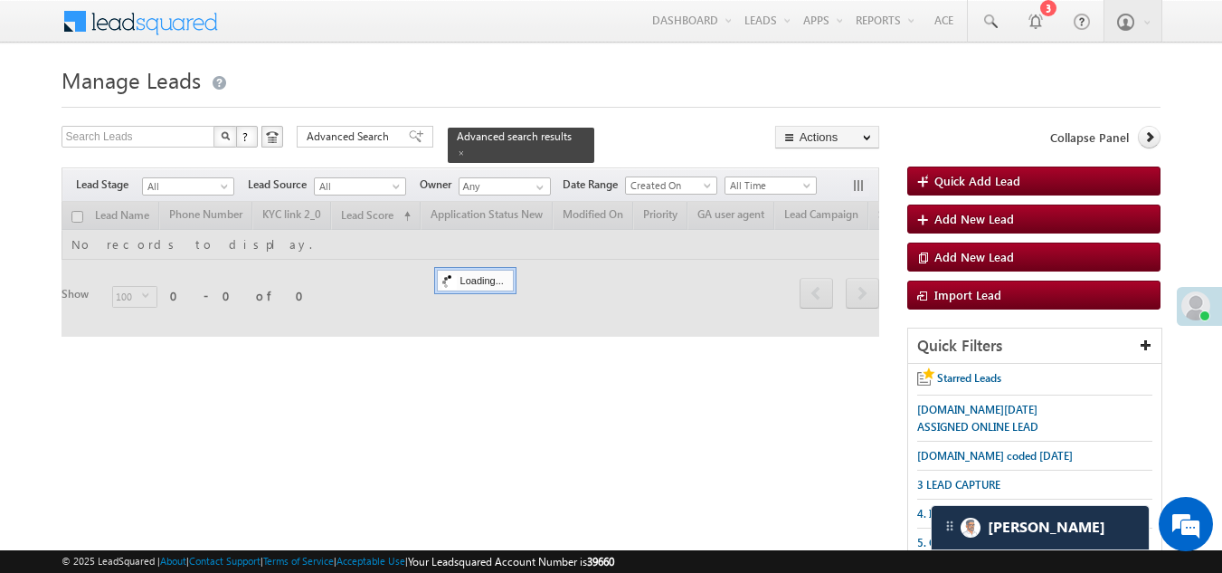
click at [768, 177] on span "All Time" at bounding box center [768, 185] width 86 height 16
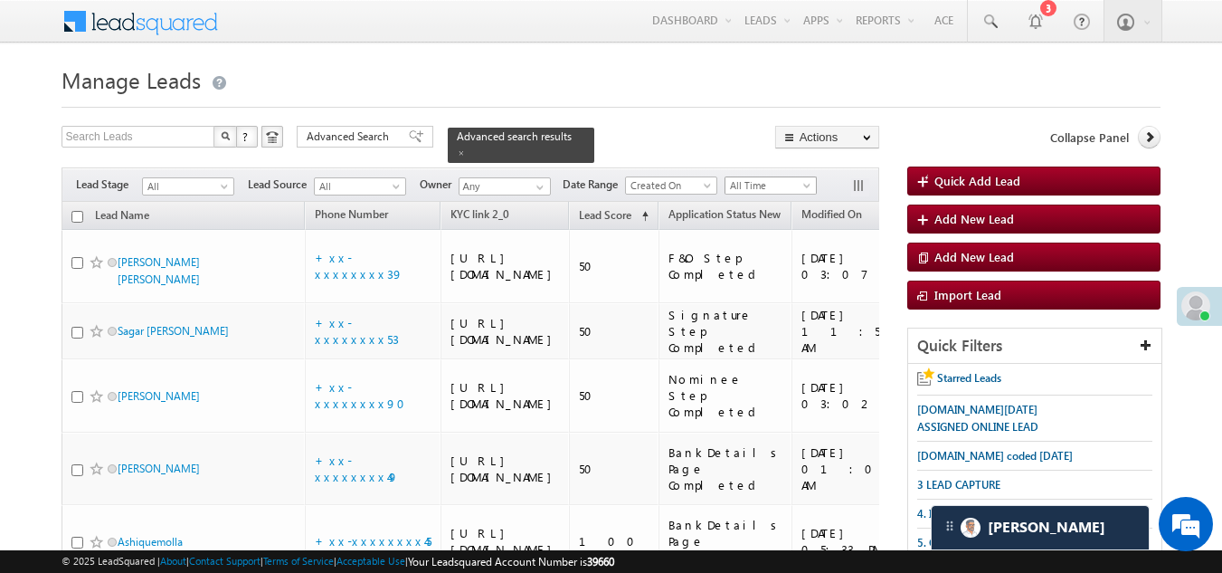
click at [756, 177] on span "All Time" at bounding box center [768, 185] width 86 height 16
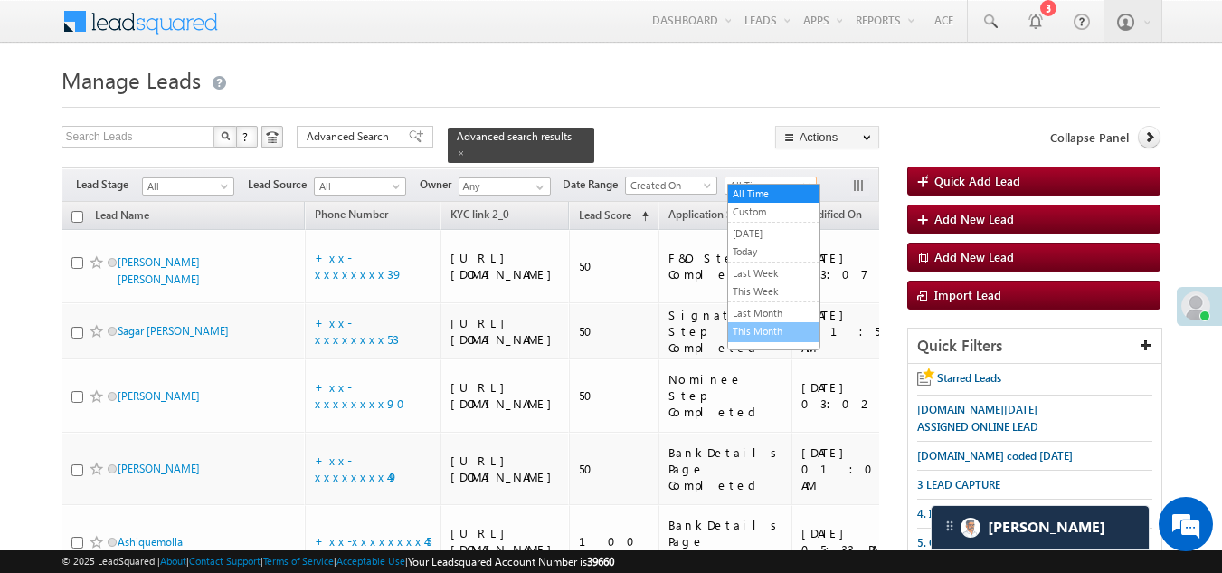
click at [752, 325] on link "This Month" at bounding box center [773, 331] width 91 height 16
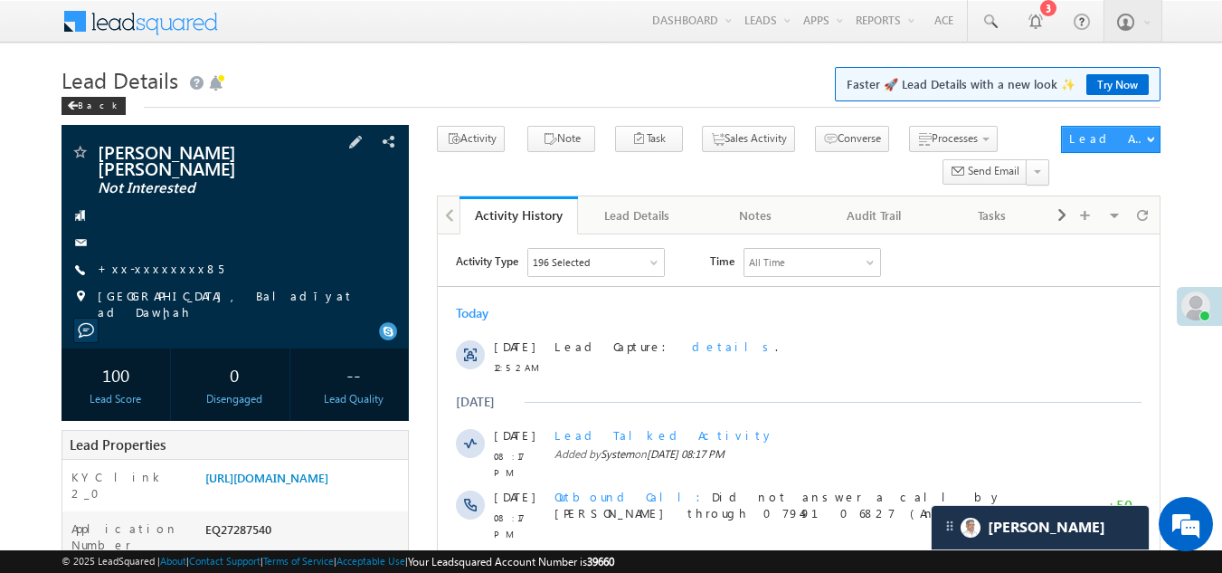
click at [81, 288] on span at bounding box center [80, 297] width 18 height 18
click at [155, 260] on link "+xx-xxxxxxxx85" at bounding box center [161, 267] width 126 height 15
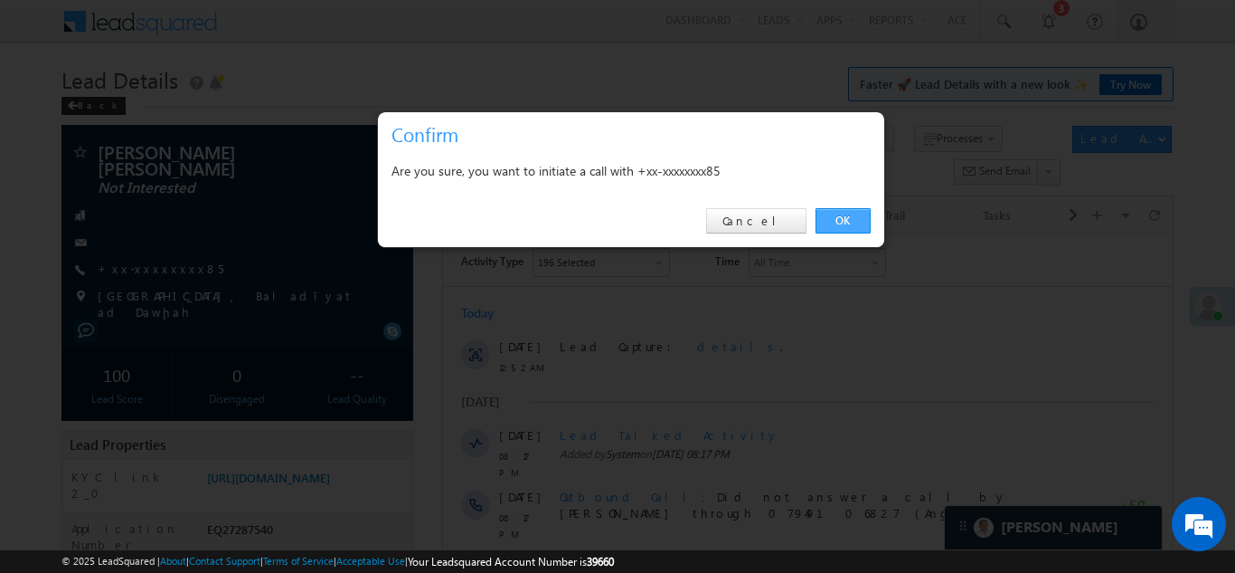
click at [836, 211] on link "OK" at bounding box center [843, 220] width 55 height 25
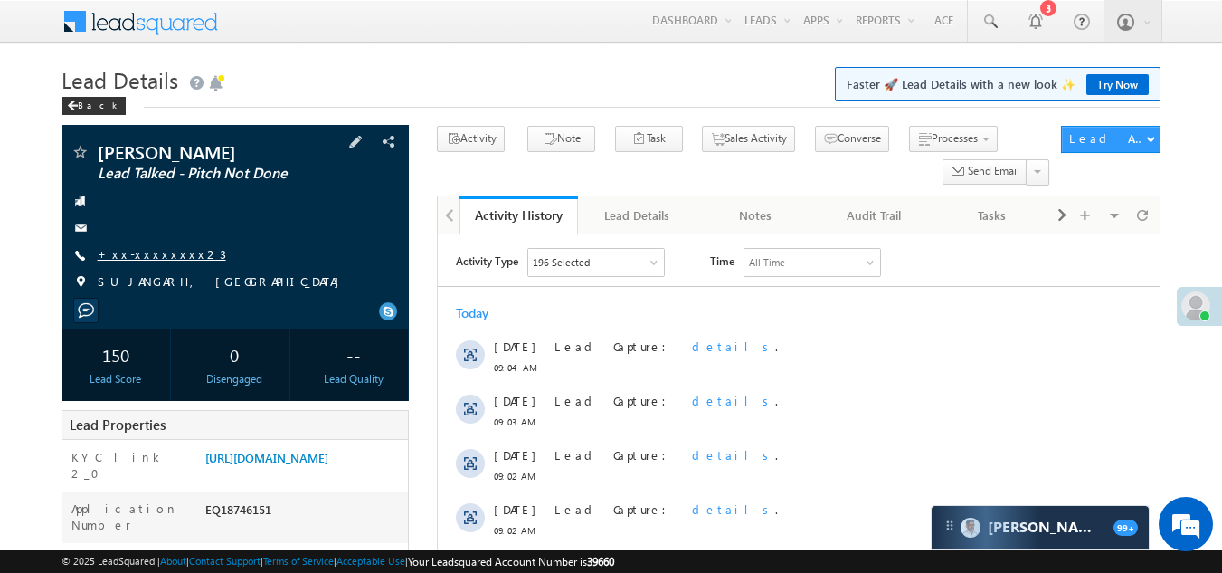
click at [144, 254] on link "+xx-xxxxxxxx23" at bounding box center [162, 253] width 128 height 15
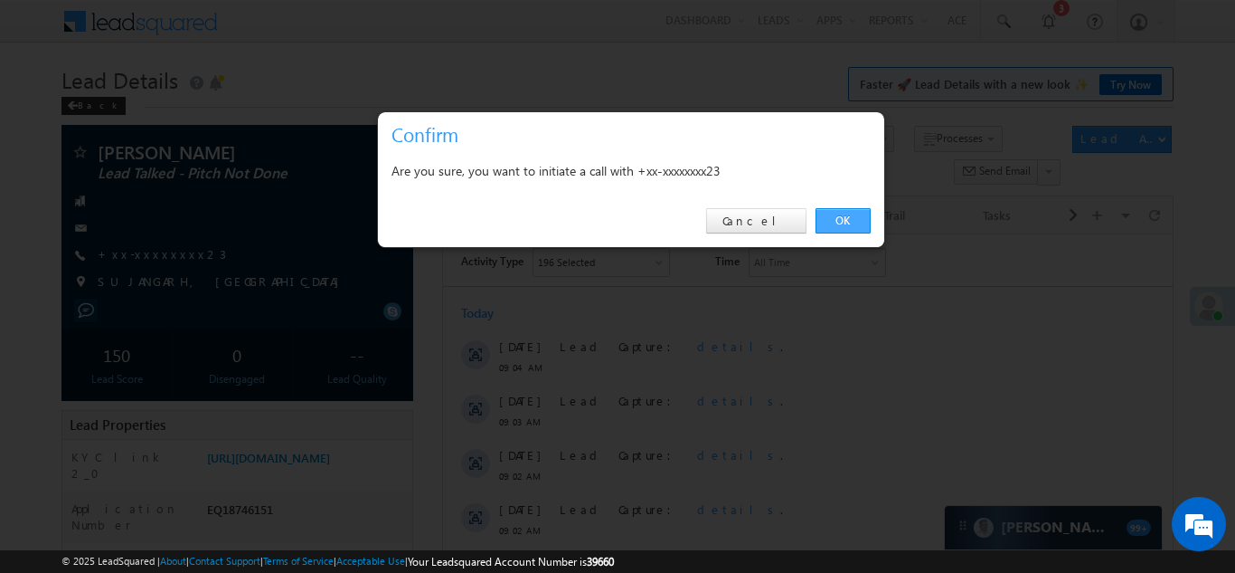
click at [832, 213] on link "OK" at bounding box center [843, 220] width 55 height 25
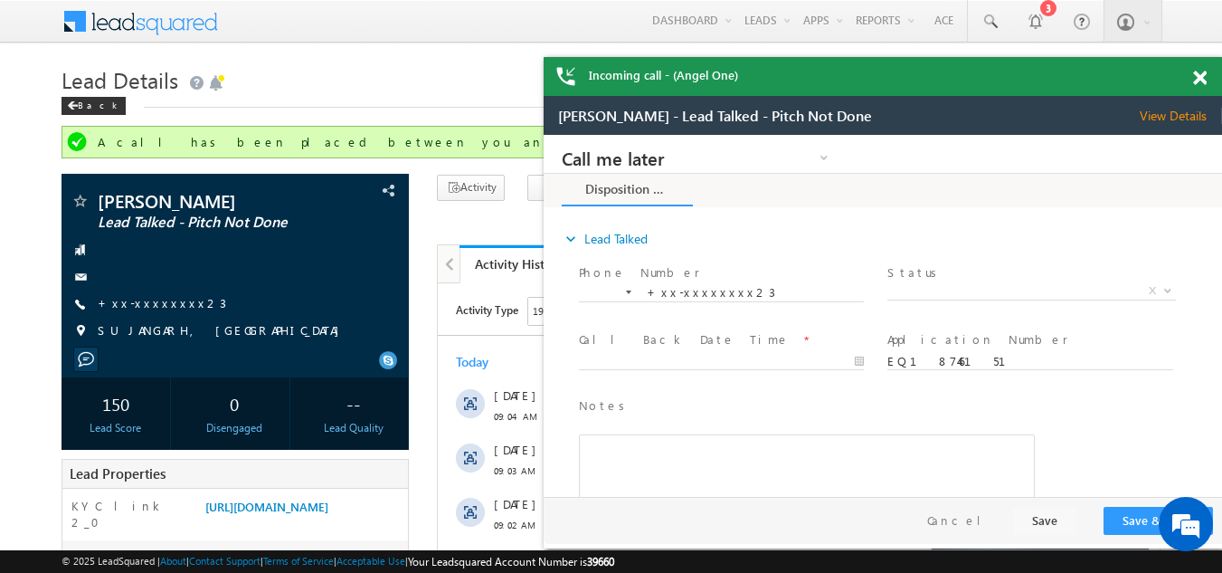
click at [1200, 80] on span at bounding box center [1200, 78] width 14 height 15
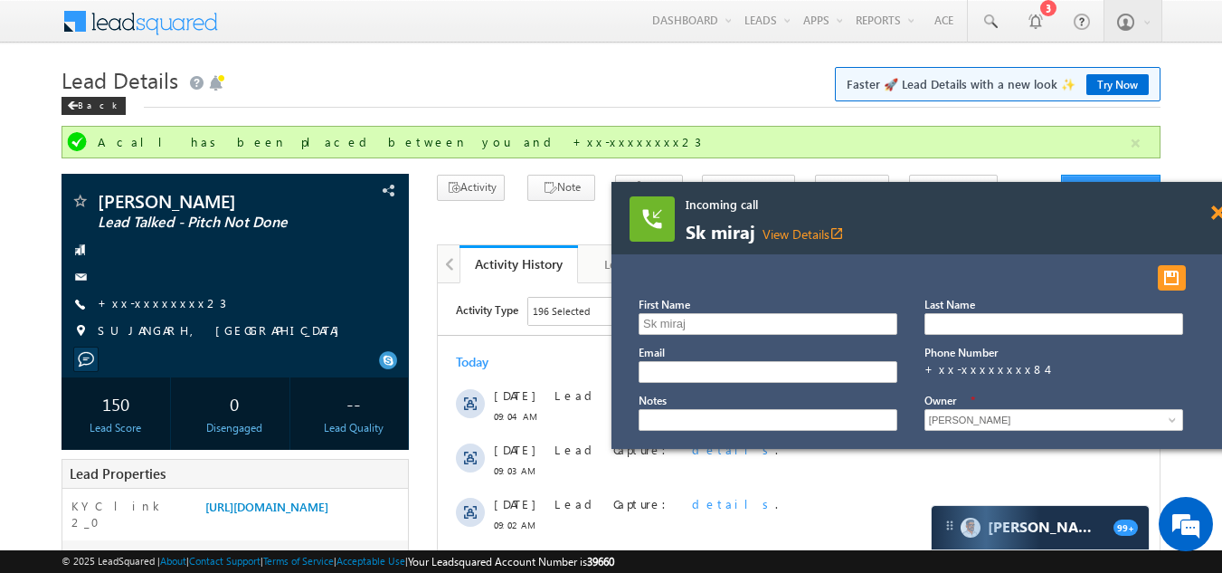
click at [1214, 207] on span at bounding box center [1218, 212] width 14 height 15
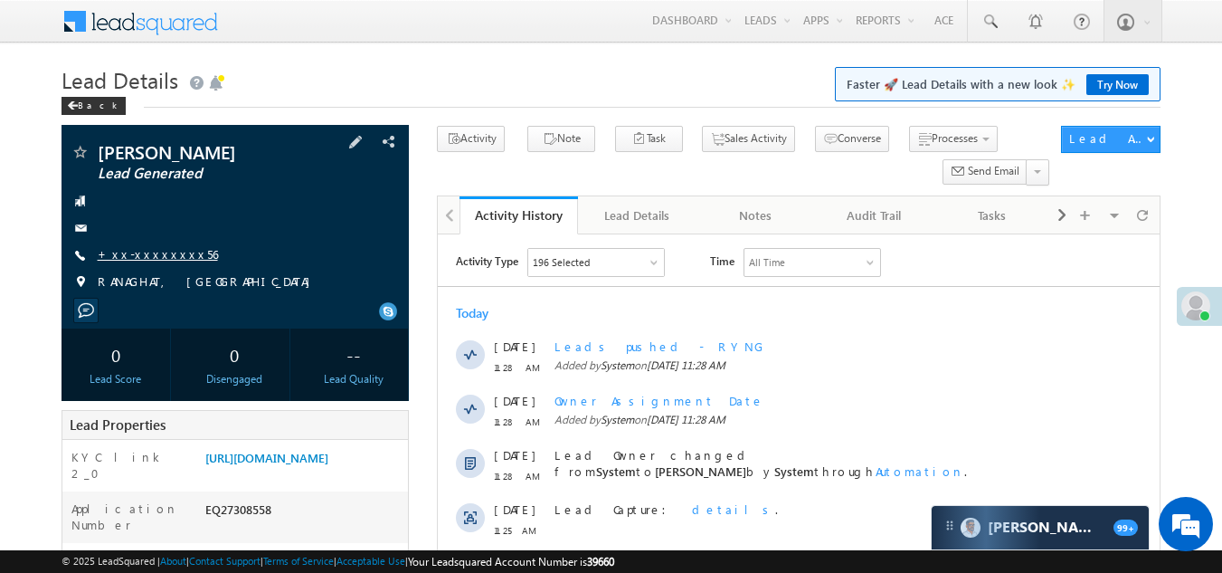
click at [154, 251] on link "+xx-xxxxxxxx56" at bounding box center [158, 253] width 120 height 15
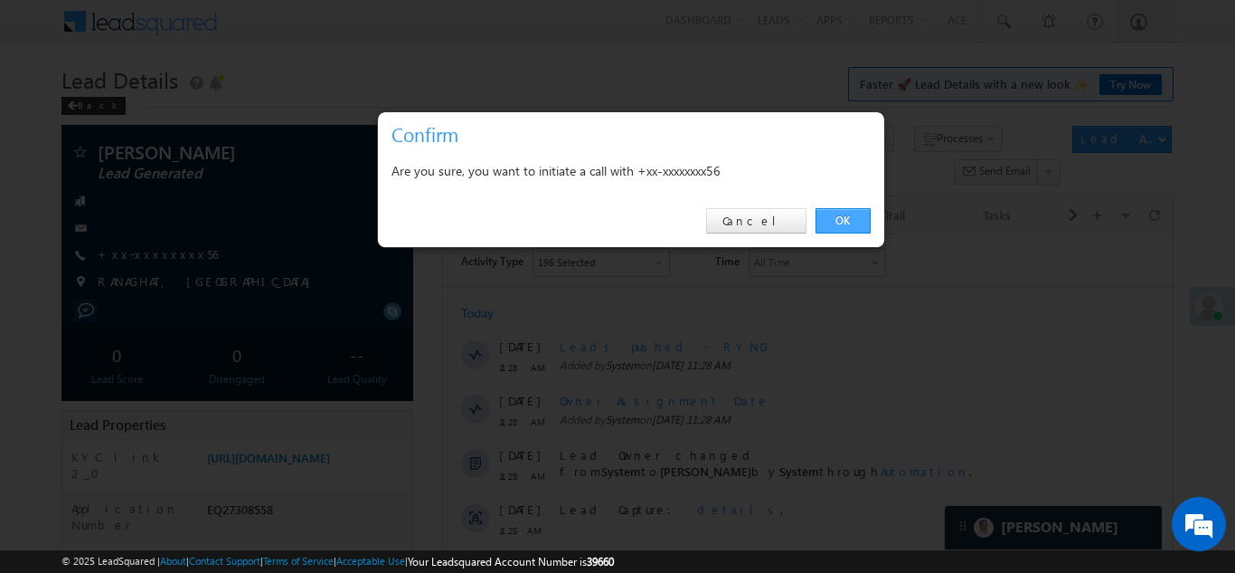
click at [845, 215] on link "OK" at bounding box center [843, 220] width 55 height 25
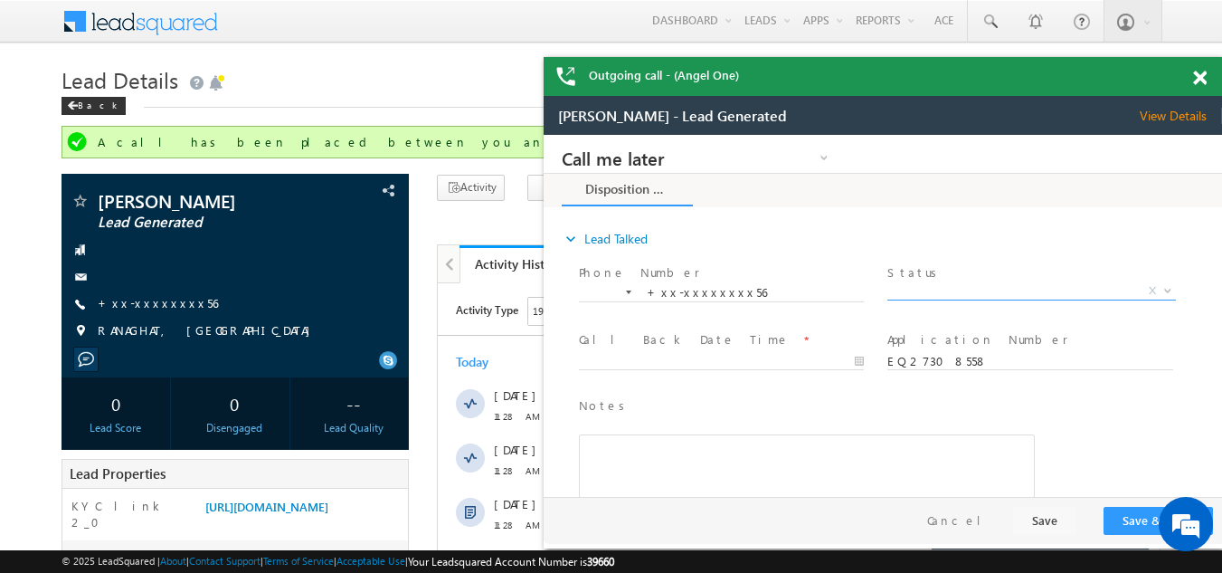
click at [984, 285] on span "X" at bounding box center [1031, 291] width 288 height 18
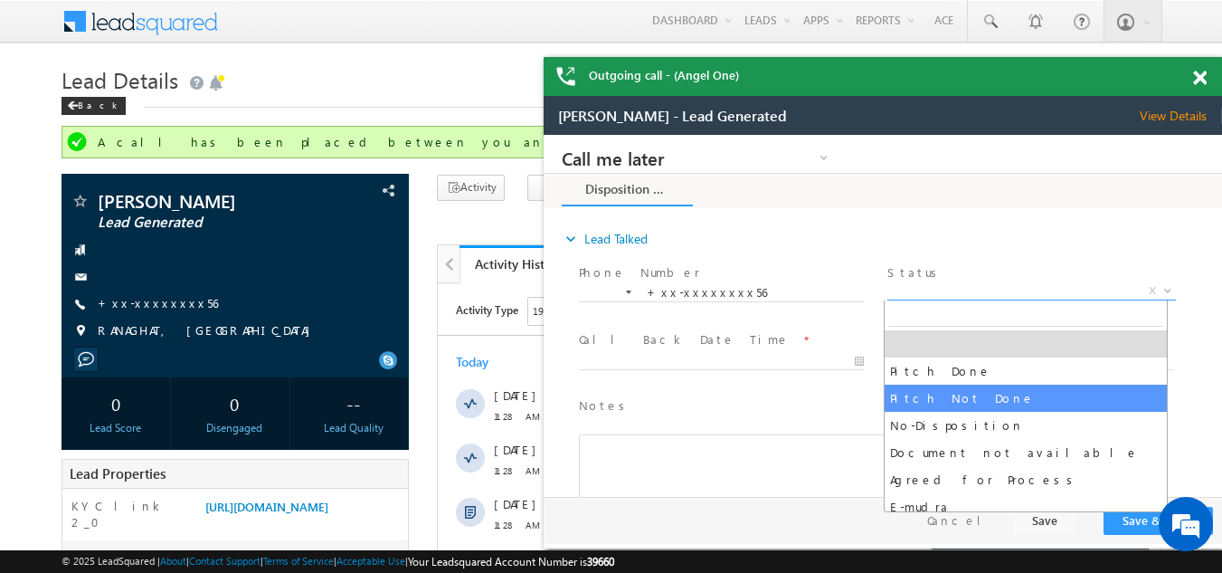
select select "Pitch Not Done"
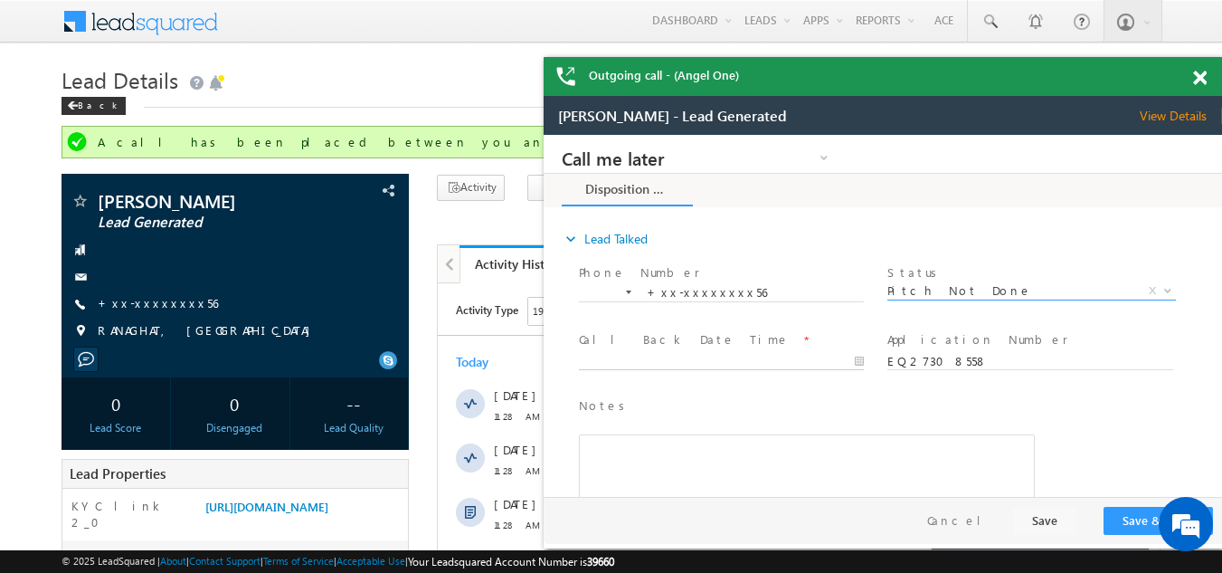
type input "[DATE] 11:31 AM"
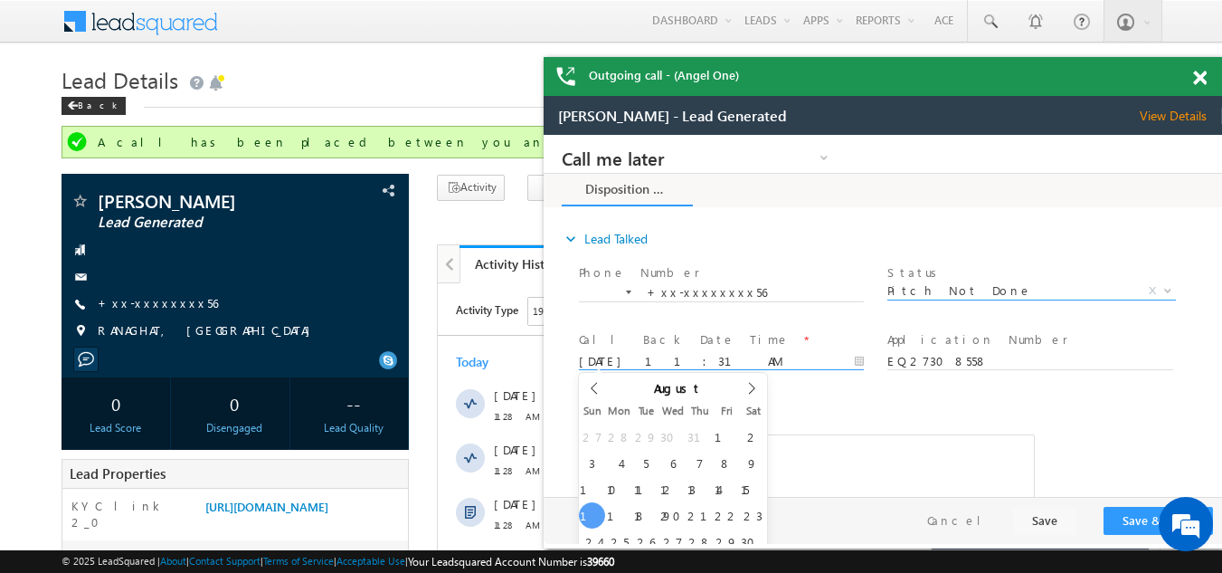
click at [748, 359] on body "Call me later Campaign Success Commitment Cross Sell Customer Drop-off reasons …" at bounding box center [883, 316] width 678 height 362
click at [1133, 520] on button "Save & Close" at bounding box center [1157, 520] width 109 height 28
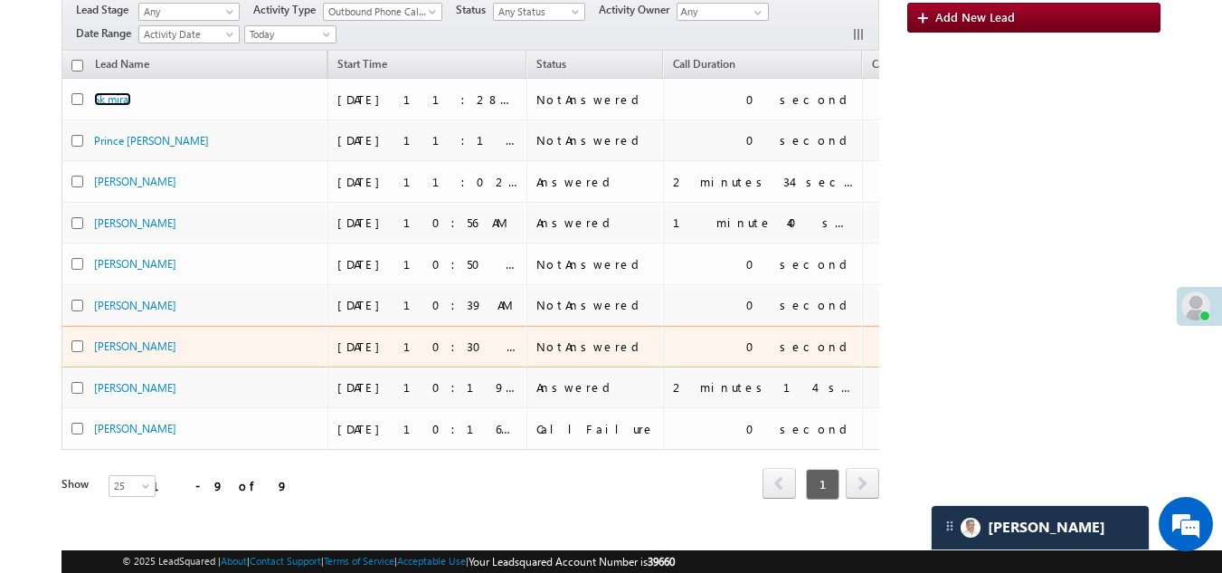
scroll to position [181, 0]
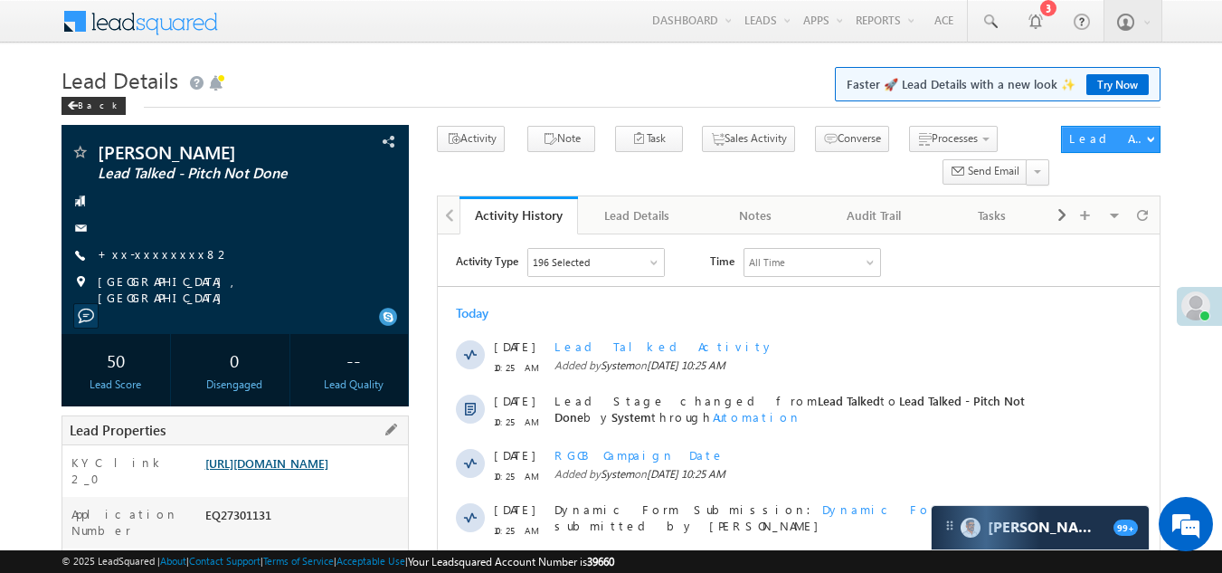
click at [281, 469] on link "[URL][DOMAIN_NAME]" at bounding box center [266, 462] width 123 height 15
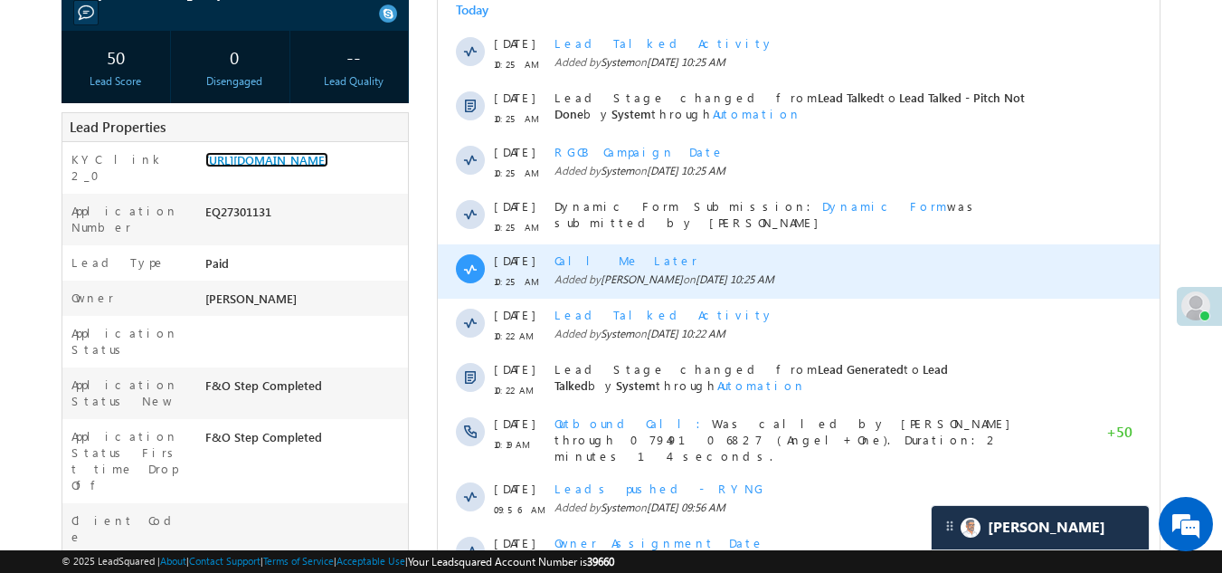
scroll to position [452, 0]
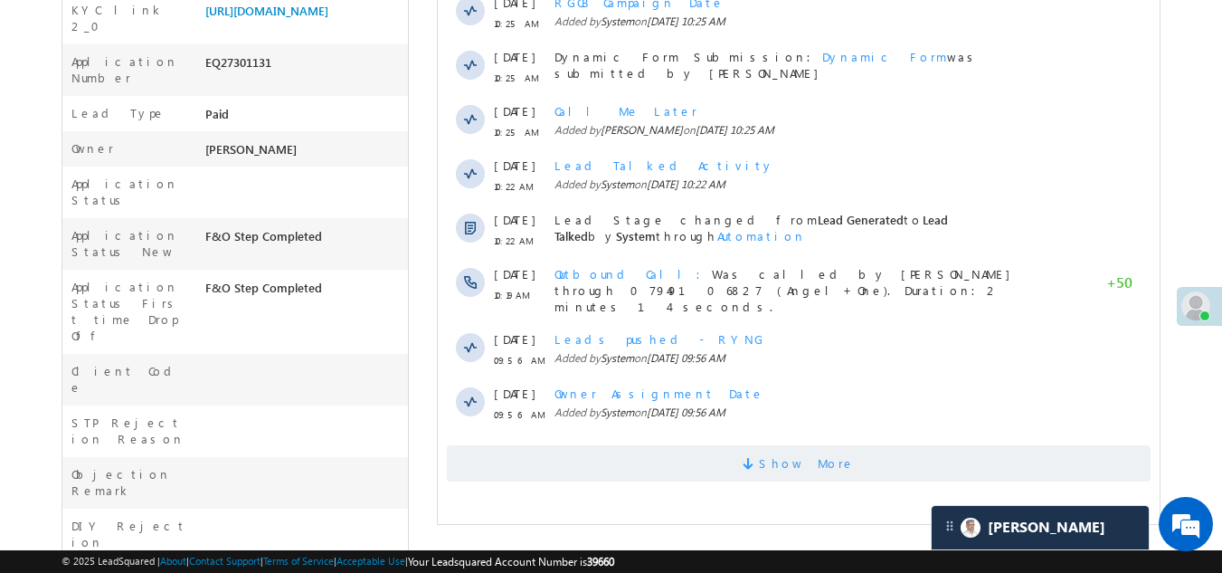
click at [651, 457] on span "Show More" at bounding box center [799, 463] width 704 height 36
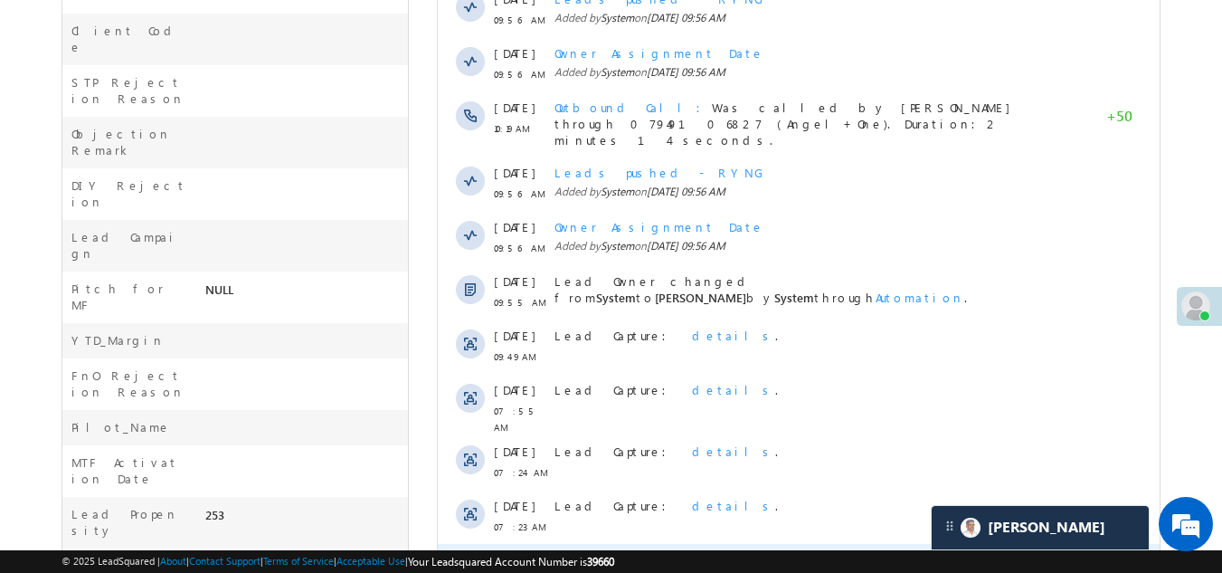
scroll to position [969, 0]
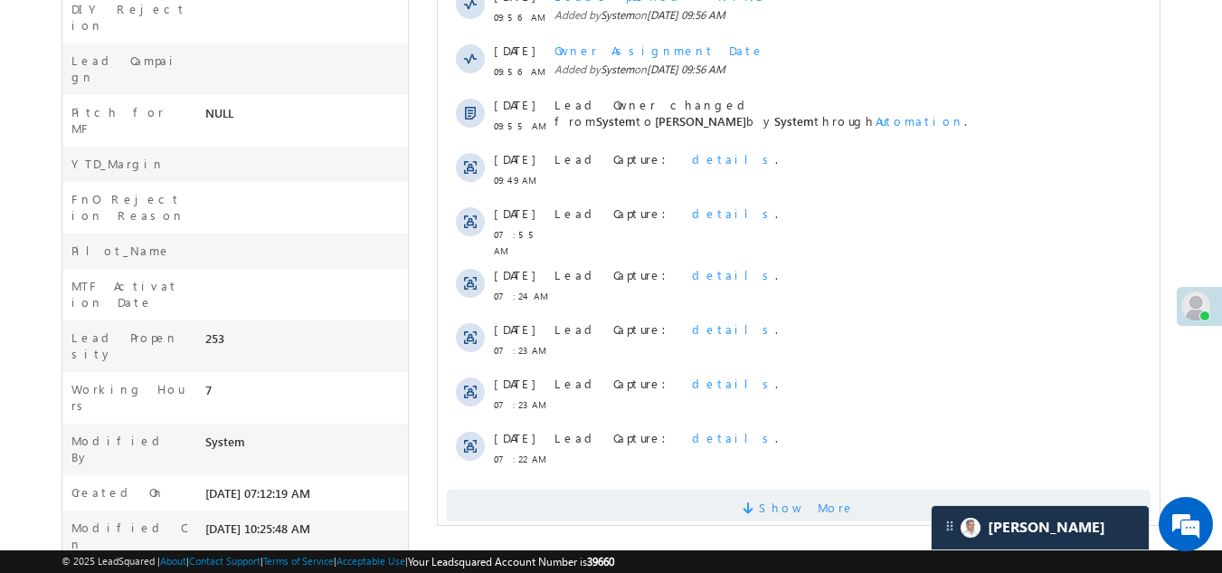
click at [636, 489] on span "Show More" at bounding box center [799, 507] width 704 height 36
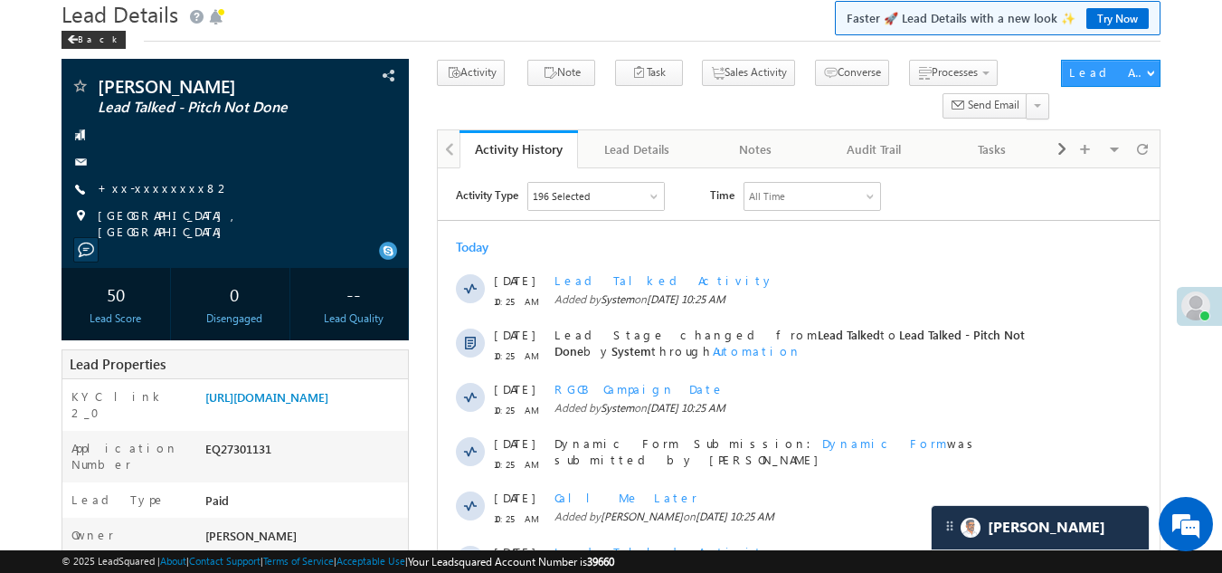
scroll to position [0, 0]
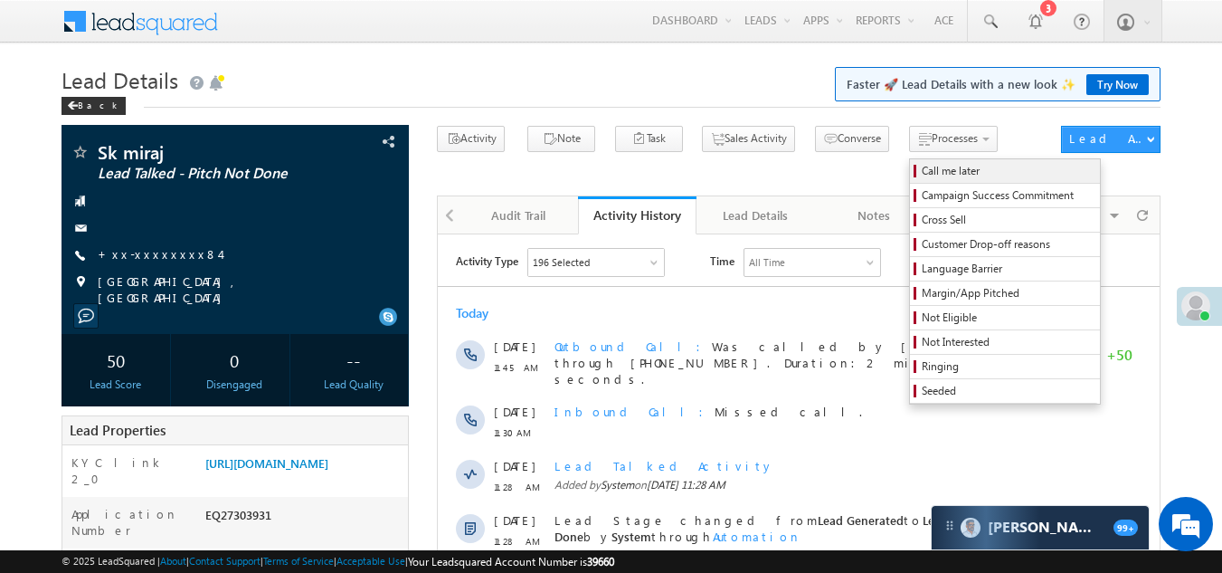
click at [922, 168] on span "Call me later" at bounding box center [1008, 171] width 172 height 16
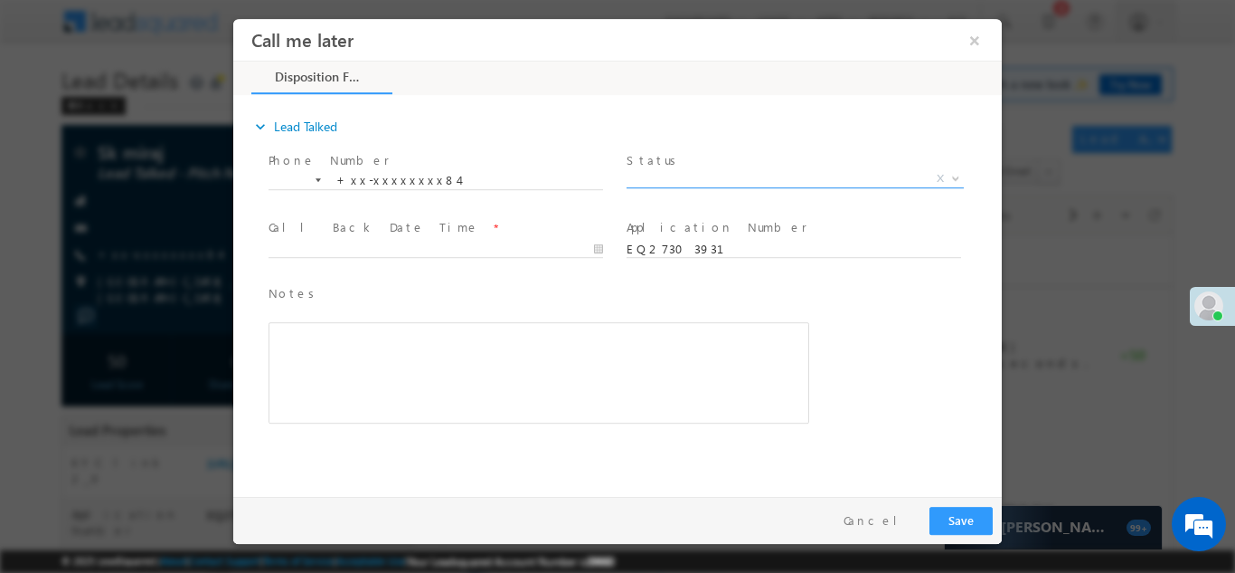
click at [704, 171] on span "X" at bounding box center [795, 178] width 337 height 18
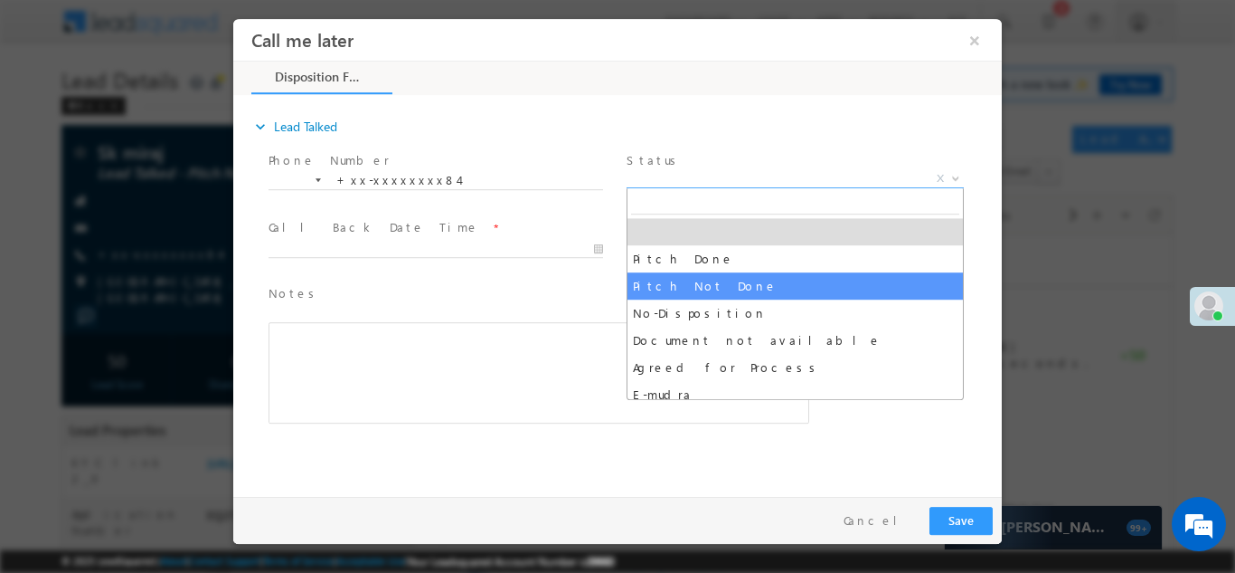
select select "Pitch Not Done"
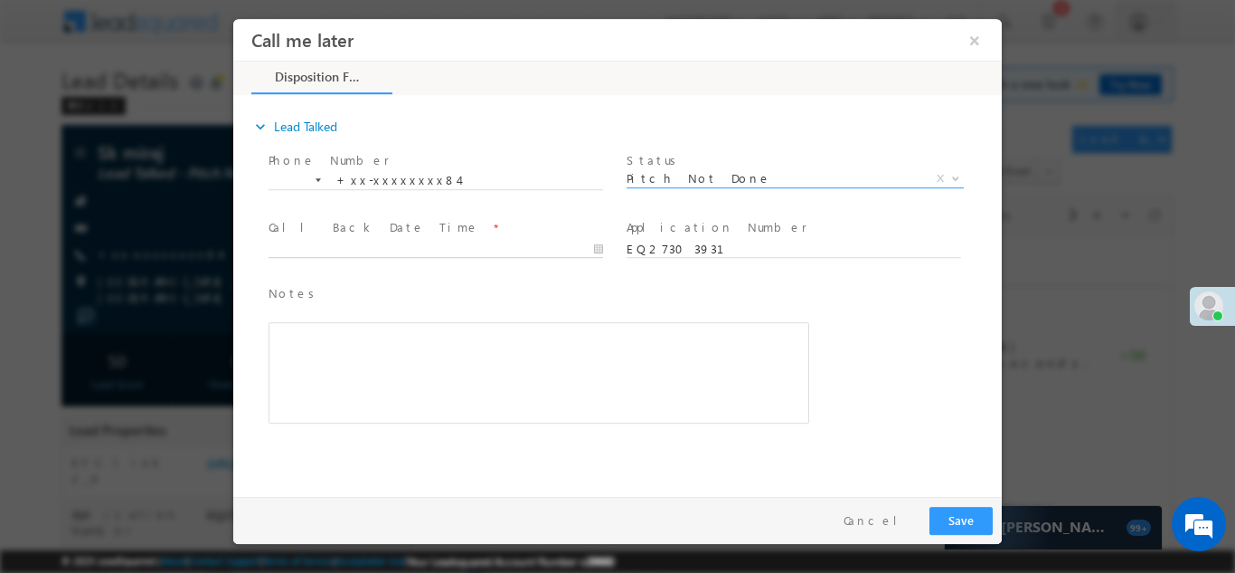
click at [379, 244] on body "Call me later ×" at bounding box center [617, 252] width 769 height 469
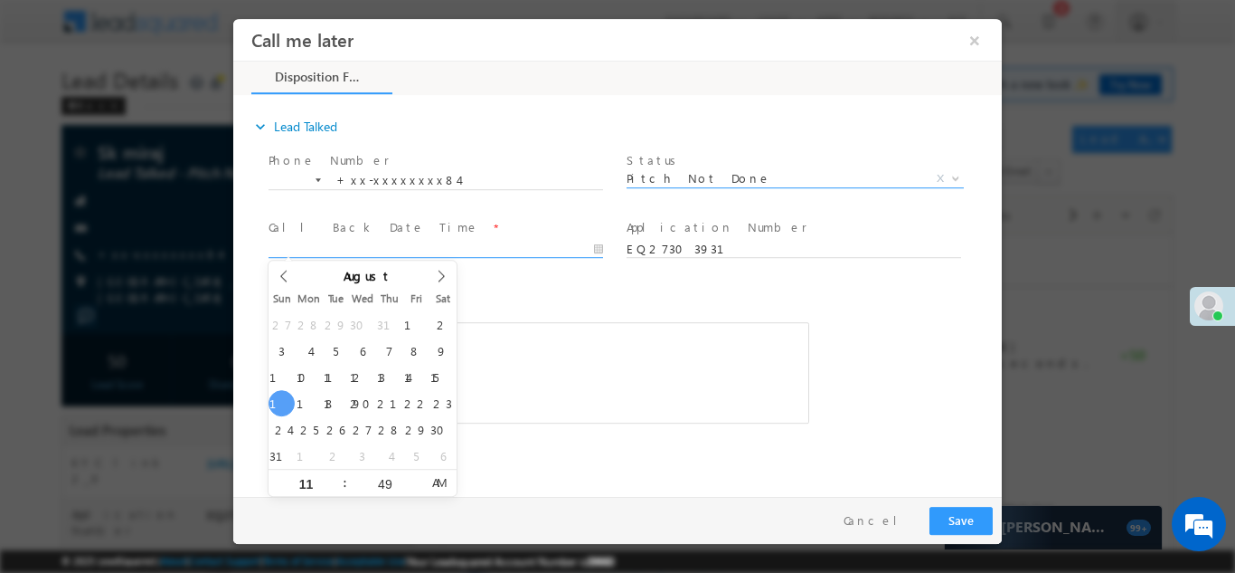
type input "08/17/25 11:49 AM"
click at [962, 516] on button "Save" at bounding box center [961, 520] width 63 height 28
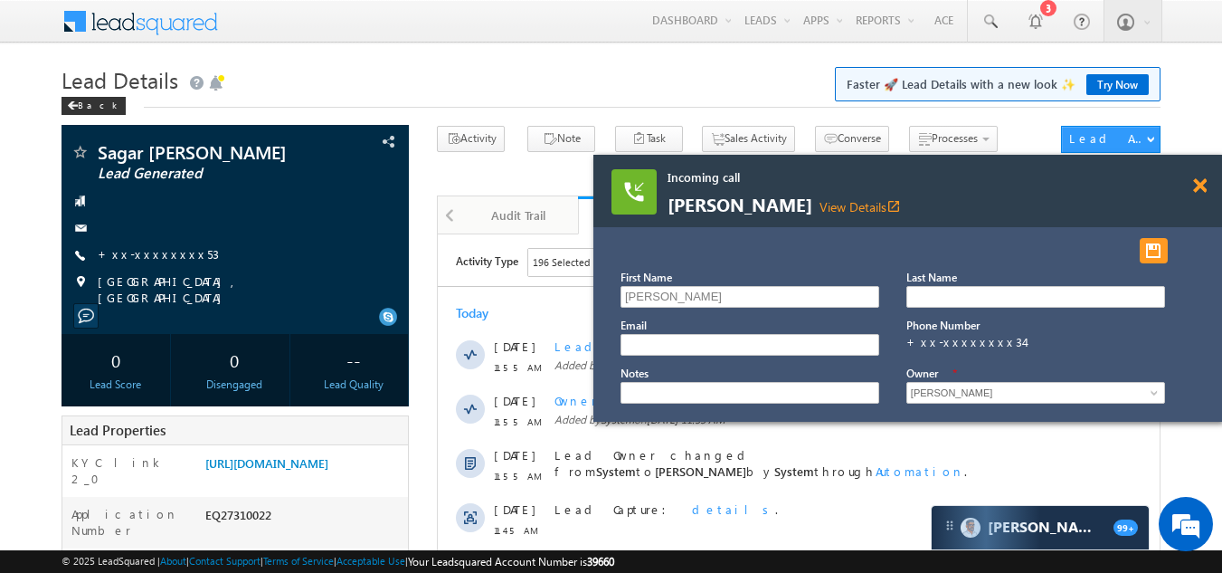
click at [1198, 185] on span at bounding box center [1200, 185] width 14 height 15
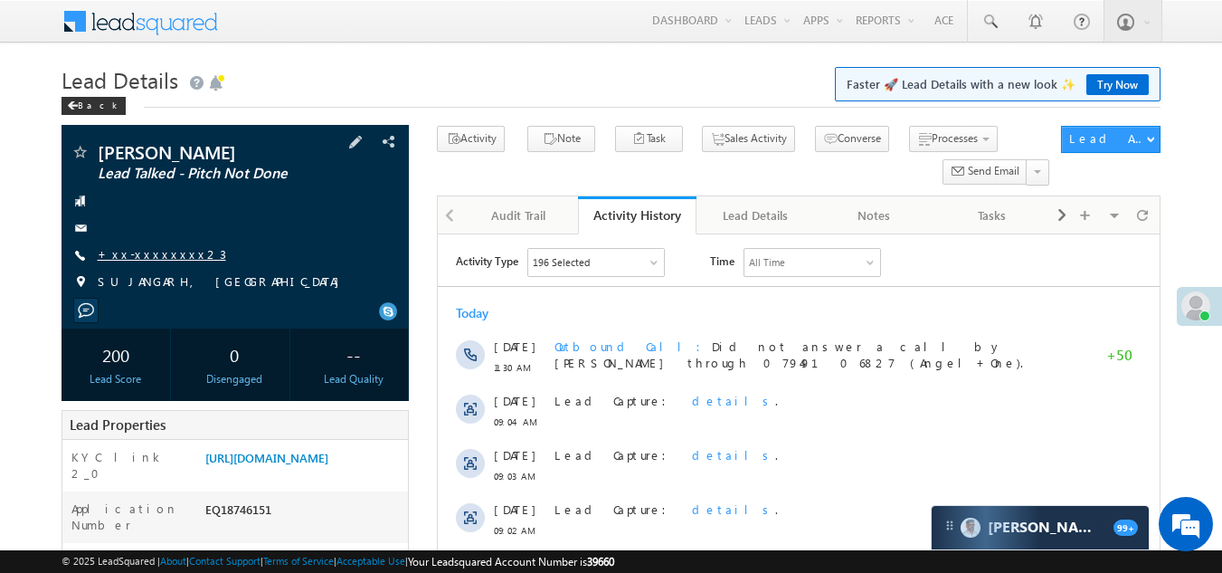
click at [145, 249] on link "+xx-xxxxxxxx23" at bounding box center [162, 253] width 128 height 15
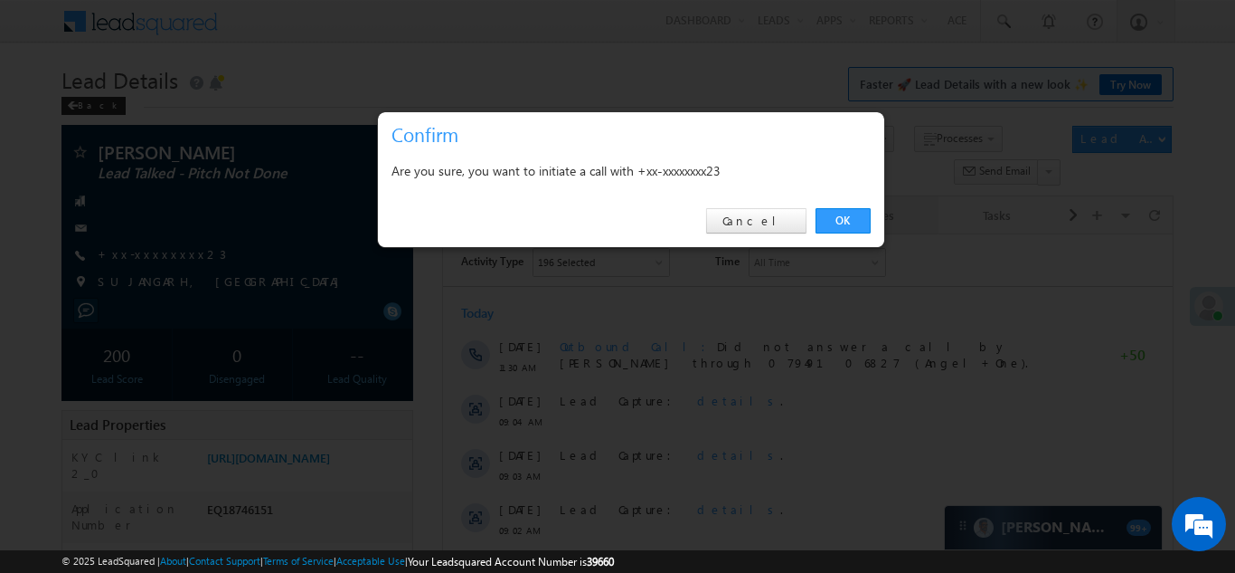
click at [850, 223] on link "OK" at bounding box center [843, 220] width 55 height 25
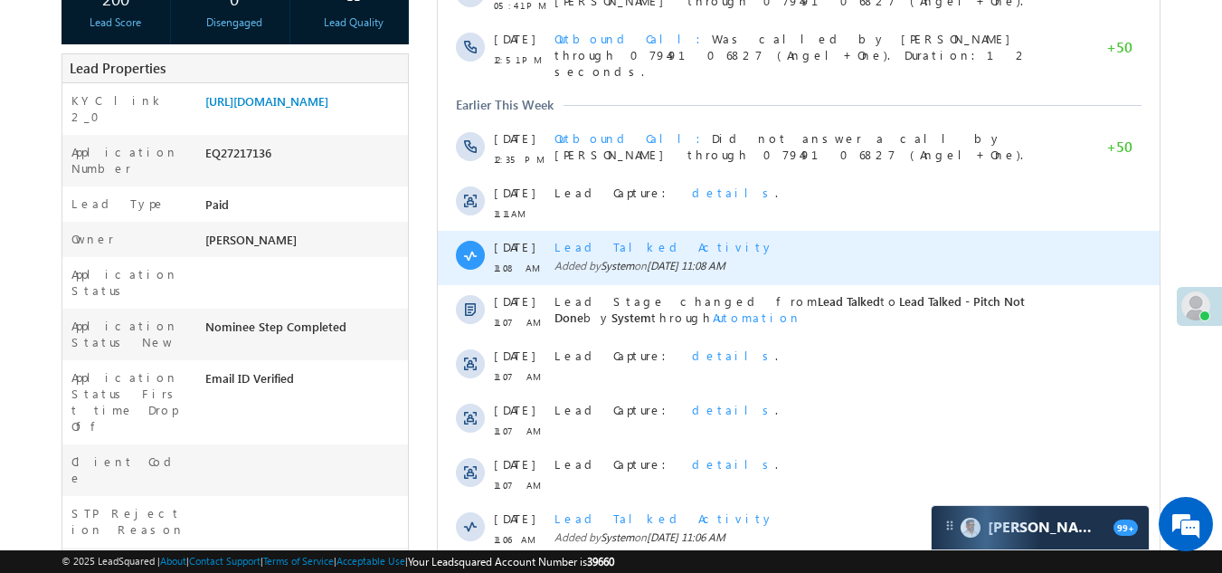
scroll to position [90, 0]
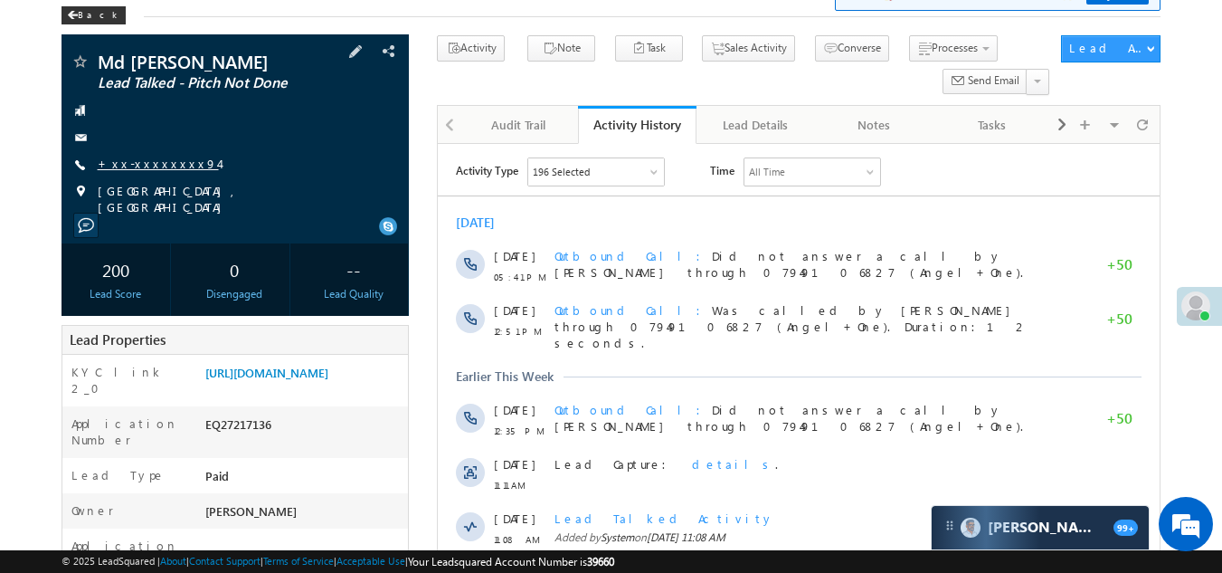
click at [121, 166] on link "+xx-xxxxxxxx94" at bounding box center [158, 163] width 121 height 15
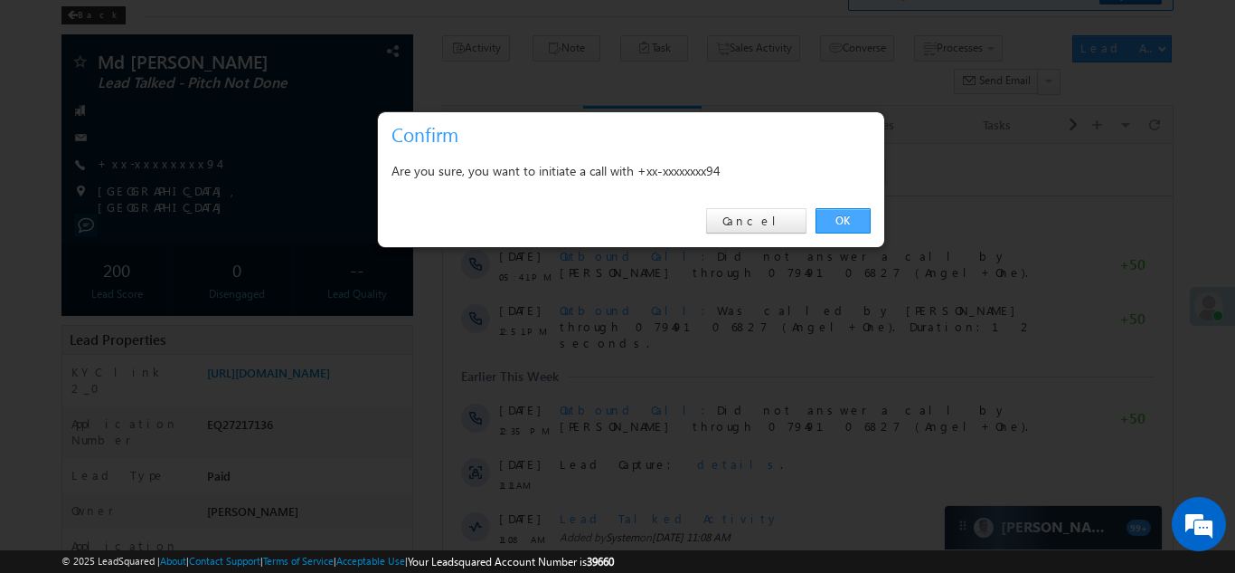
drag, startPoint x: 844, startPoint y: 222, endPoint x: 405, endPoint y: 76, distance: 462.5
click at [844, 222] on link "OK" at bounding box center [843, 220] width 55 height 25
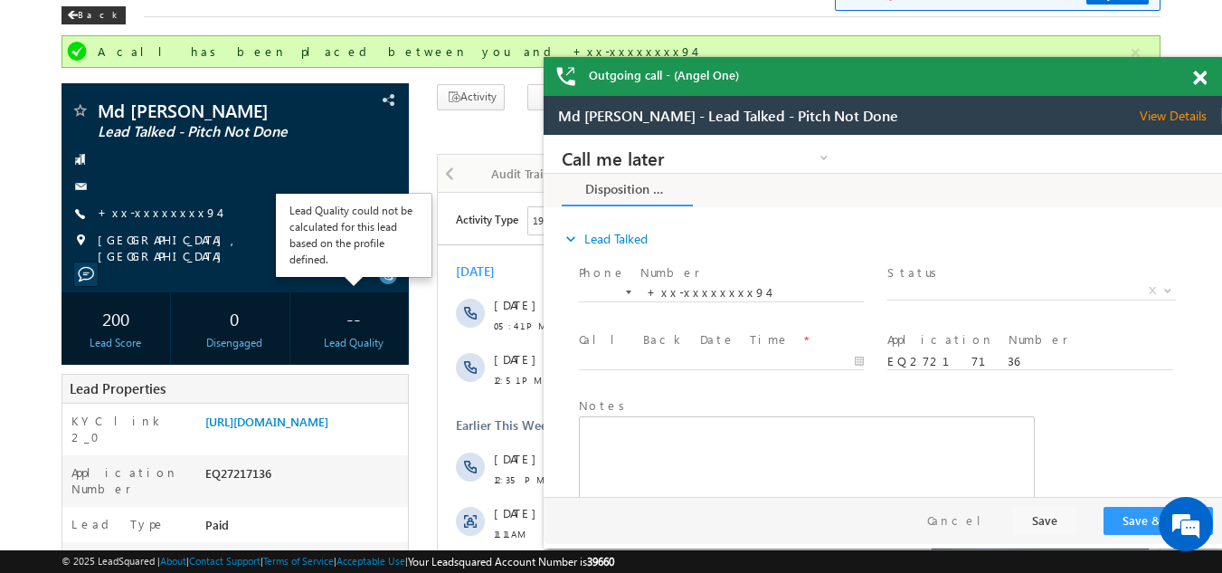
scroll to position [0, 0]
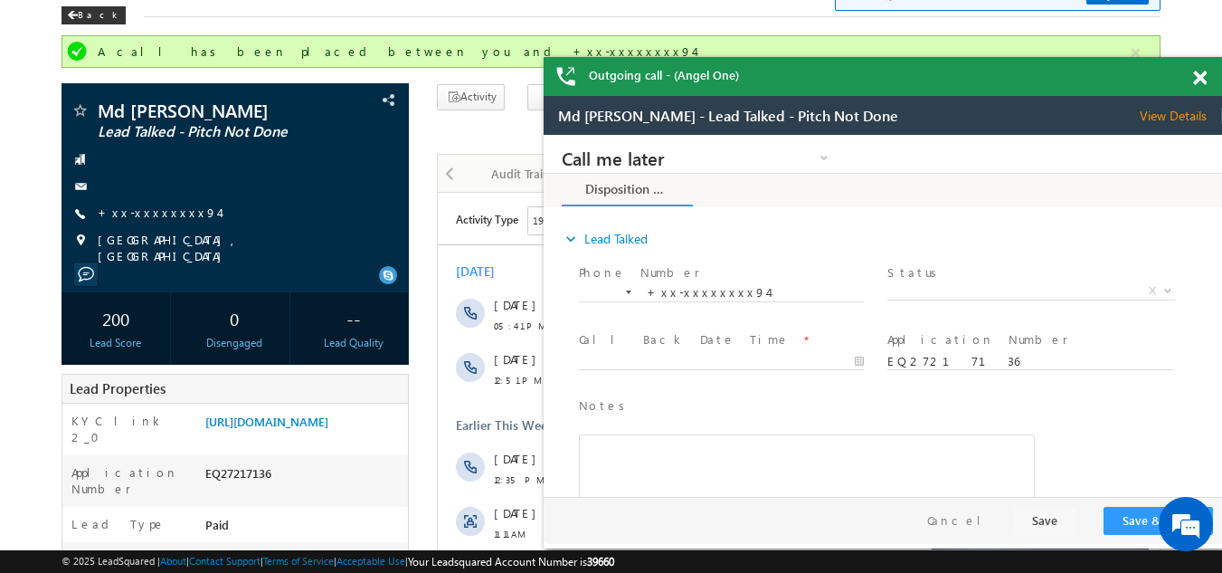
click at [1200, 77] on span at bounding box center [1200, 78] width 14 height 15
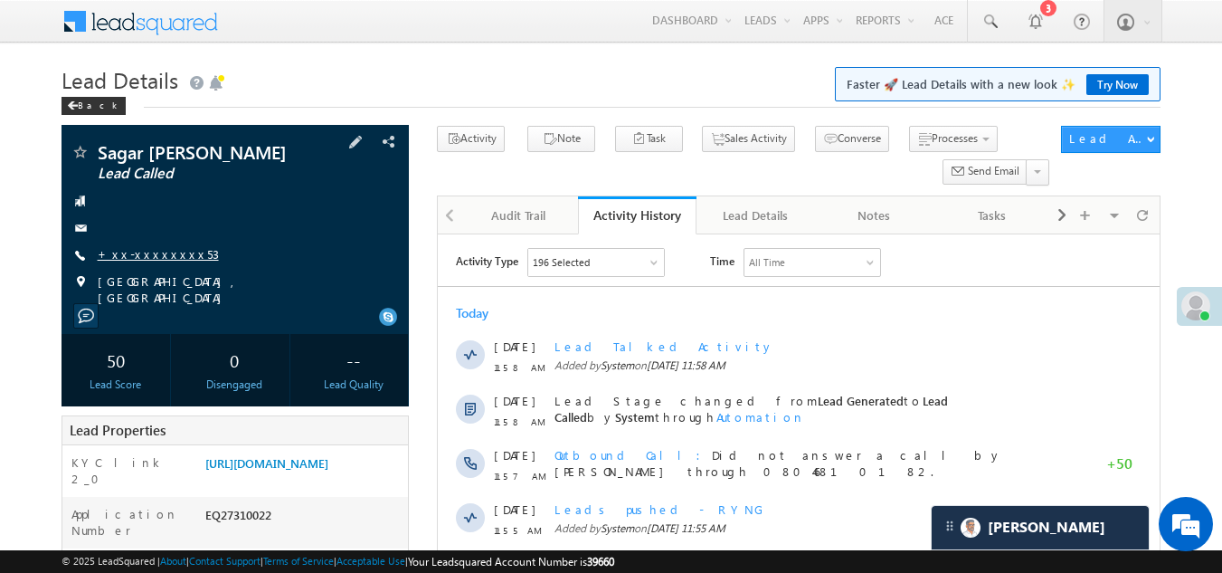
click at [128, 257] on link "+xx-xxxxxxxx53" at bounding box center [158, 253] width 121 height 15
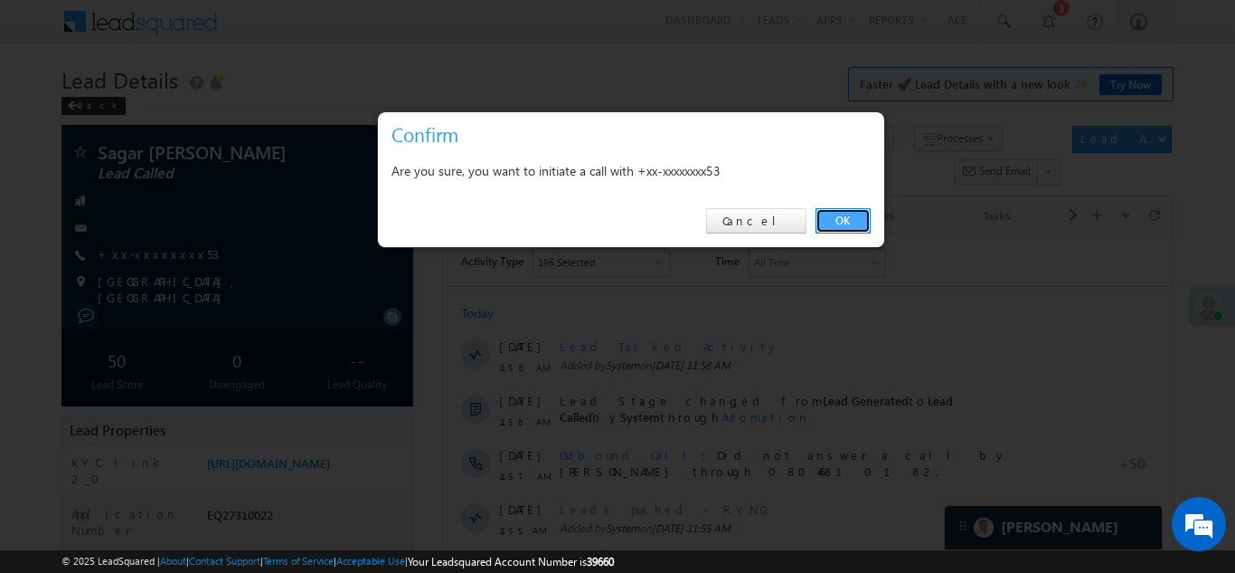
click at [851, 216] on link "OK" at bounding box center [843, 220] width 55 height 25
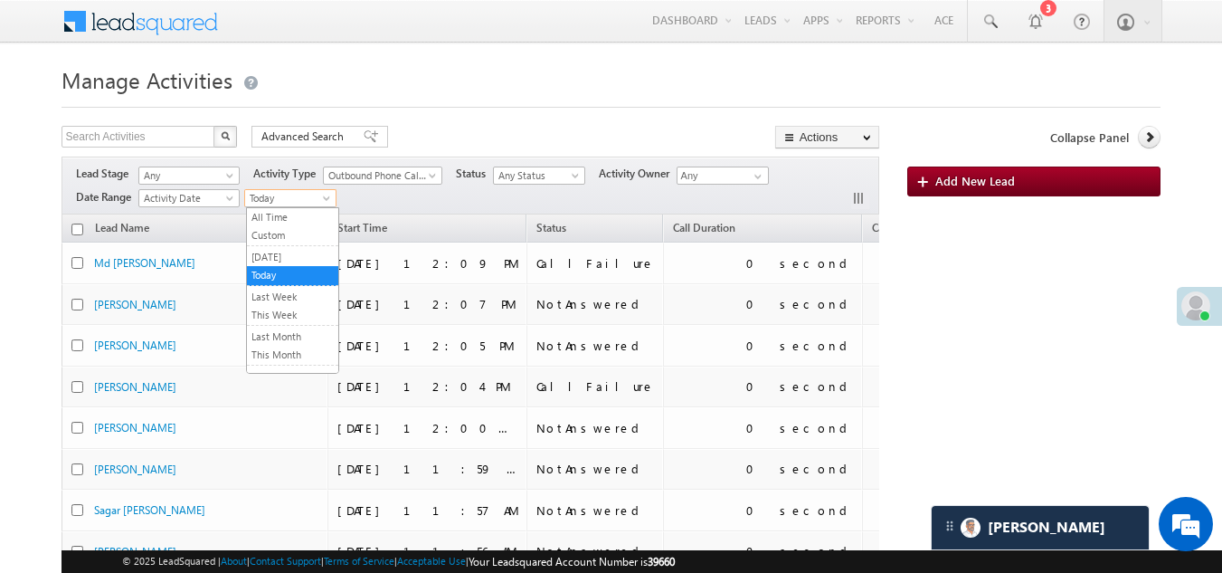
click at [257, 194] on span "Today" at bounding box center [288, 198] width 86 height 16
click at [301, 257] on link "[DATE]" at bounding box center [292, 257] width 91 height 16
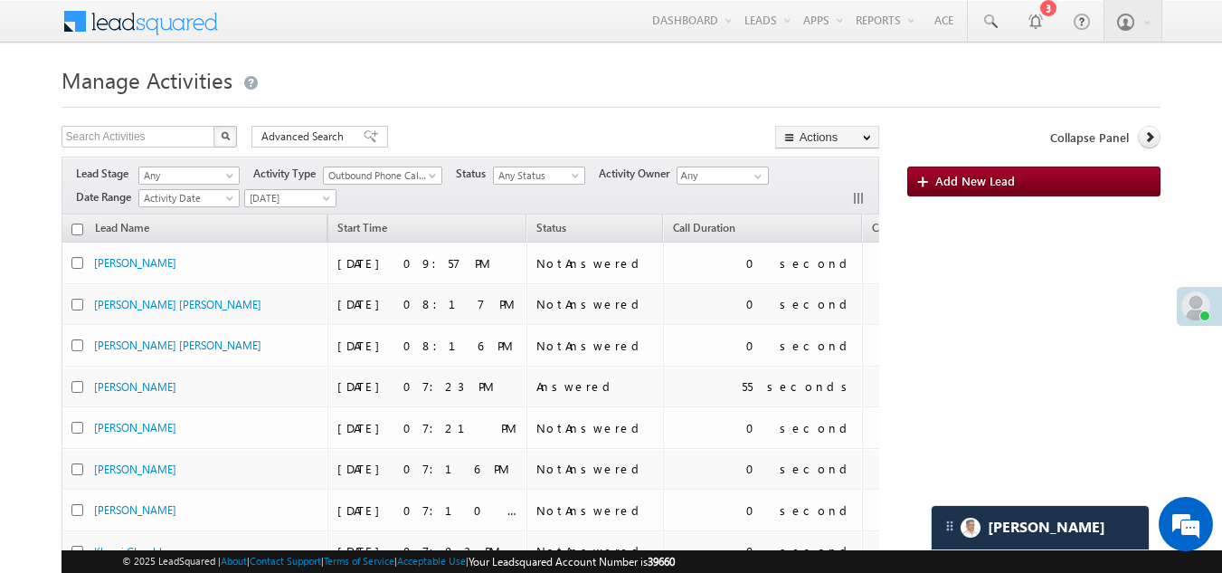
click at [289, 187] on div "Lead Stage Any Any Activity Type Add_Alternate_Number Agreed for Payment App Do…" at bounding box center [471, 185] width 818 height 58
click at [282, 203] on span "[DATE]" at bounding box center [288, 198] width 86 height 16
click at [279, 268] on link "Today" at bounding box center [292, 275] width 91 height 16
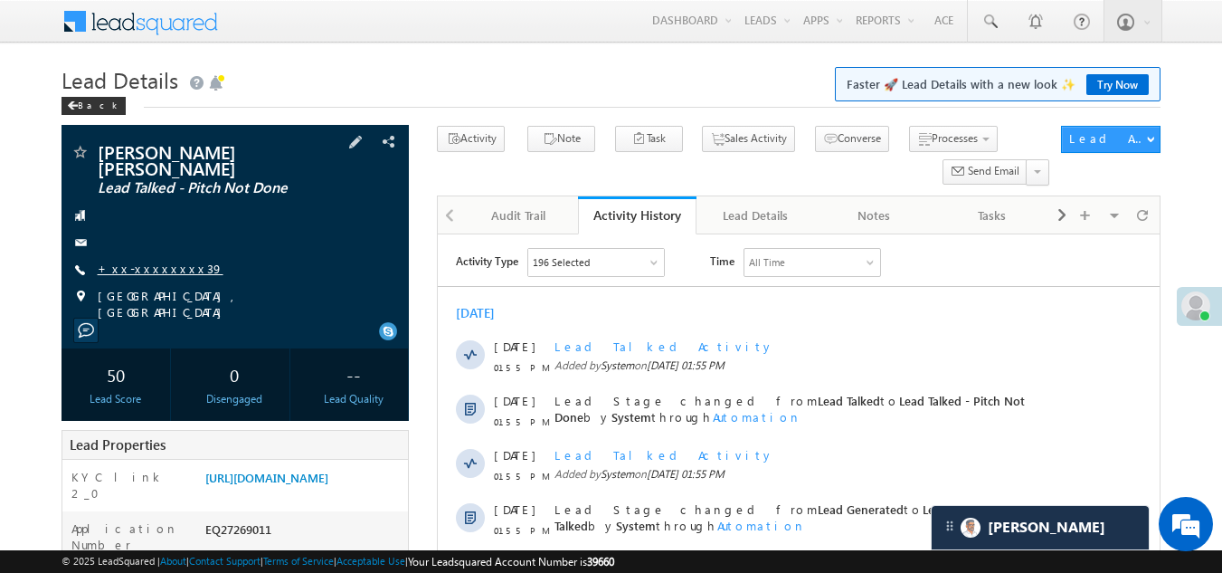
click at [139, 260] on link "+xx-xxxxxxxx39" at bounding box center [161, 267] width 126 height 15
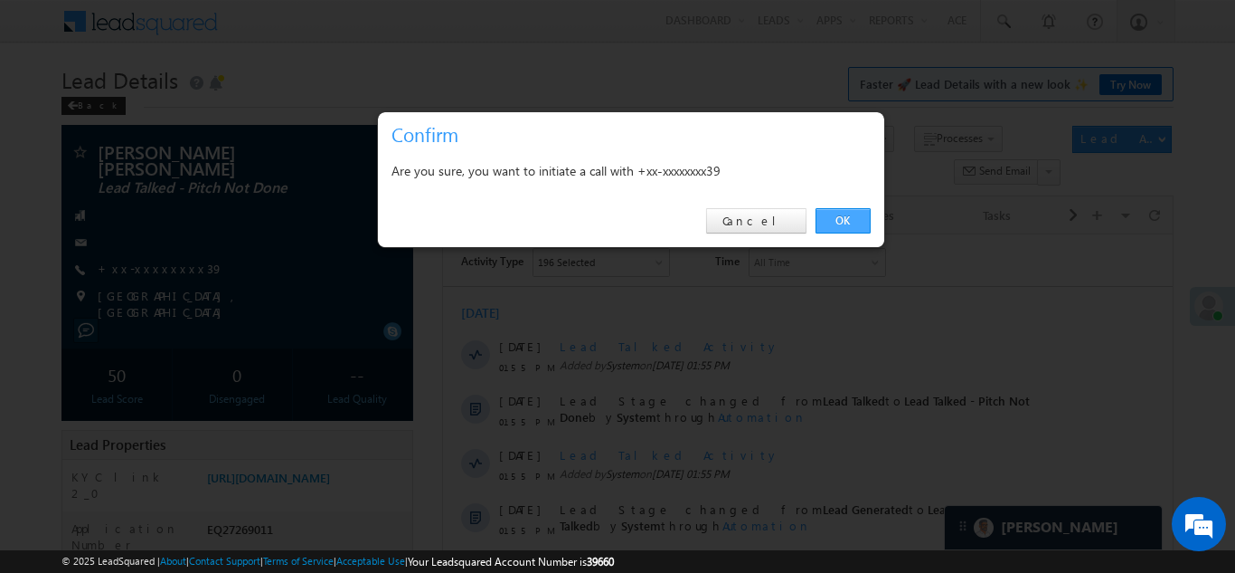
click at [850, 214] on link "OK" at bounding box center [843, 220] width 55 height 25
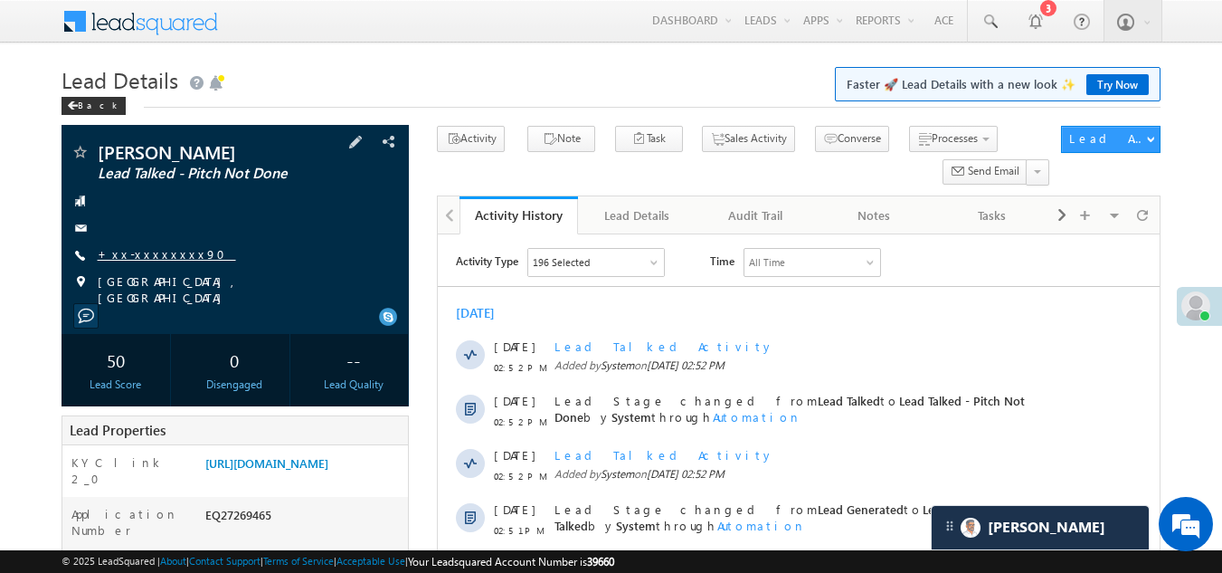
click at [143, 248] on link "+xx-xxxxxxxx90" at bounding box center [167, 253] width 138 height 15
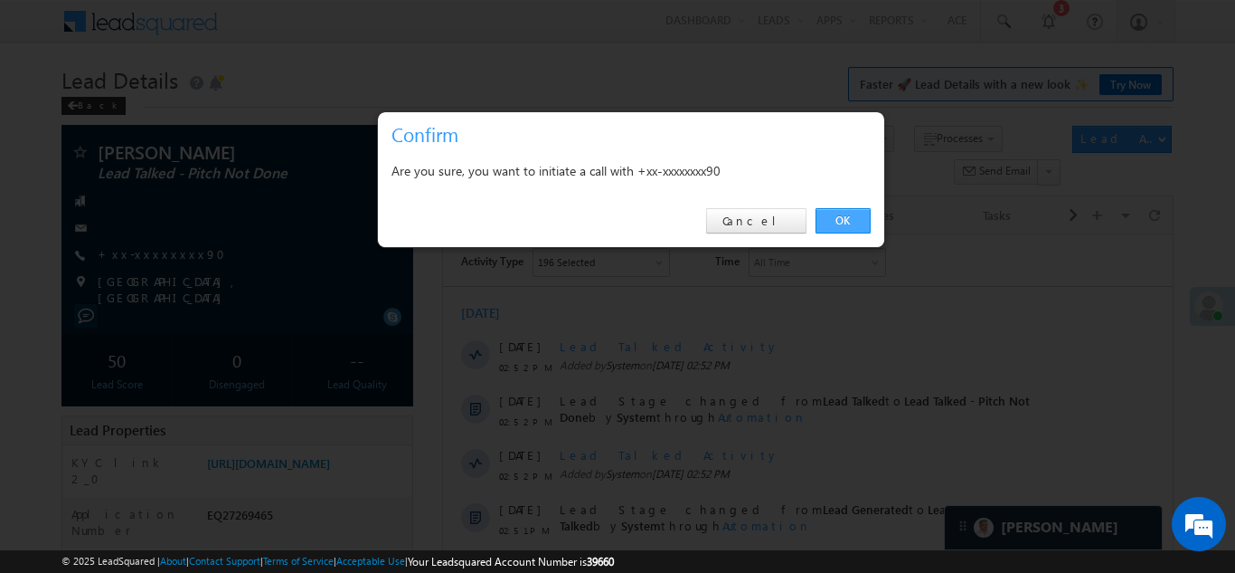
click at [840, 214] on link "OK" at bounding box center [843, 220] width 55 height 25
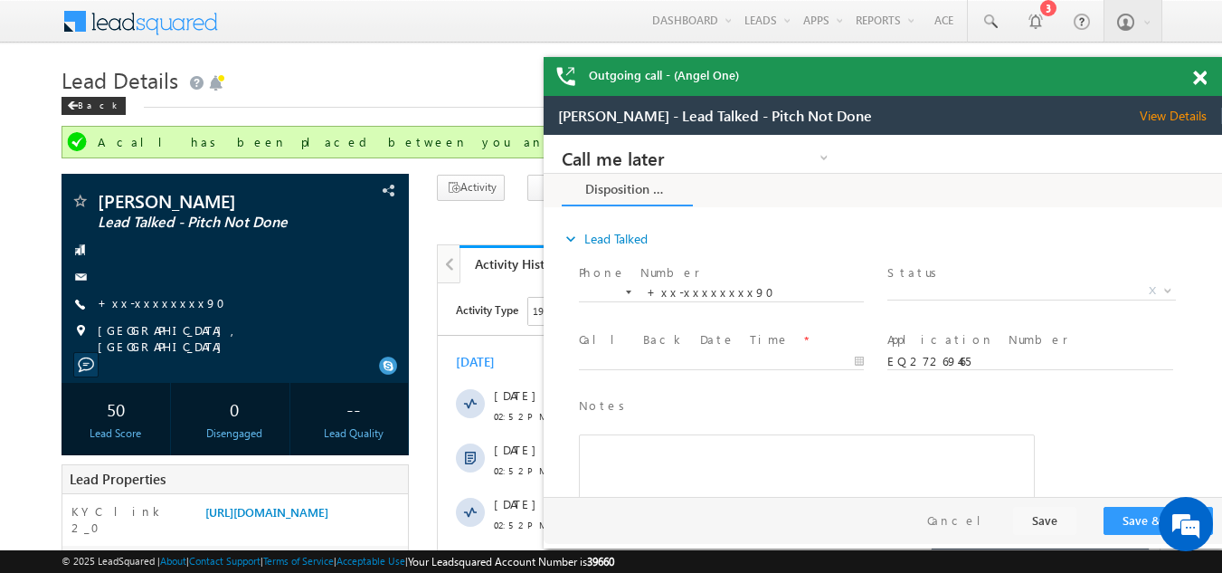
click at [1200, 79] on span at bounding box center [1200, 78] width 14 height 15
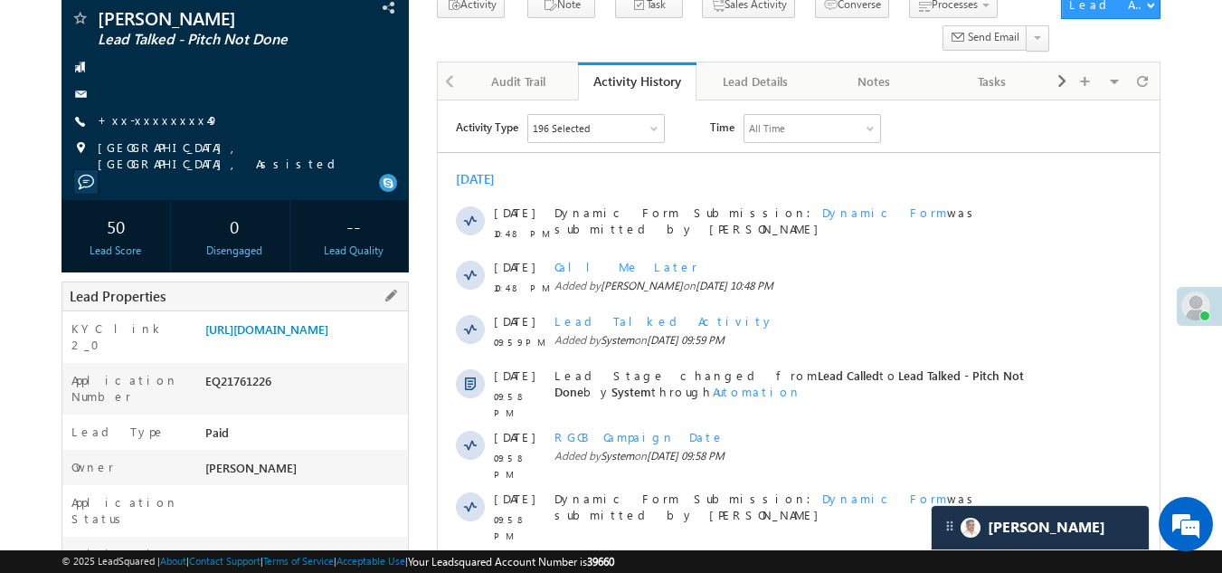
scroll to position [90, 0]
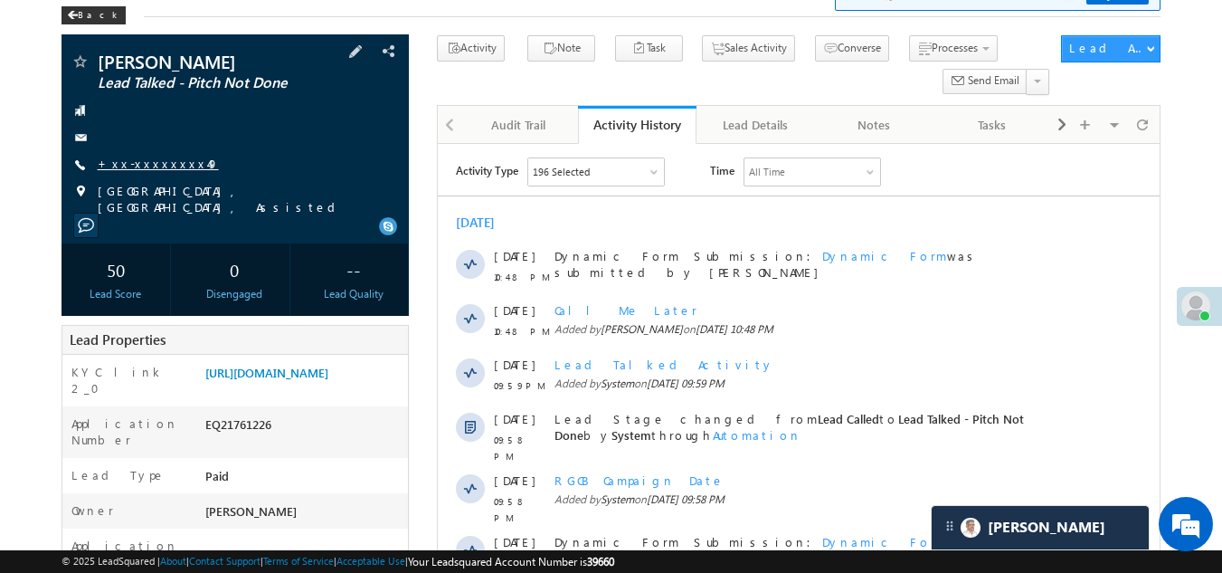
click at [160, 166] on link "+xx-xxxxxxxx49" at bounding box center [158, 163] width 121 height 15
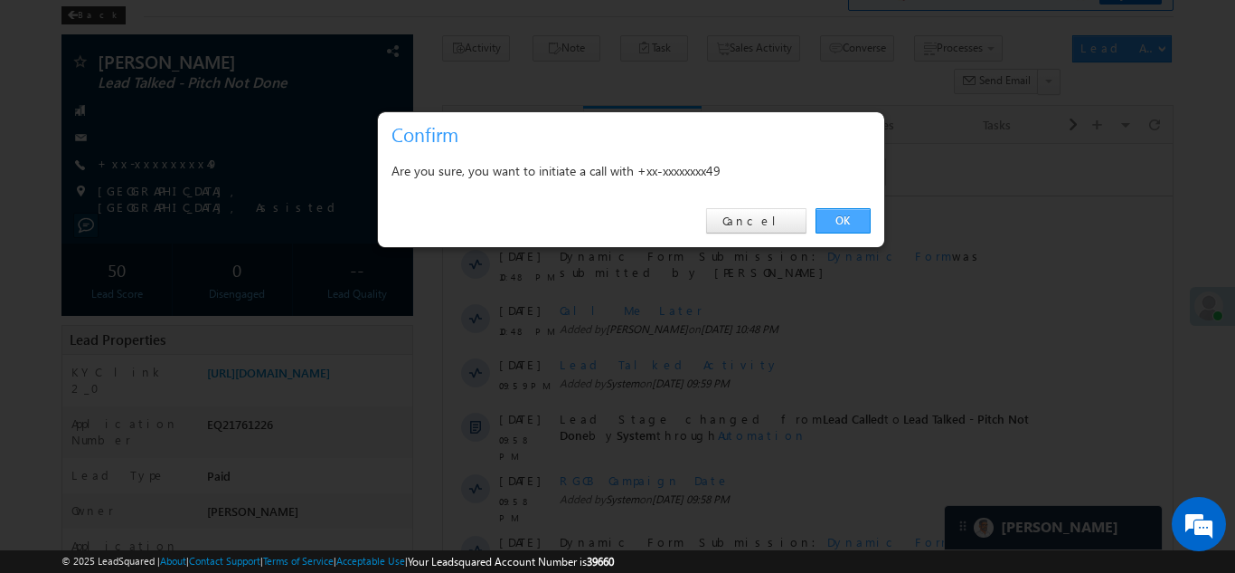
click at [857, 217] on link "OK" at bounding box center [843, 220] width 55 height 25
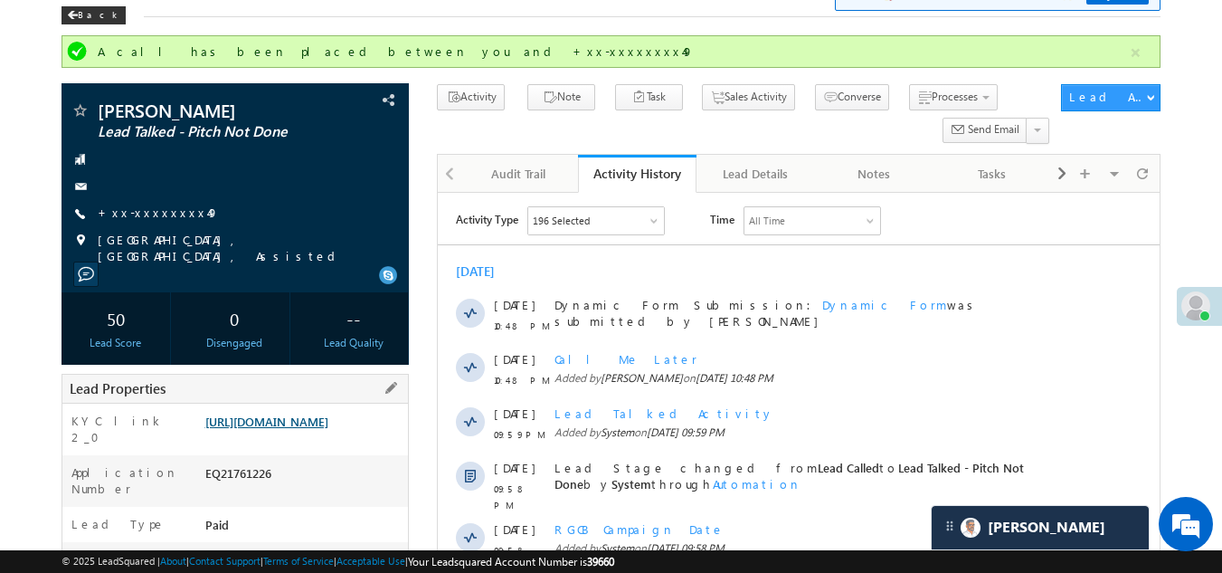
click at [310, 429] on link "[URL][DOMAIN_NAME]" at bounding box center [266, 420] width 123 height 15
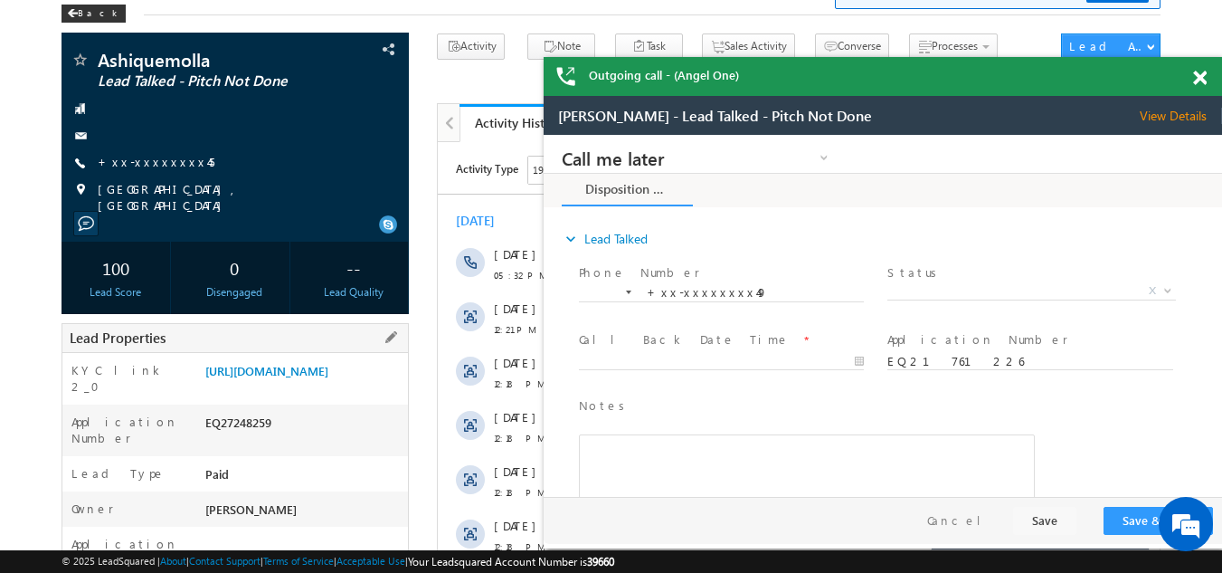
scroll to position [90, 0]
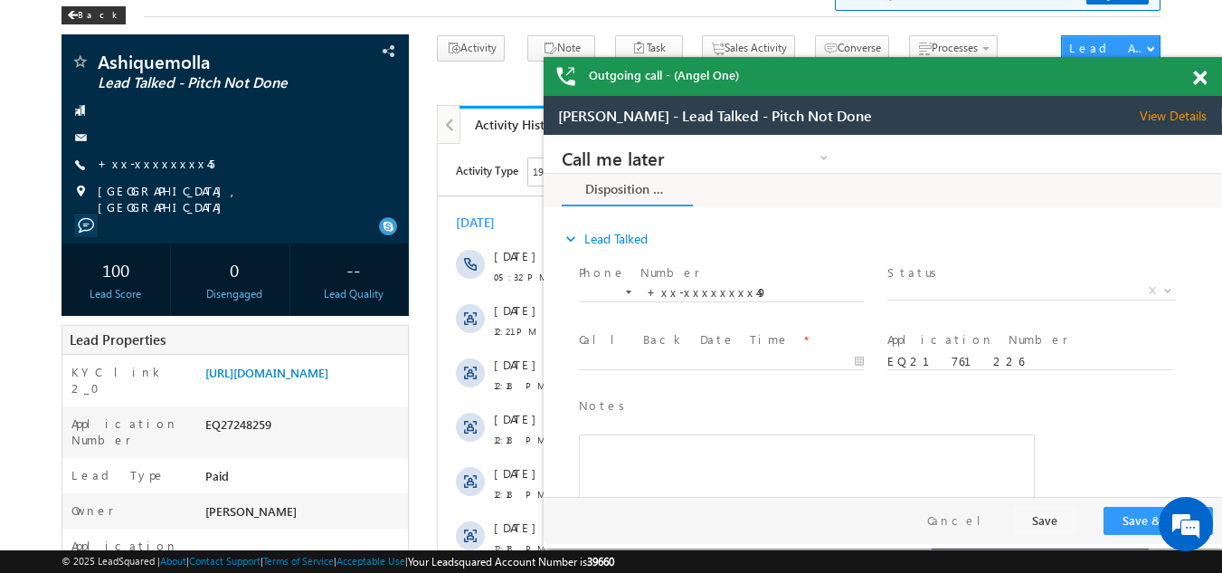
click at [1197, 82] on span at bounding box center [1200, 78] width 14 height 15
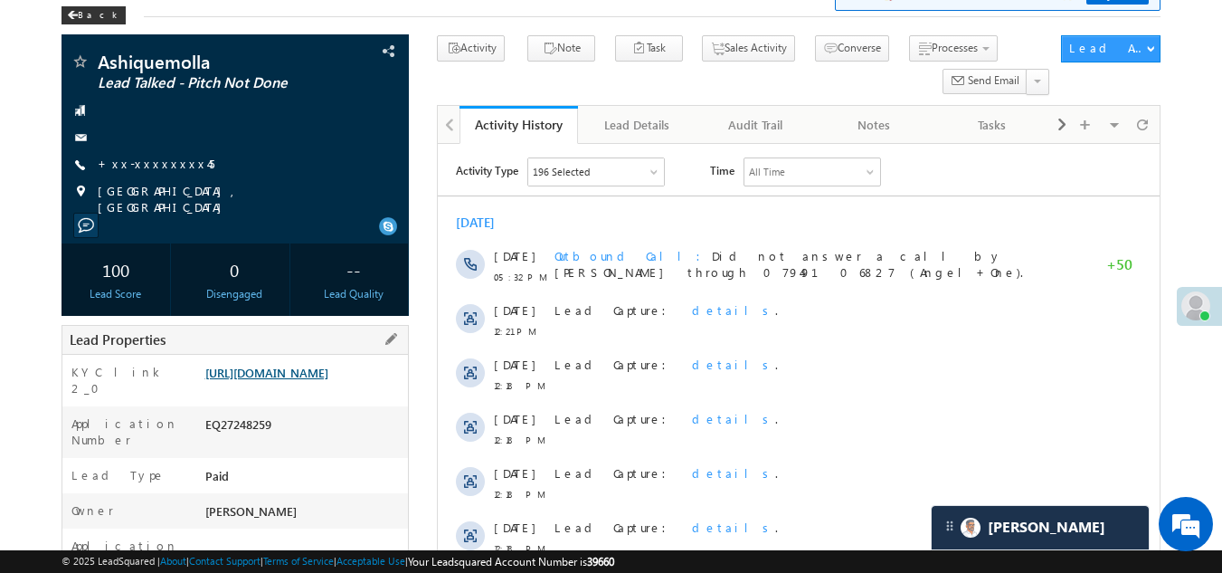
click at [285, 380] on link "https://angelbroking1-pk3em7sa.customui-test.leadsquared.com?leadId=af86b3b3-f5…" at bounding box center [266, 371] width 123 height 15
click at [155, 164] on link "+xx-xxxxxxxx45" at bounding box center [156, 163] width 117 height 15
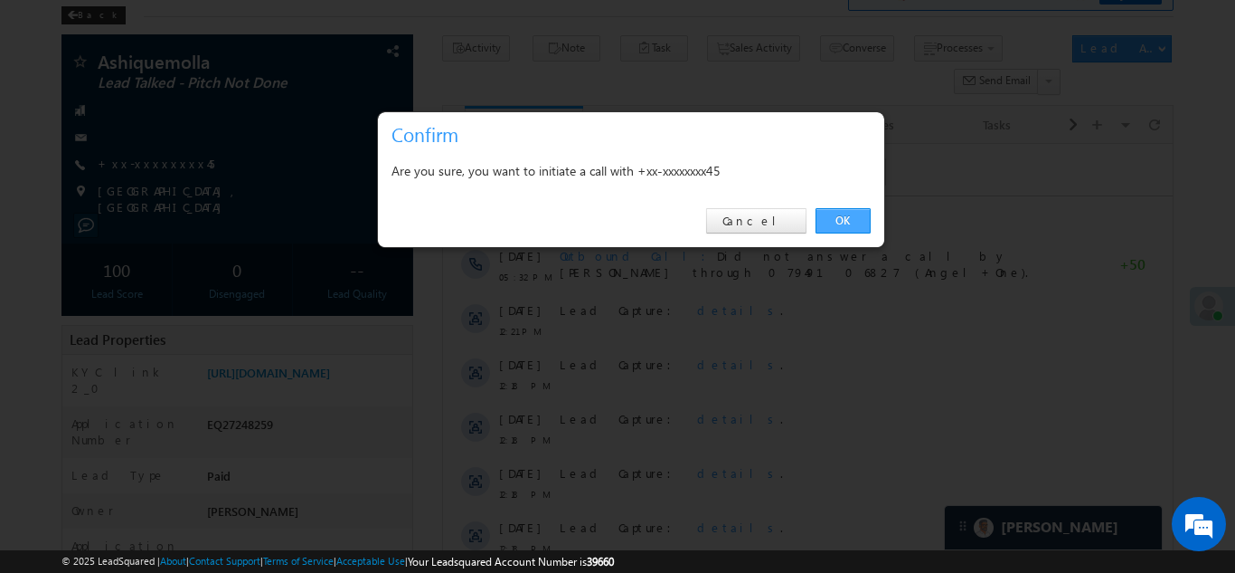
click at [840, 215] on link "OK" at bounding box center [843, 220] width 55 height 25
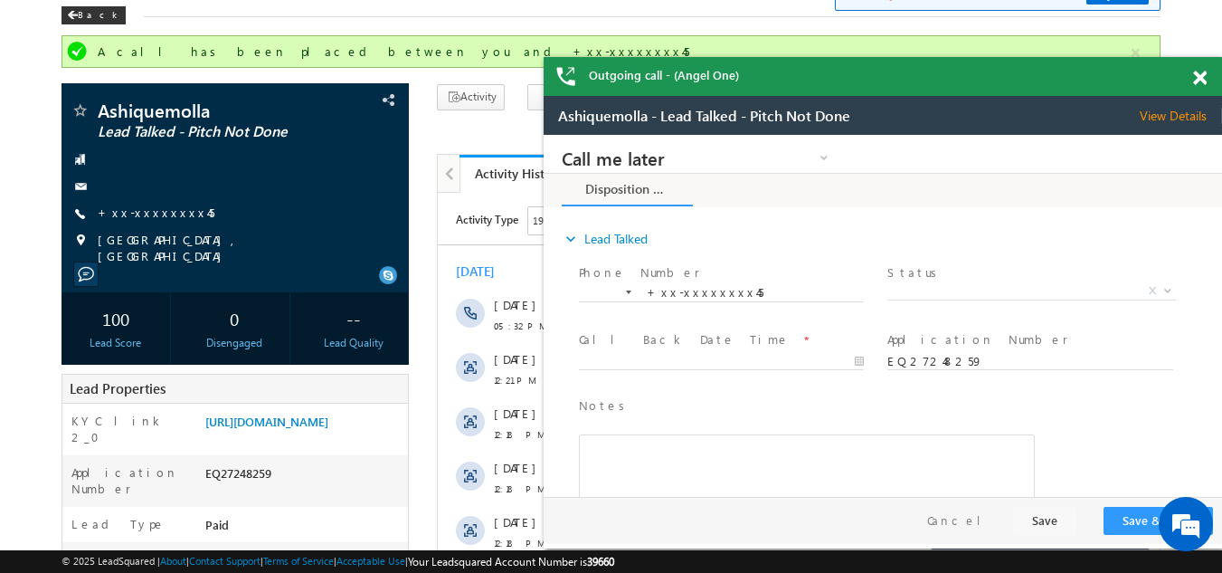
scroll to position [0, 0]
click at [1197, 78] on span at bounding box center [1200, 78] width 14 height 15
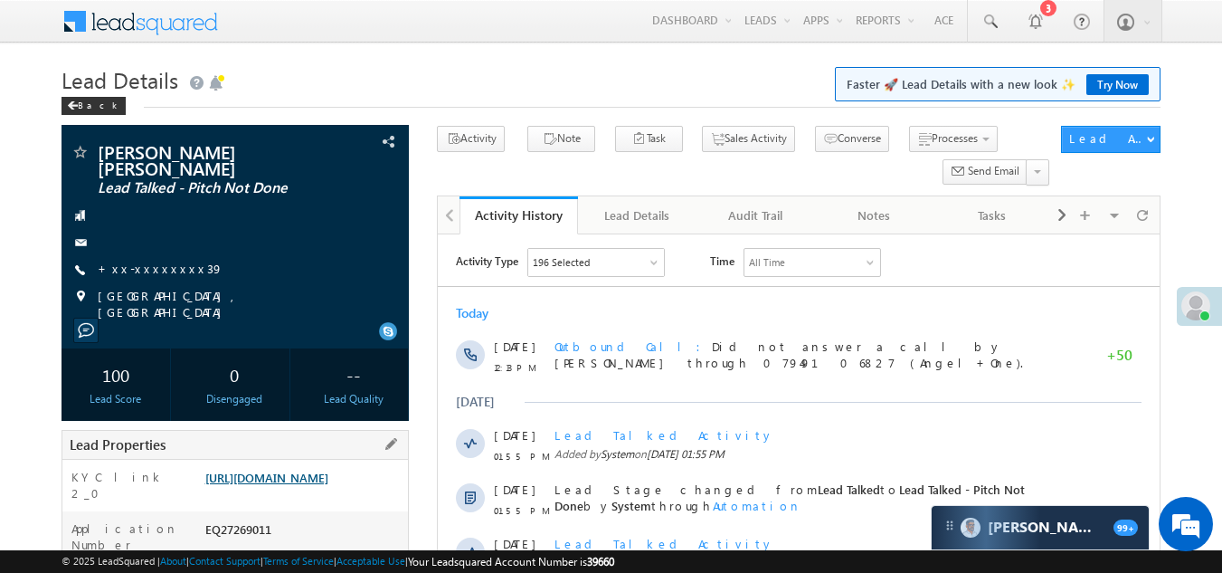
click at [328, 469] on link "[URL][DOMAIN_NAME]" at bounding box center [266, 476] width 123 height 15
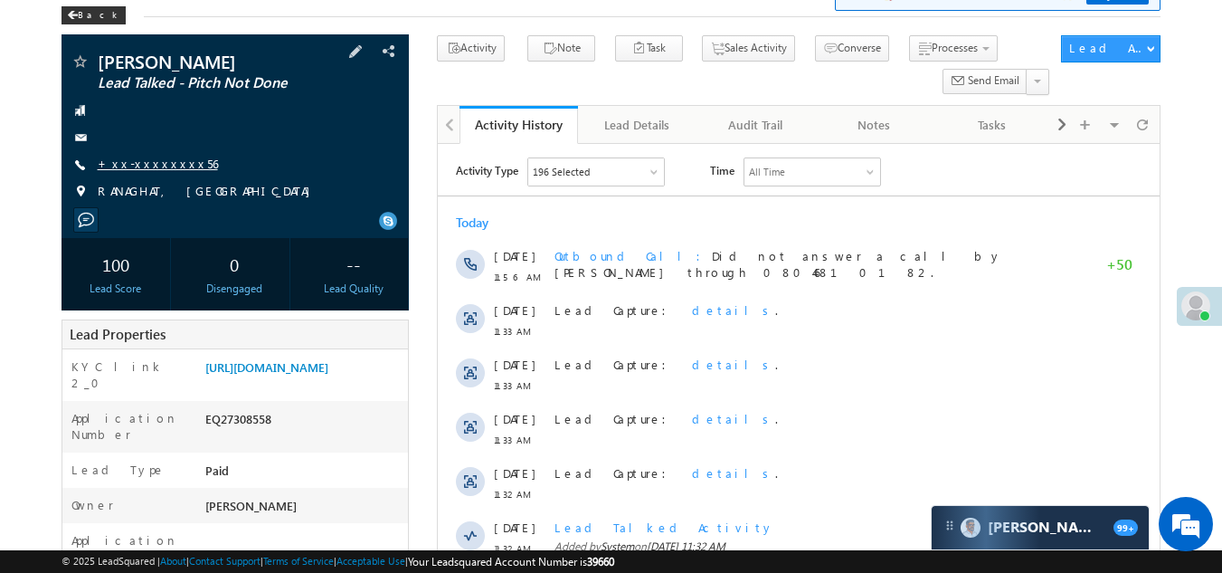
click at [162, 165] on link "+xx-xxxxxxxx56" at bounding box center [158, 163] width 120 height 15
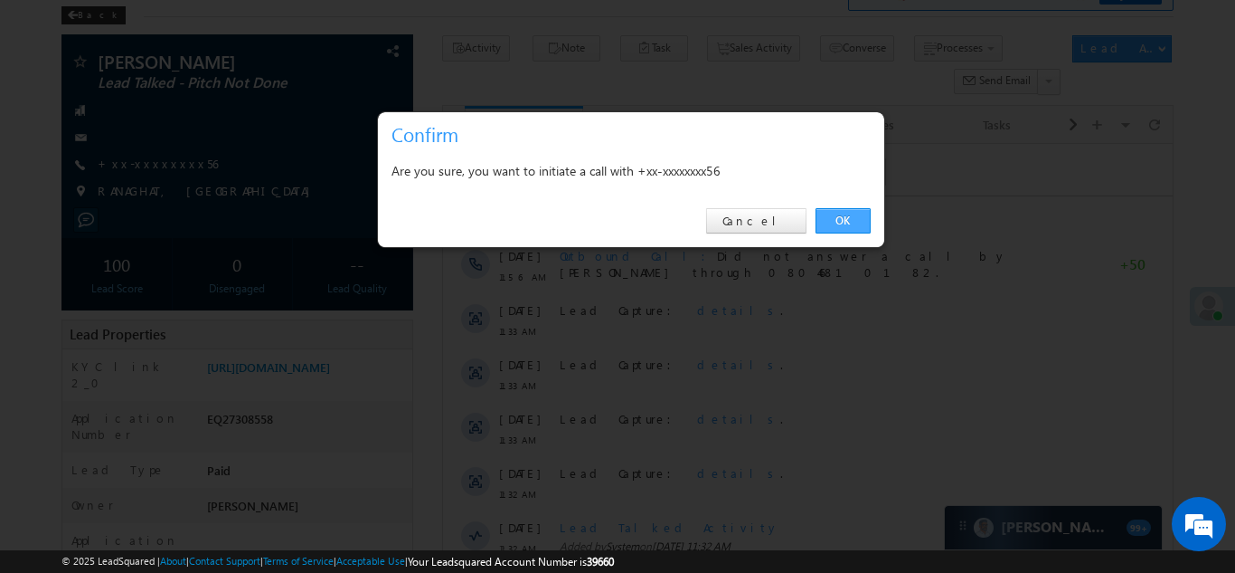
click at [853, 215] on link "OK" at bounding box center [843, 220] width 55 height 25
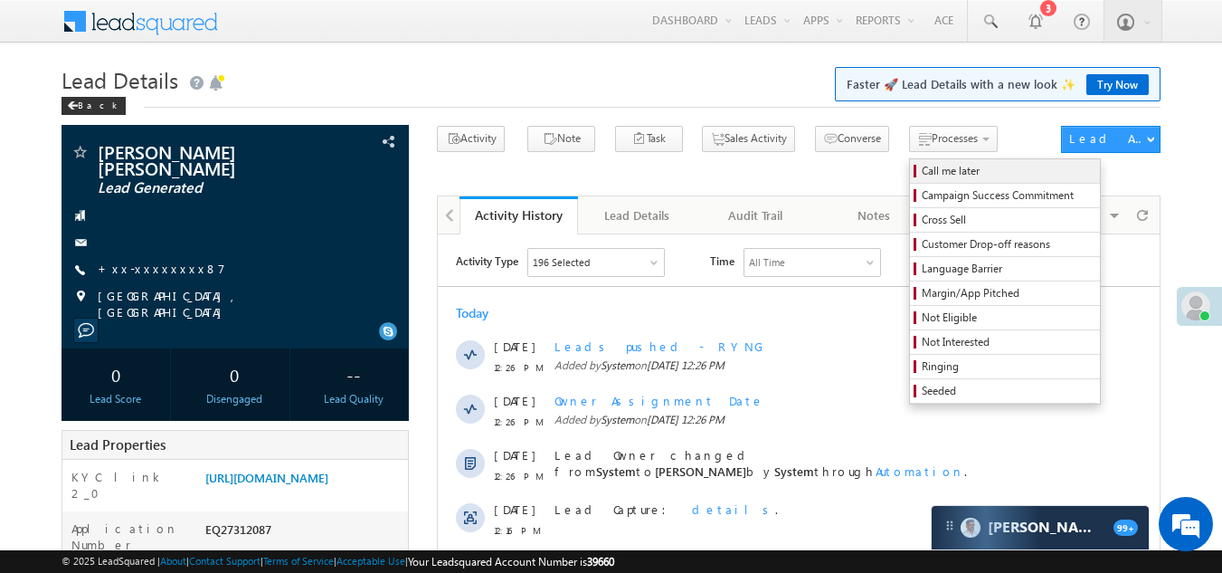
click at [922, 169] on span "Call me later" at bounding box center [1008, 171] width 172 height 16
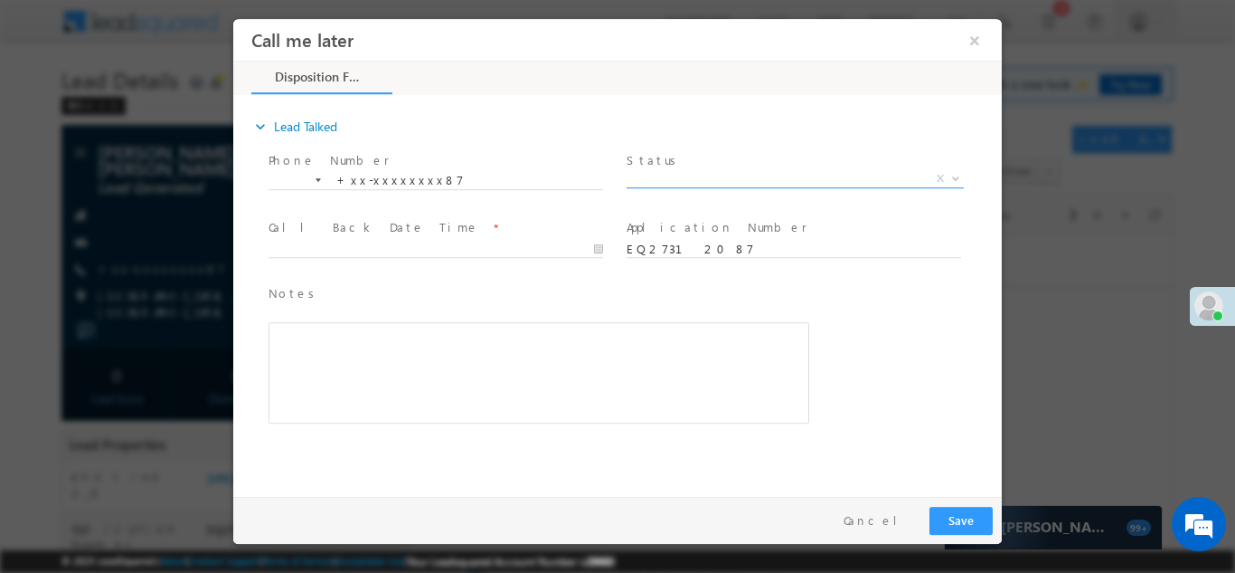
click at [760, 174] on span "X" at bounding box center [795, 178] width 337 height 18
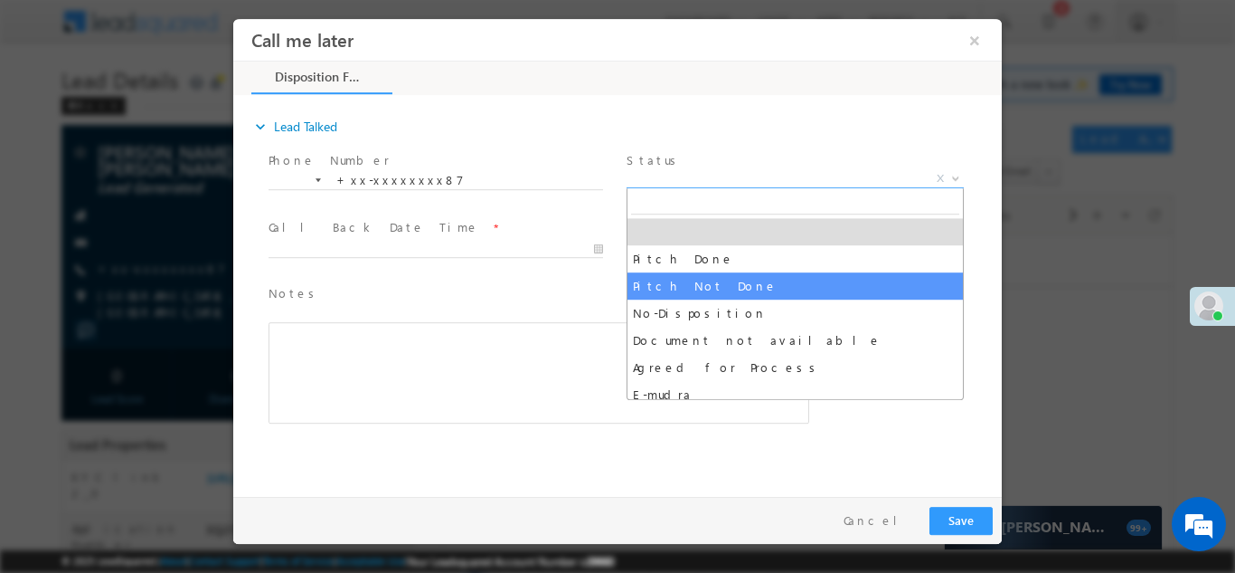
drag, startPoint x: 740, startPoint y: 286, endPoint x: 726, endPoint y: 283, distance: 13.8
select select "Pitch Not Done"
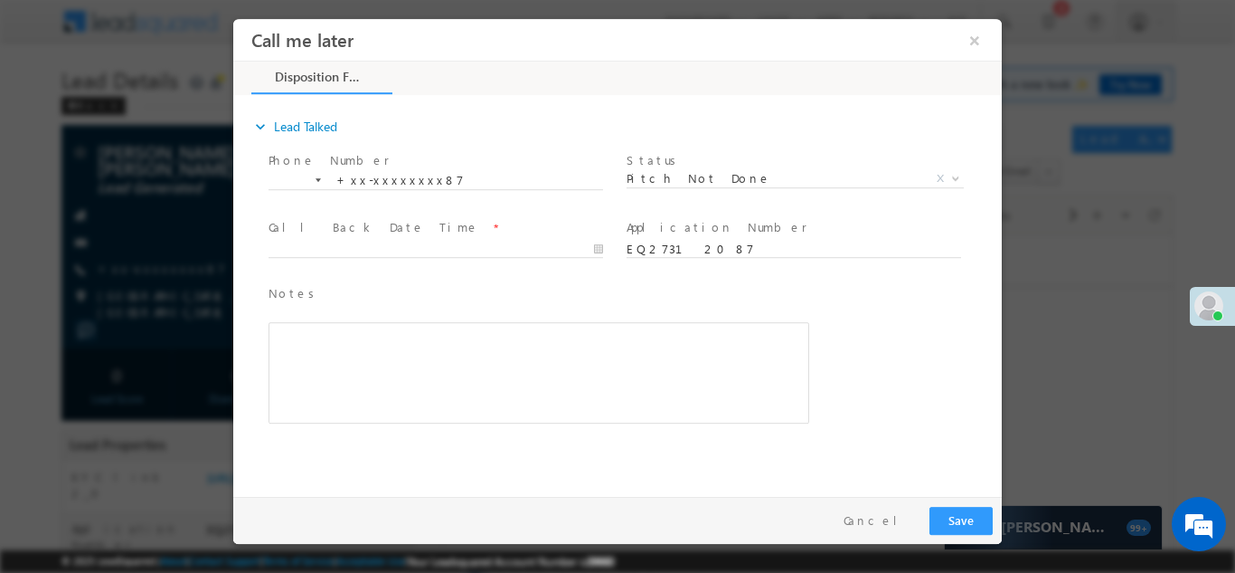
drag, startPoint x: 437, startPoint y: 238, endPoint x: 426, endPoint y: 241, distance: 11.2
click at [436, 239] on span at bounding box center [444, 249] width 351 height 20
type input "08/17/25 12:28 PM"
click at [422, 244] on input "08/17/25 12:28 PM" at bounding box center [436, 249] width 335 height 18
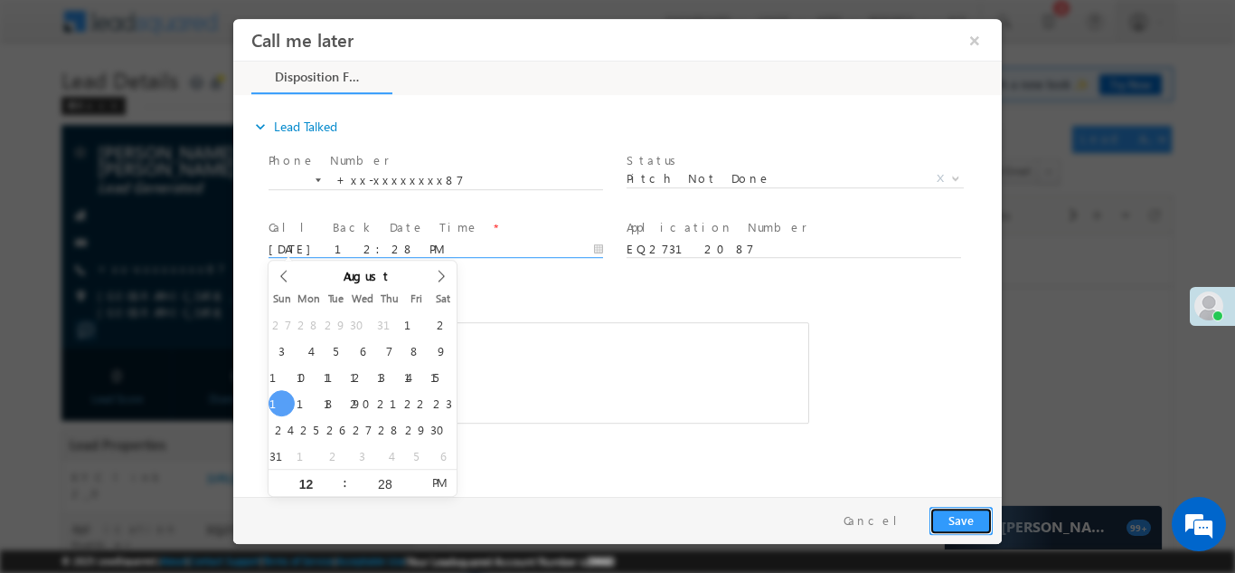
click at [951, 516] on button "Save" at bounding box center [961, 520] width 63 height 28
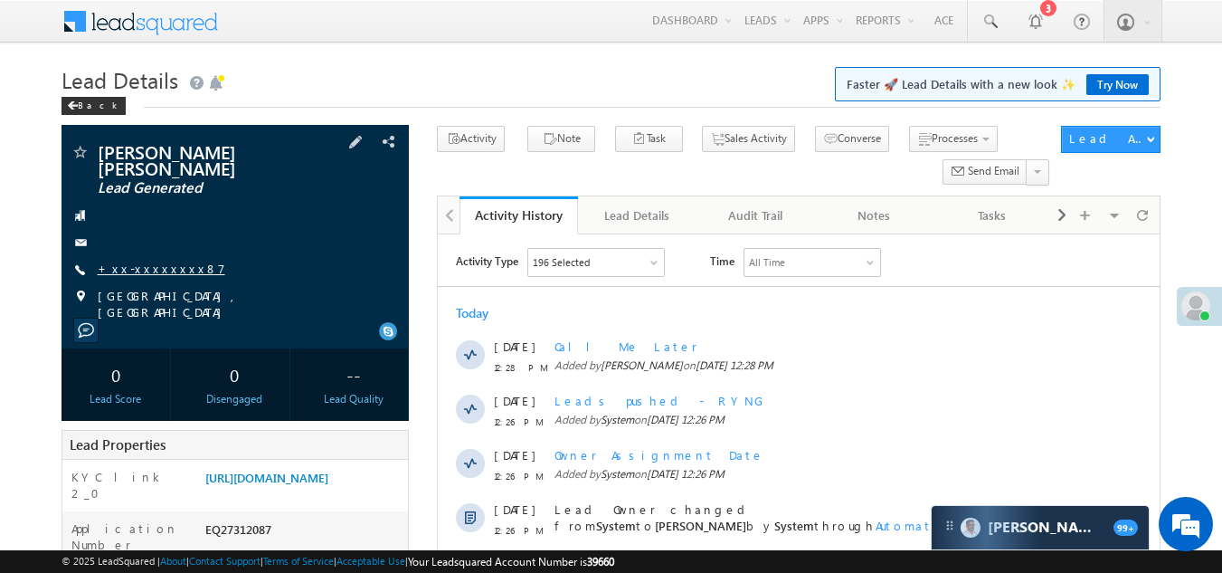
click at [147, 260] on link "+xx-xxxxxxxx87" at bounding box center [162, 267] width 128 height 15
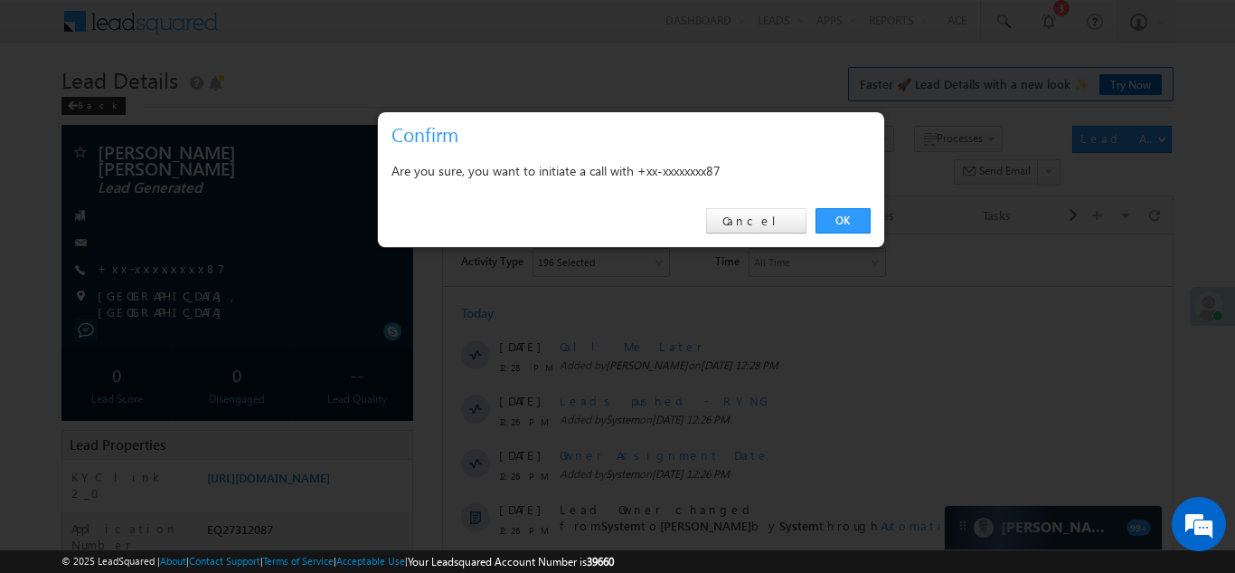
click at [845, 226] on link "OK" at bounding box center [843, 220] width 55 height 25
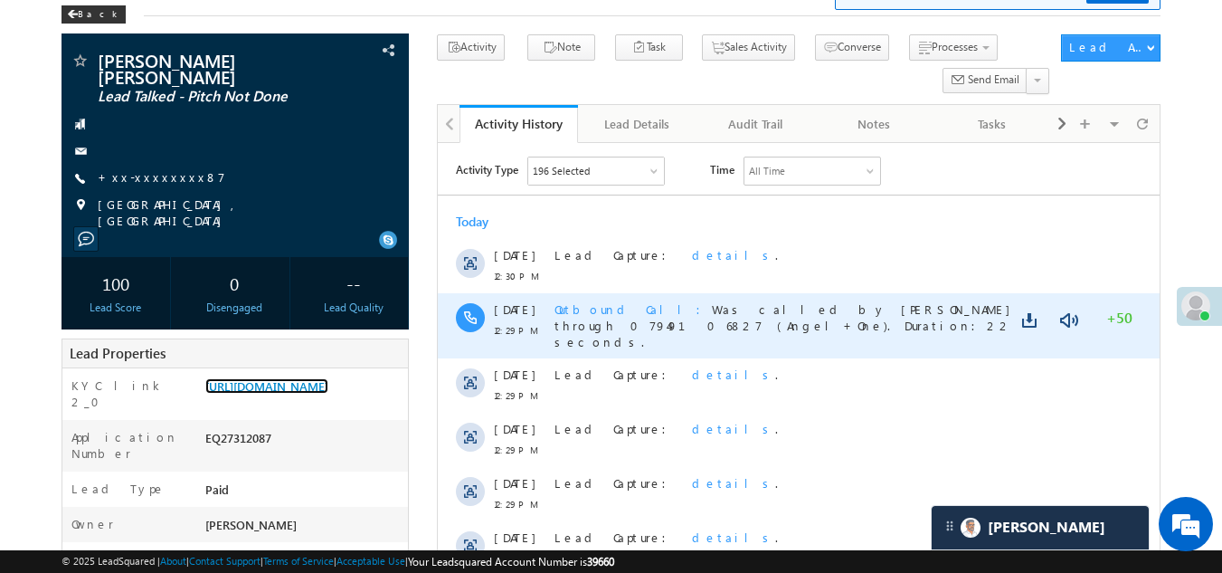
scroll to position [90, 0]
